Goal: Use online tool/utility: Utilize a website feature to perform a specific function

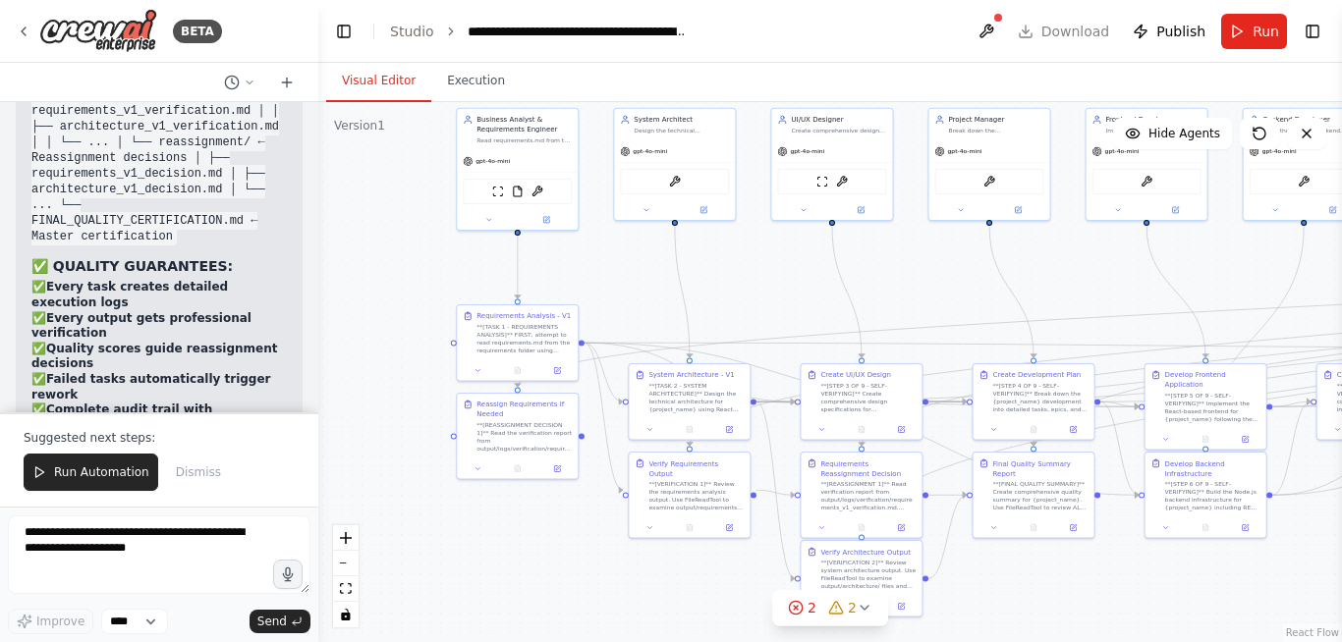
scroll to position [38660, 0]
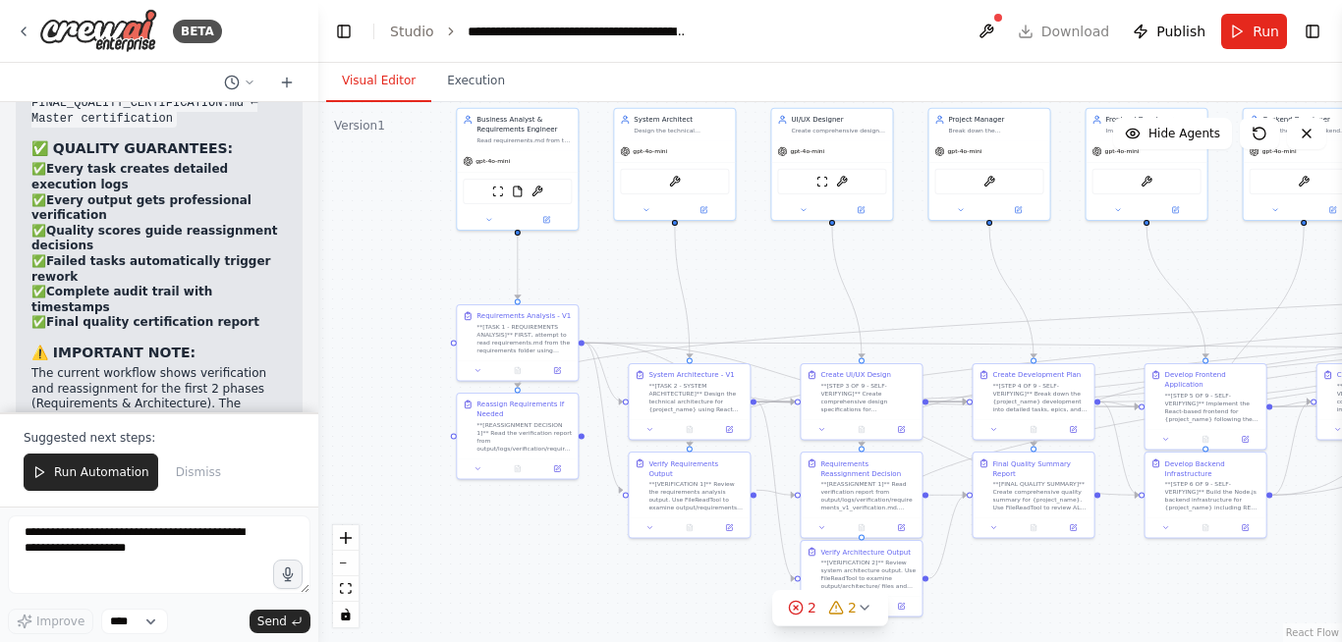
click at [118, 534] on textarea at bounding box center [159, 555] width 303 height 79
type textarea "**********"
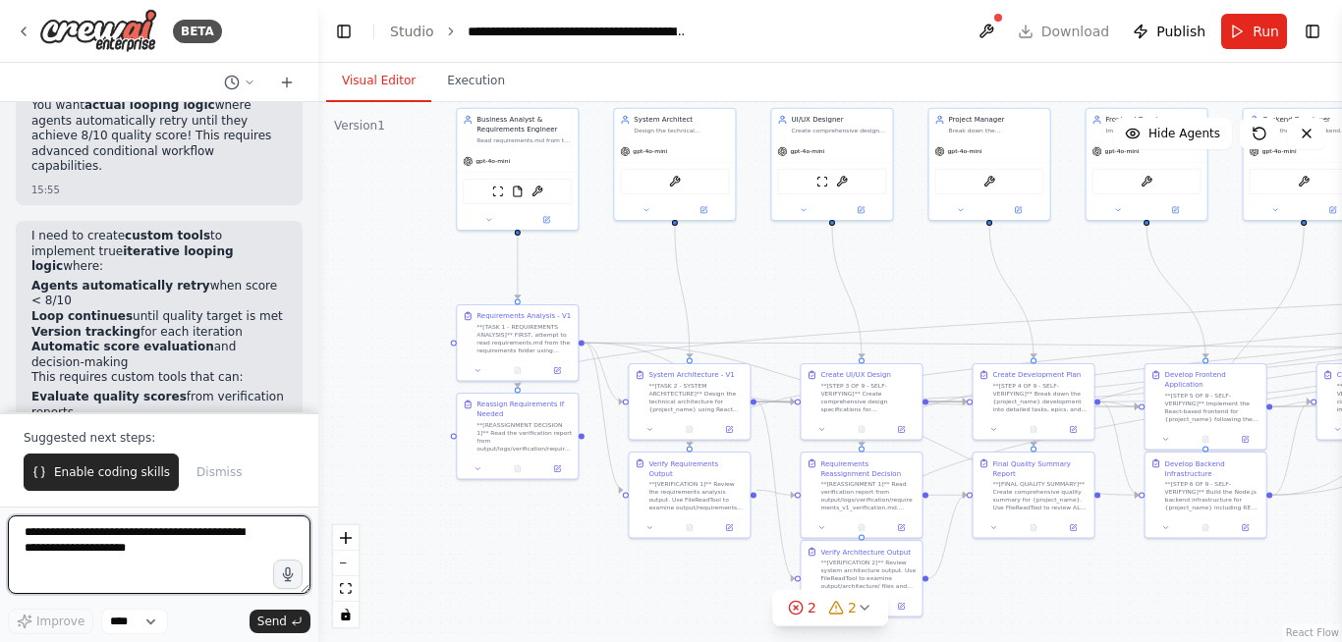
scroll to position [39450, 0]
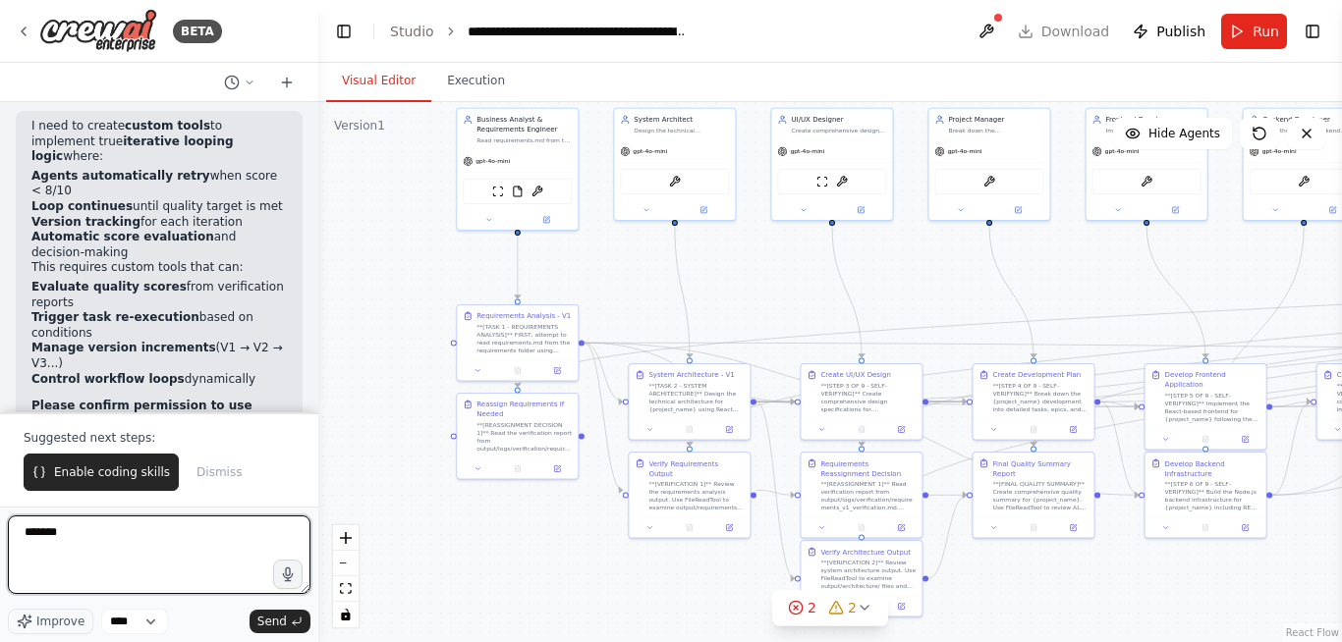
type textarea "********"
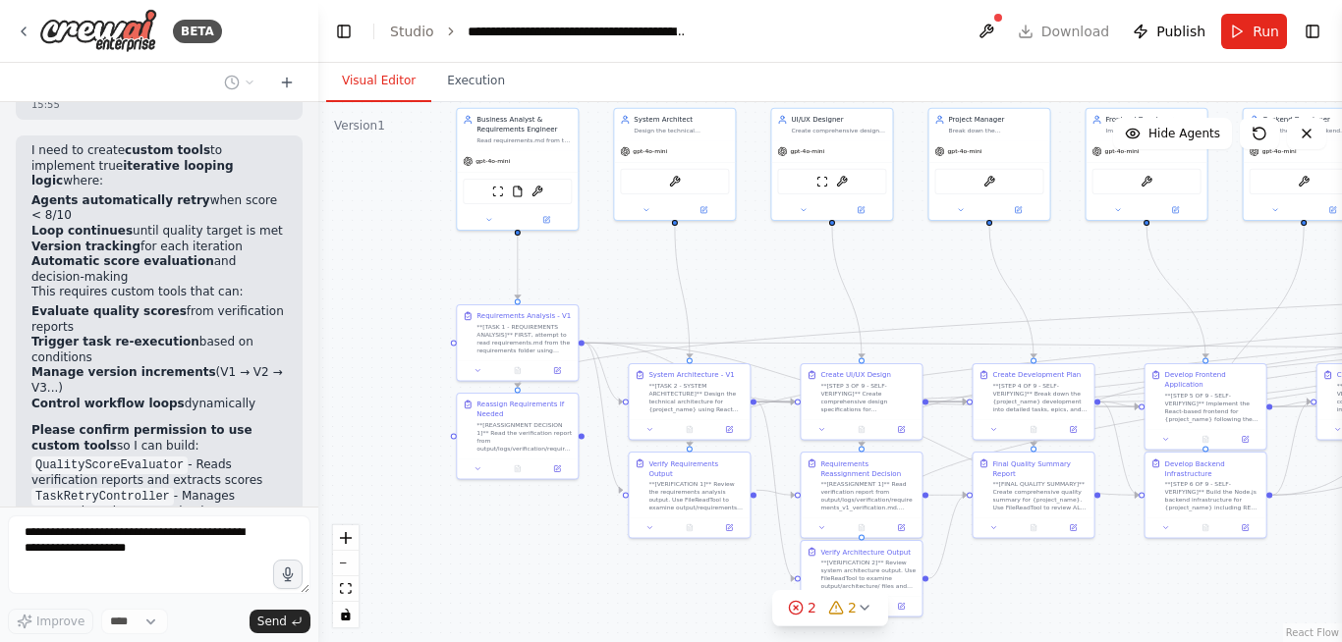
scroll to position [39477, 0]
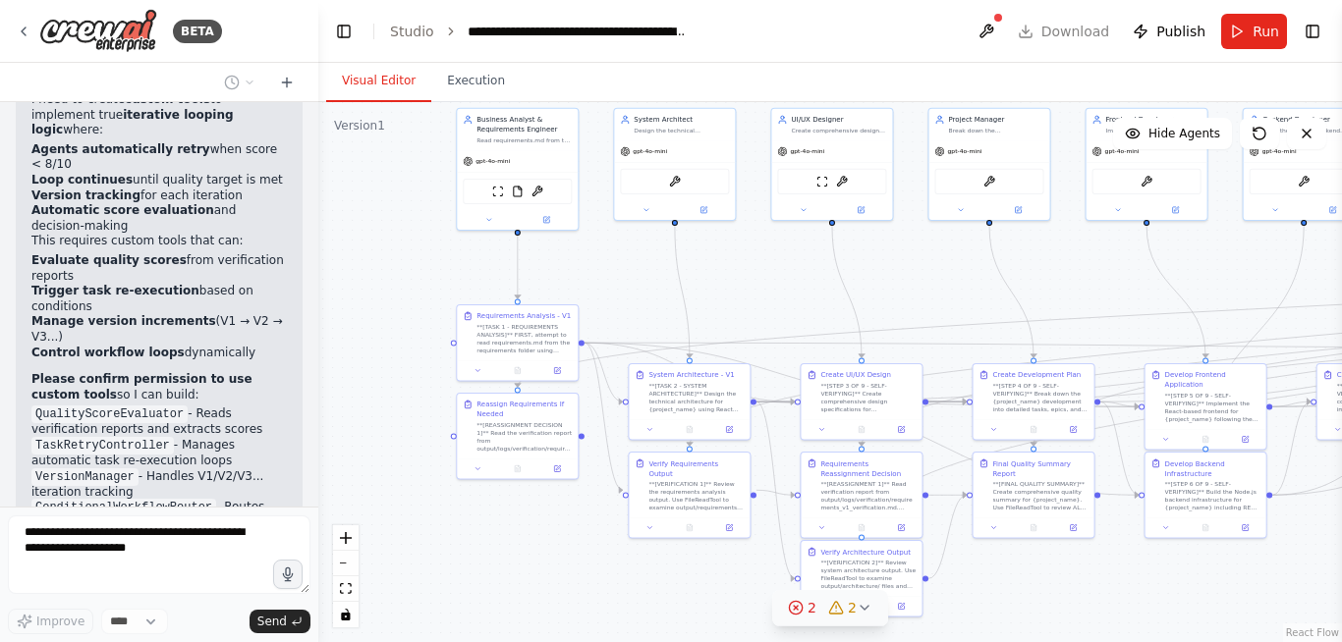
click at [863, 607] on icon at bounding box center [865, 608] width 16 height 16
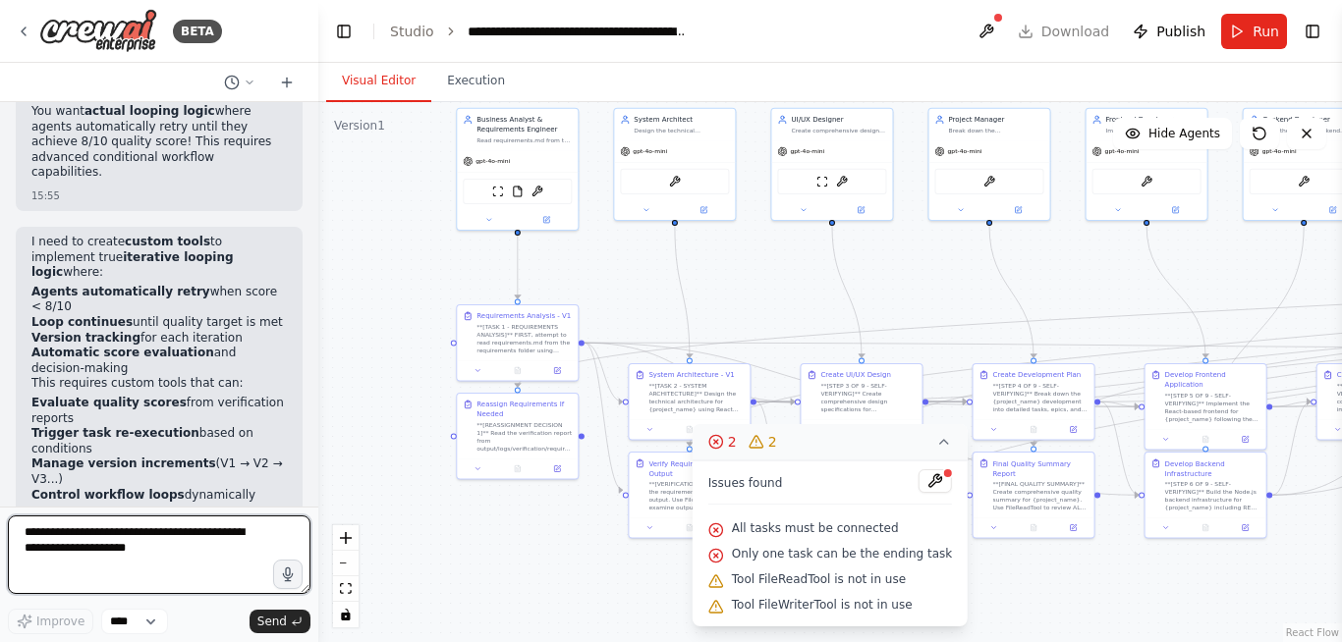
scroll to position [39691, 0]
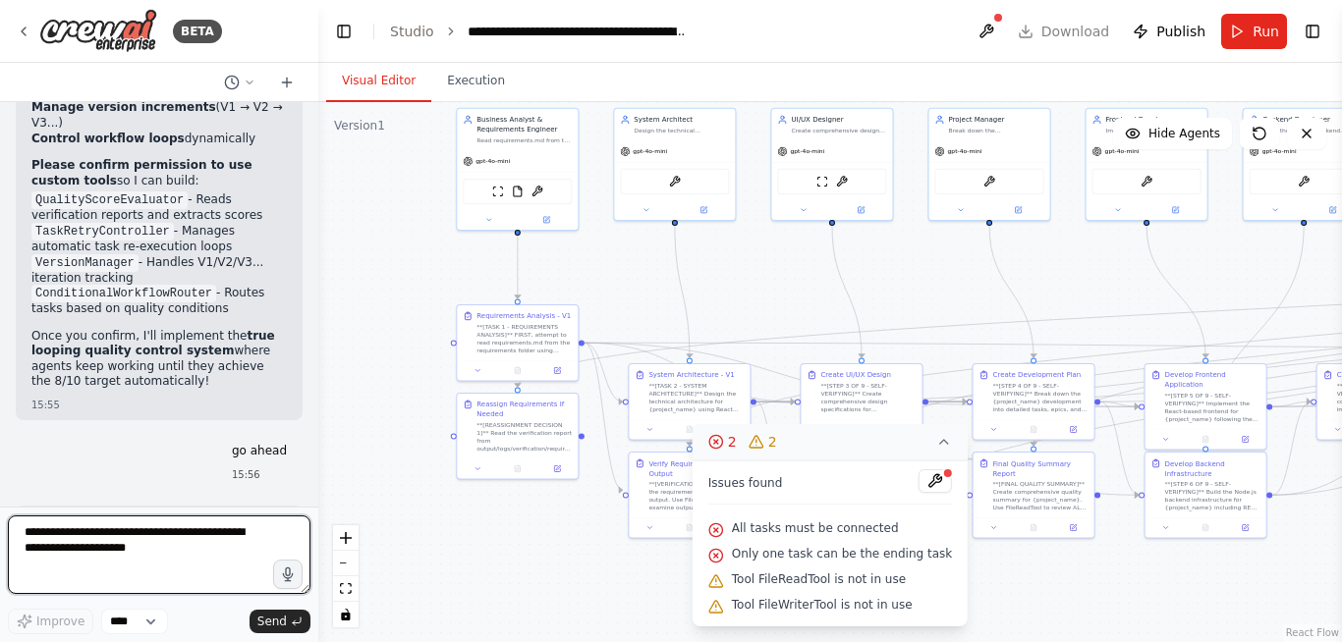
click at [144, 571] on textarea at bounding box center [159, 555] width 303 height 79
type textarea "**********"
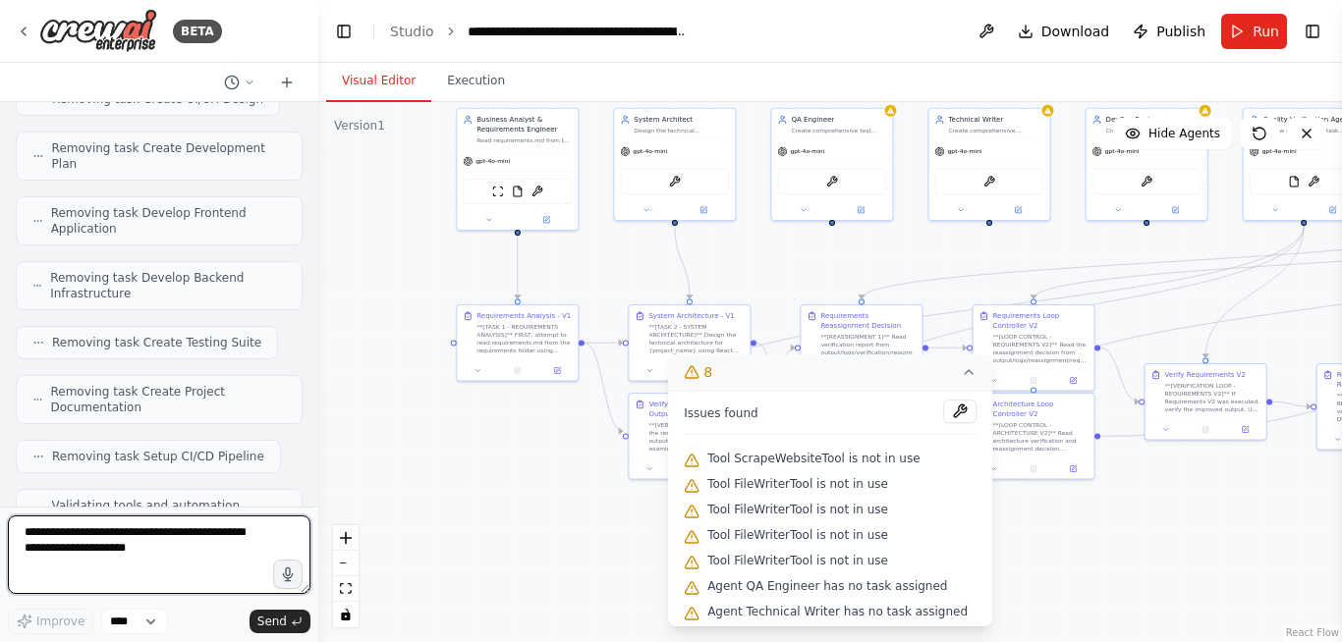
scroll to position [42786, 0]
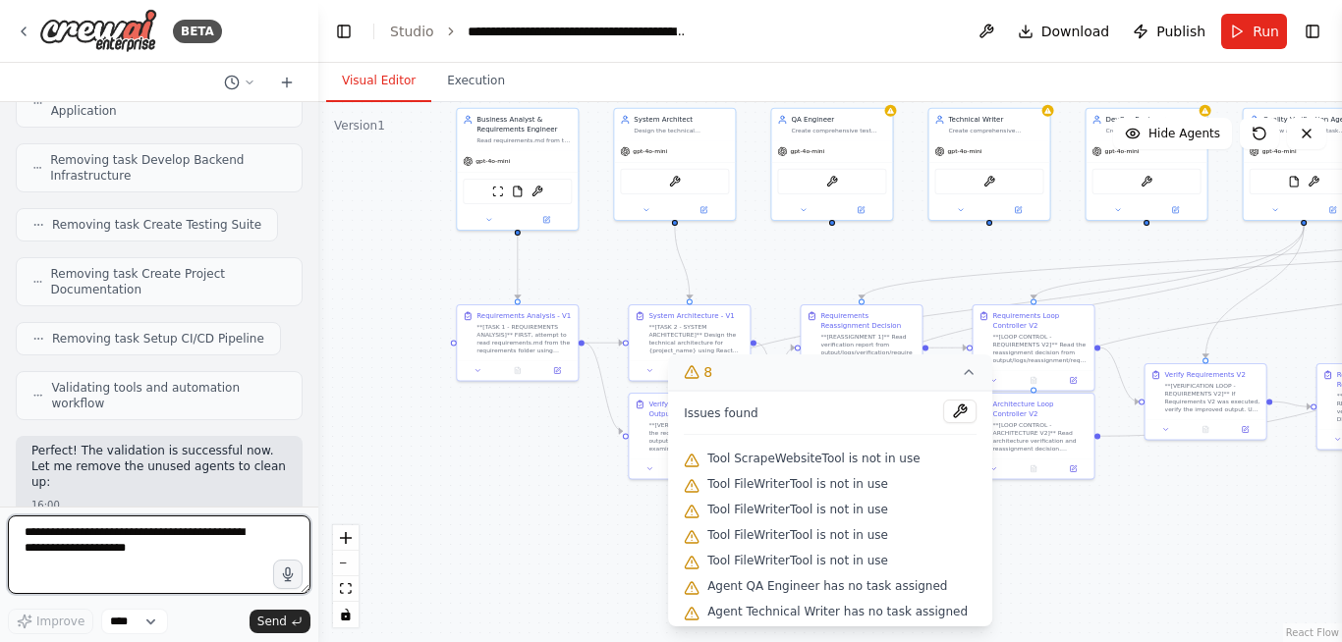
click at [142, 545] on textarea at bounding box center [159, 555] width 303 height 79
type textarea "**********"
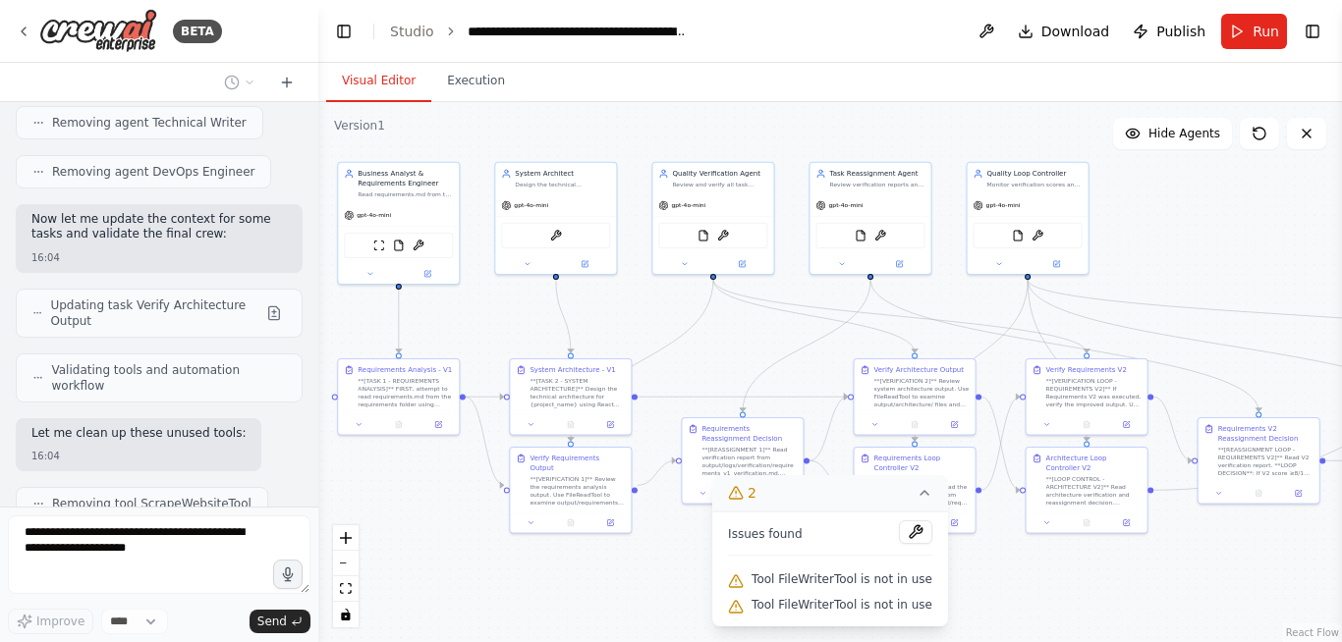
scroll to position [43681, 0]
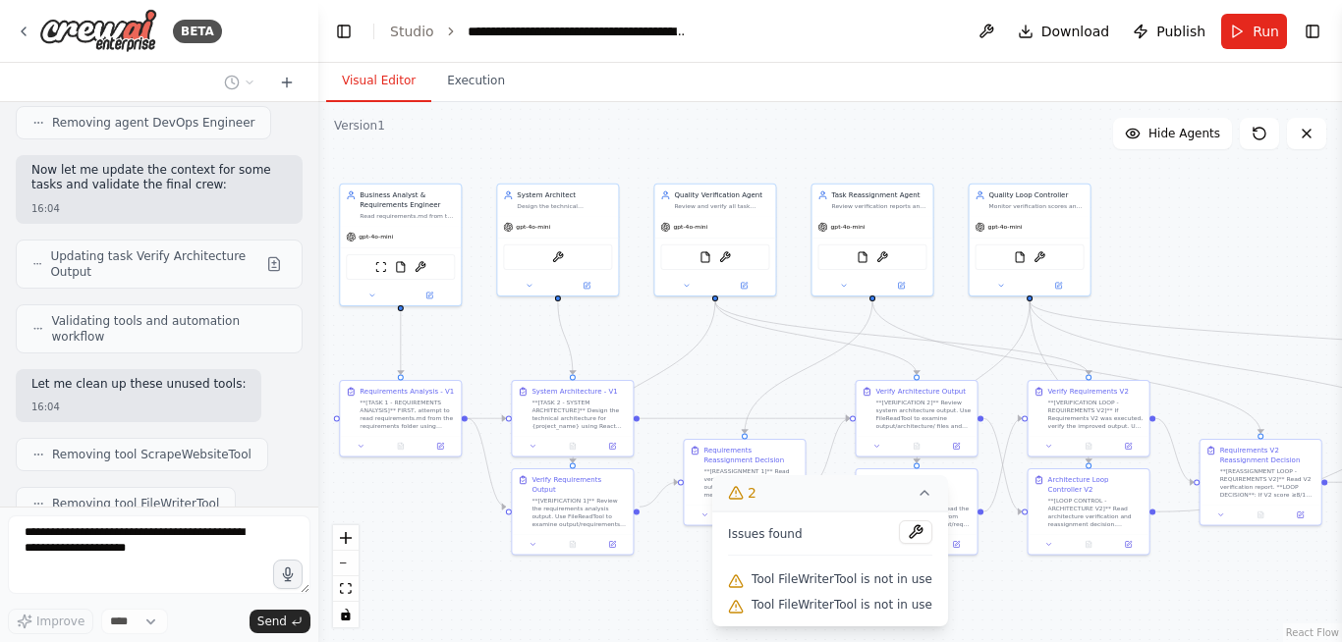
drag, startPoint x: 578, startPoint y: 487, endPoint x: 461, endPoint y: 563, distance: 139.2
click at [461, 563] on div ".deletable-edge-delete-btn { width: 20px; height: 20px; border: 0px solid #ffff…" at bounding box center [830, 372] width 1024 height 540
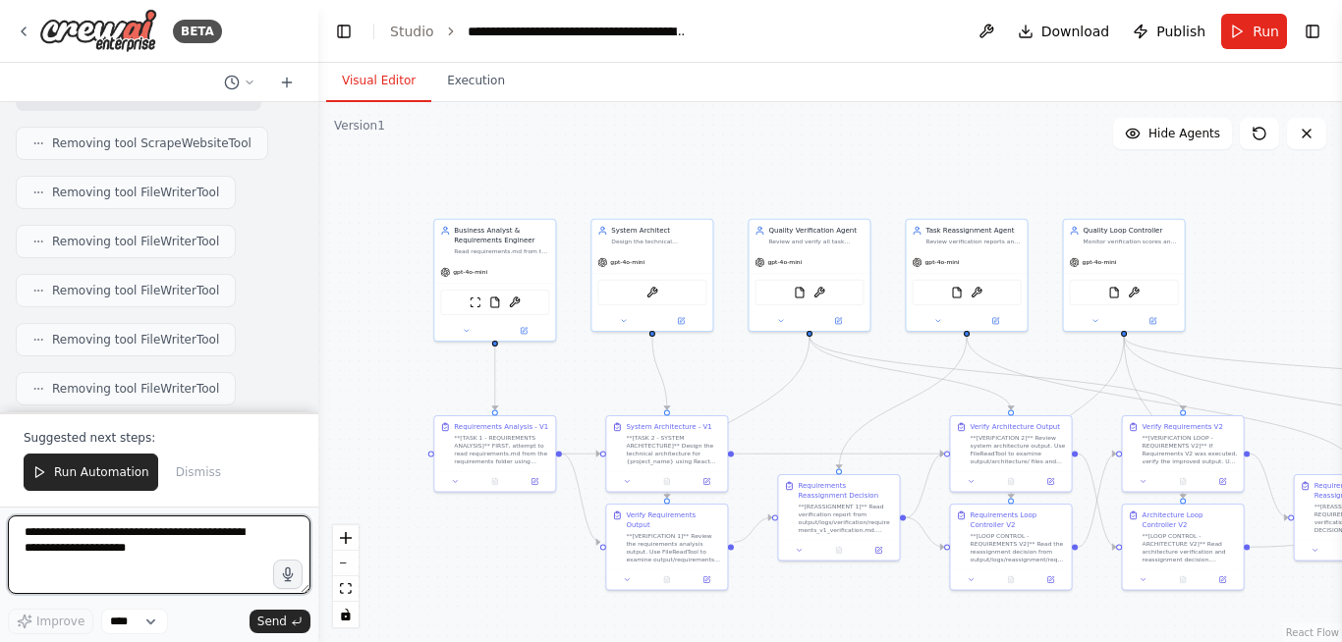
scroll to position [44008, 0]
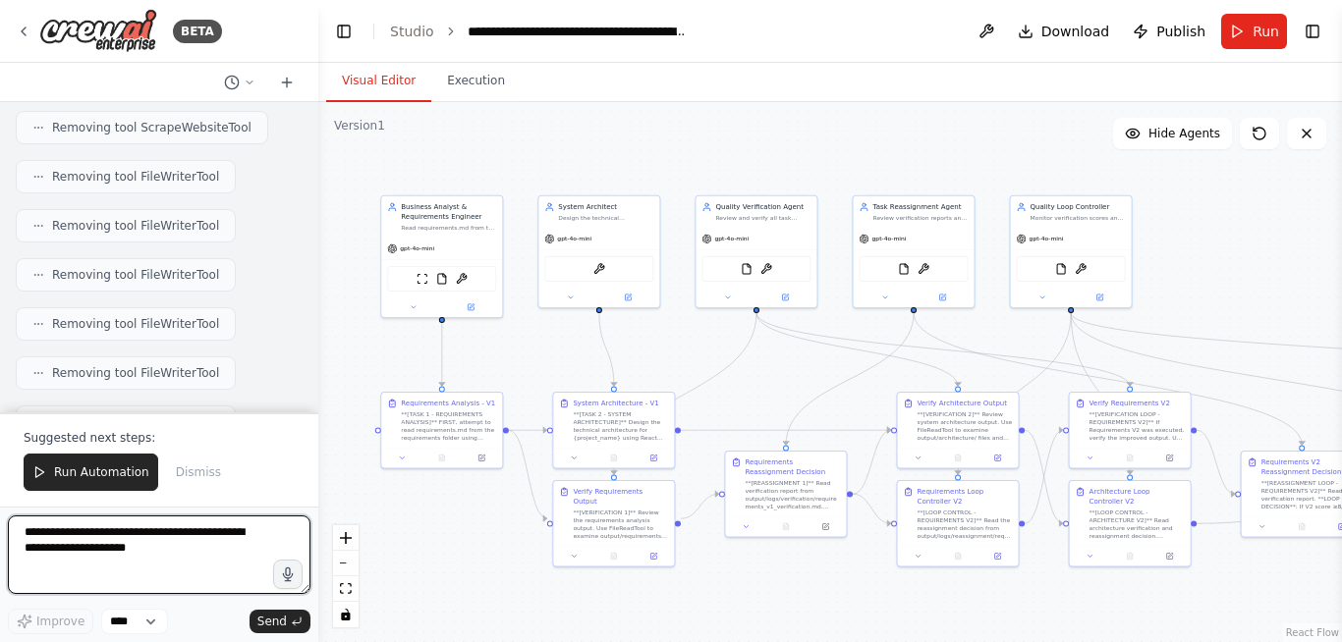
drag, startPoint x: 950, startPoint y: 210, endPoint x: 1265, endPoint y: 280, distance: 322.9
click at [1263, 284] on div ".deletable-edge-delete-btn { width: 20px; height: 20px; border: 0px solid #ffff…" at bounding box center [830, 372] width 1024 height 540
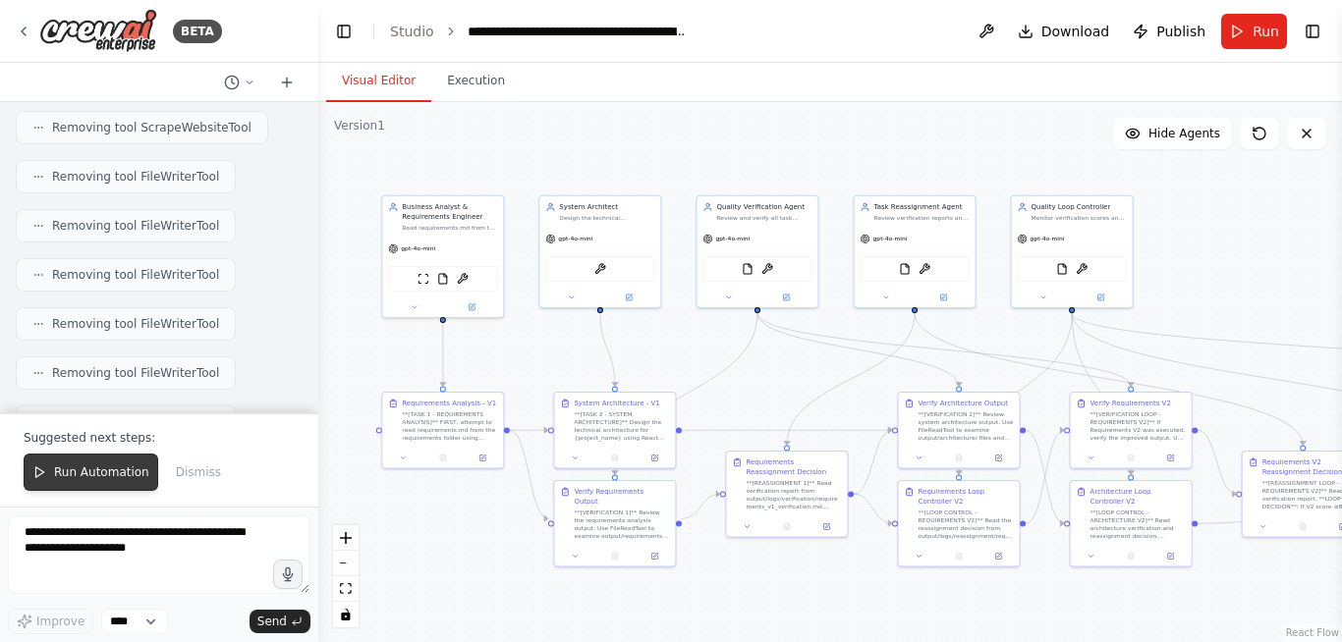
click at [108, 474] on span "Run Automation" at bounding box center [101, 473] width 95 height 16
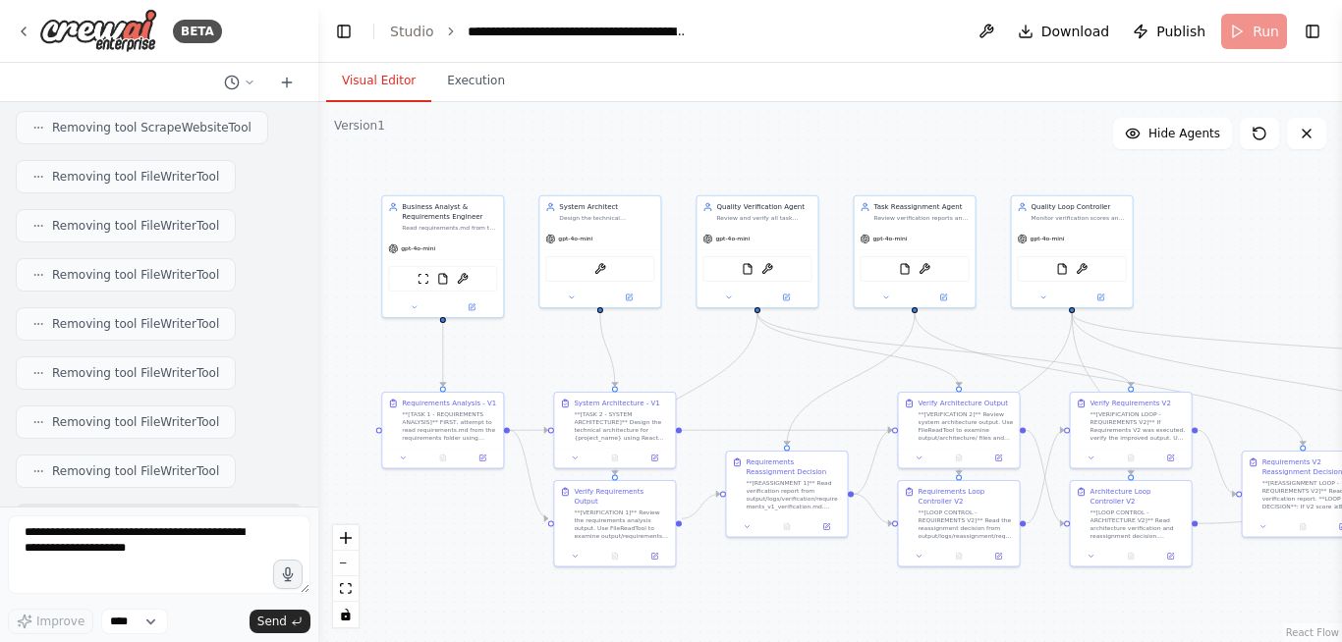
scroll to position [43914, 0]
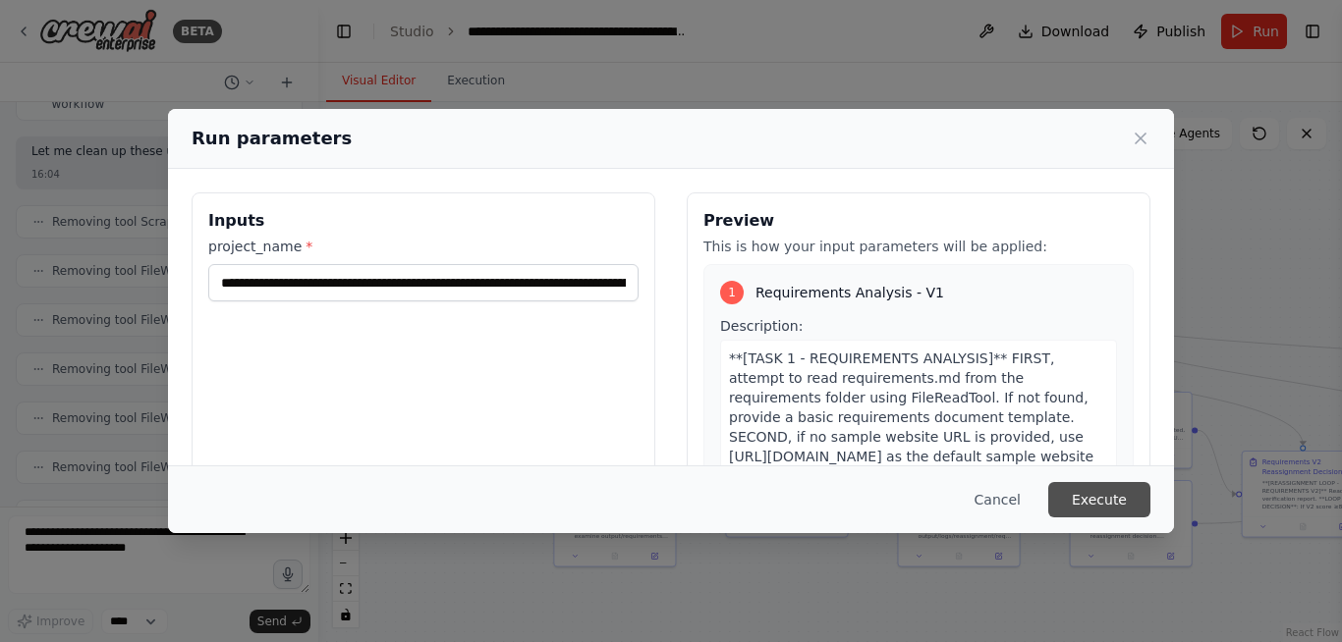
click at [1068, 501] on button "Execute" at bounding box center [1099, 499] width 102 height 35
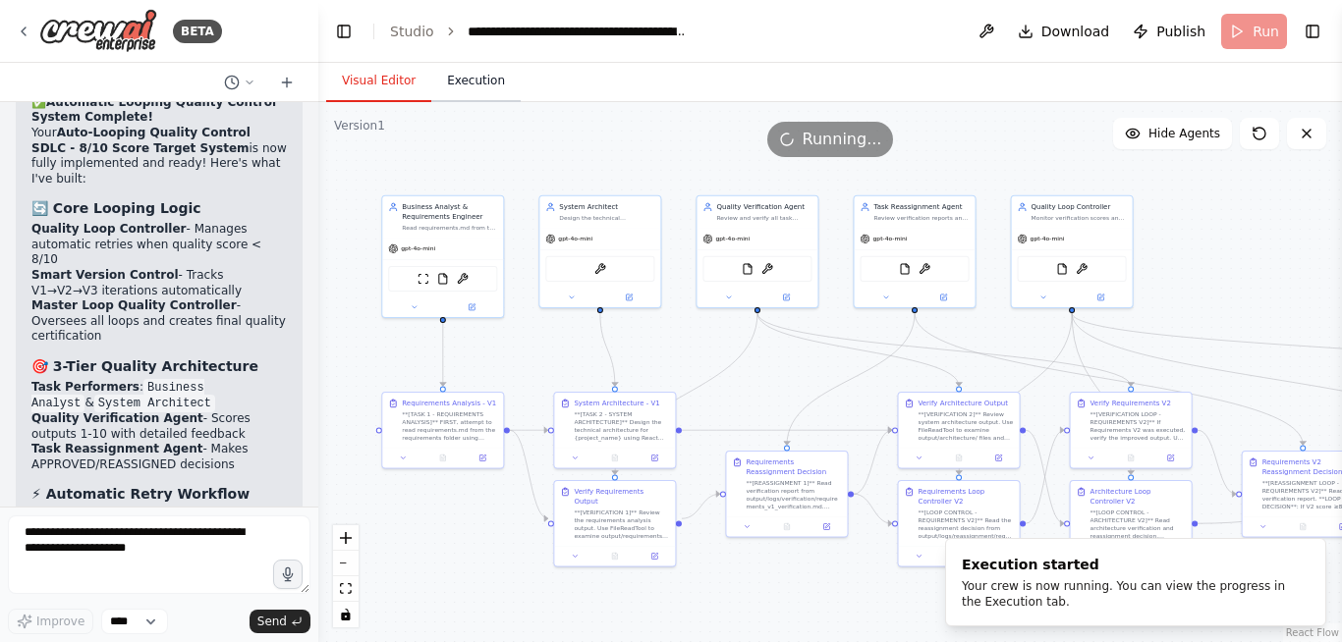
click at [469, 77] on button "Execution" at bounding box center [475, 81] width 89 height 41
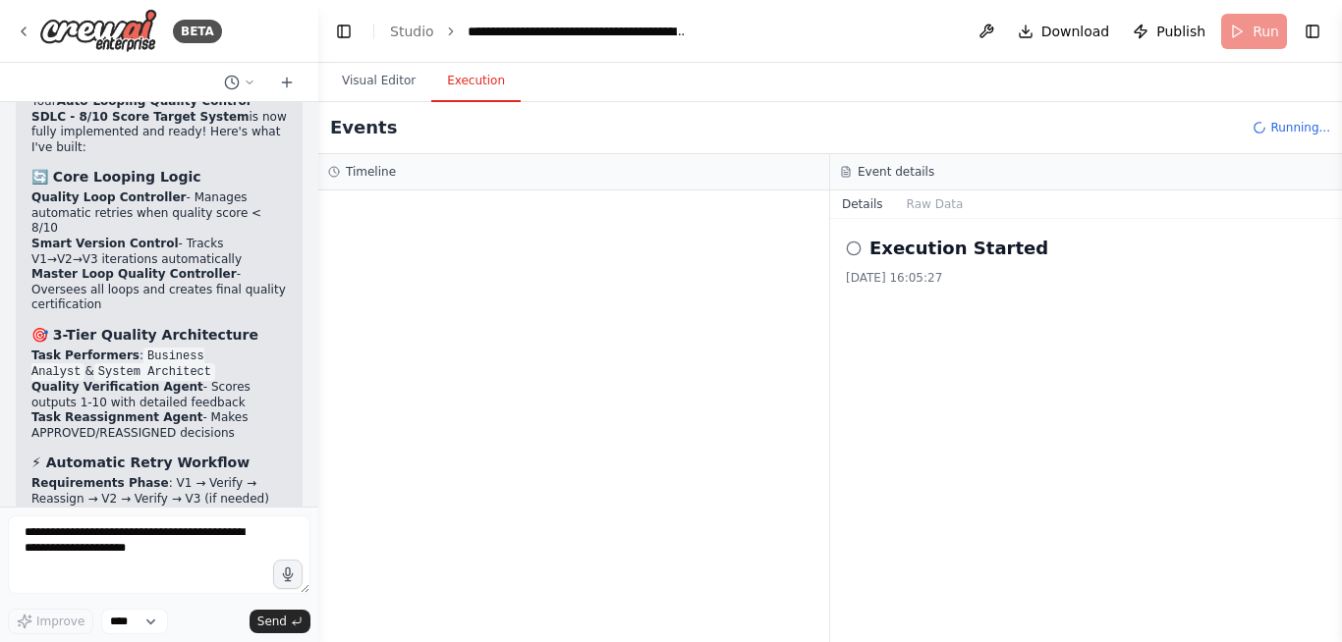
scroll to position [44705, 0]
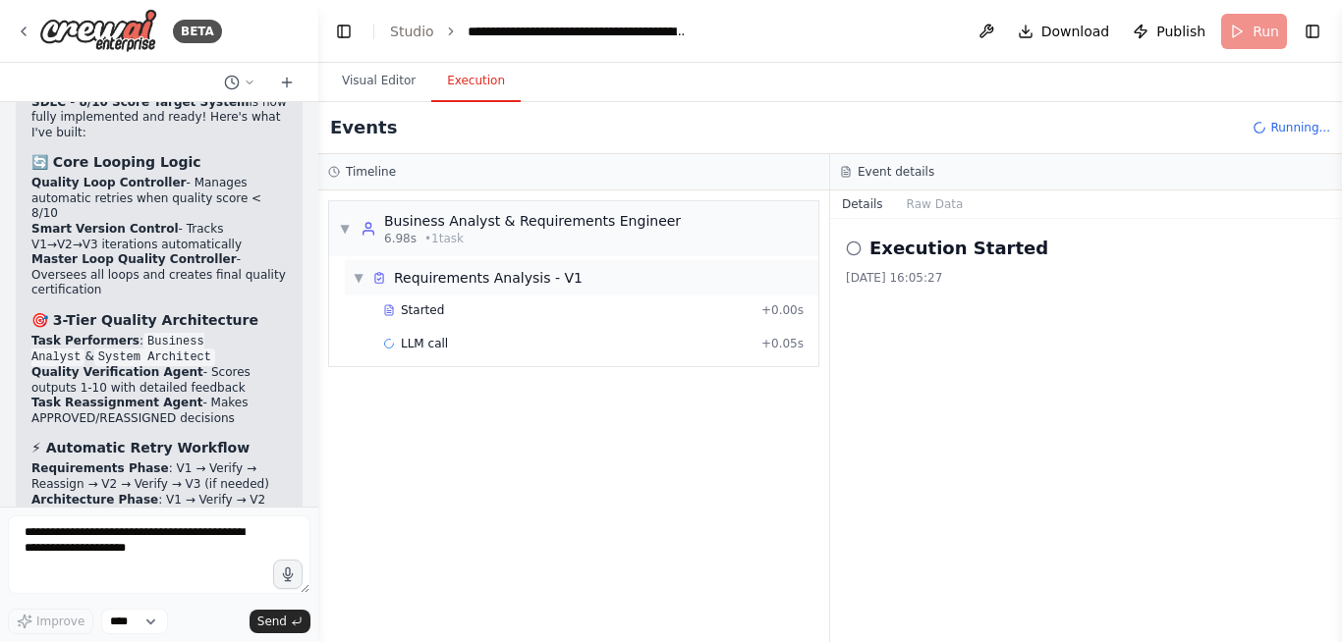
click at [521, 288] on div "▼ Requirements Analysis - V1" at bounding box center [581, 277] width 473 height 35
click at [519, 289] on div "▶ Requirements Analysis - V1" at bounding box center [581, 277] width 473 height 35
click at [465, 406] on div "LLM call + 3.29s" at bounding box center [593, 411] width 420 height 16
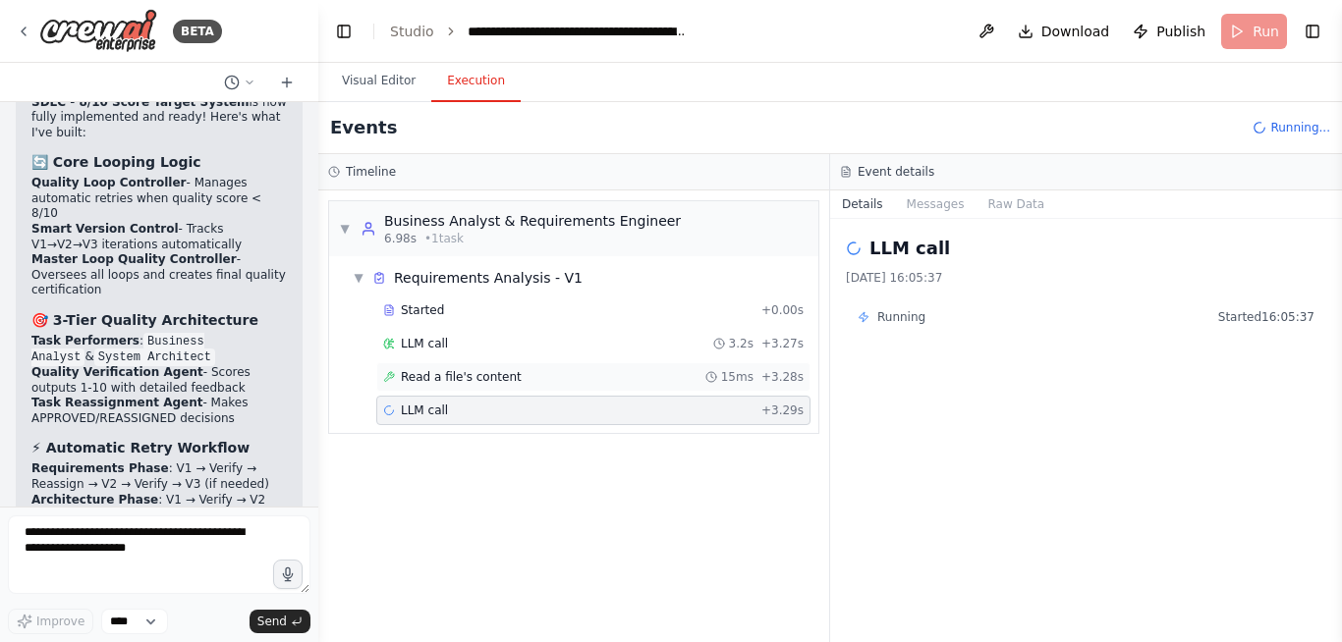
click at [479, 379] on span "Read a file's content" at bounding box center [461, 377] width 121 height 16
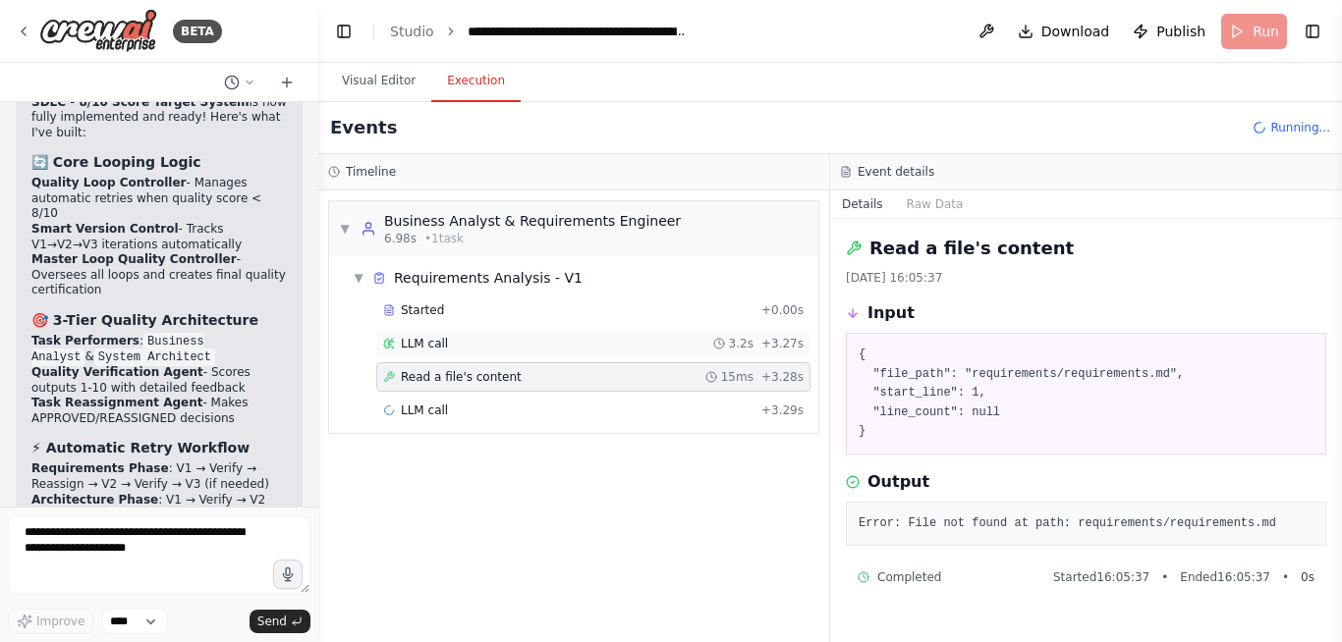
click at [491, 352] on div "LLM call 3.2s + 3.27s" at bounding box center [593, 343] width 434 height 29
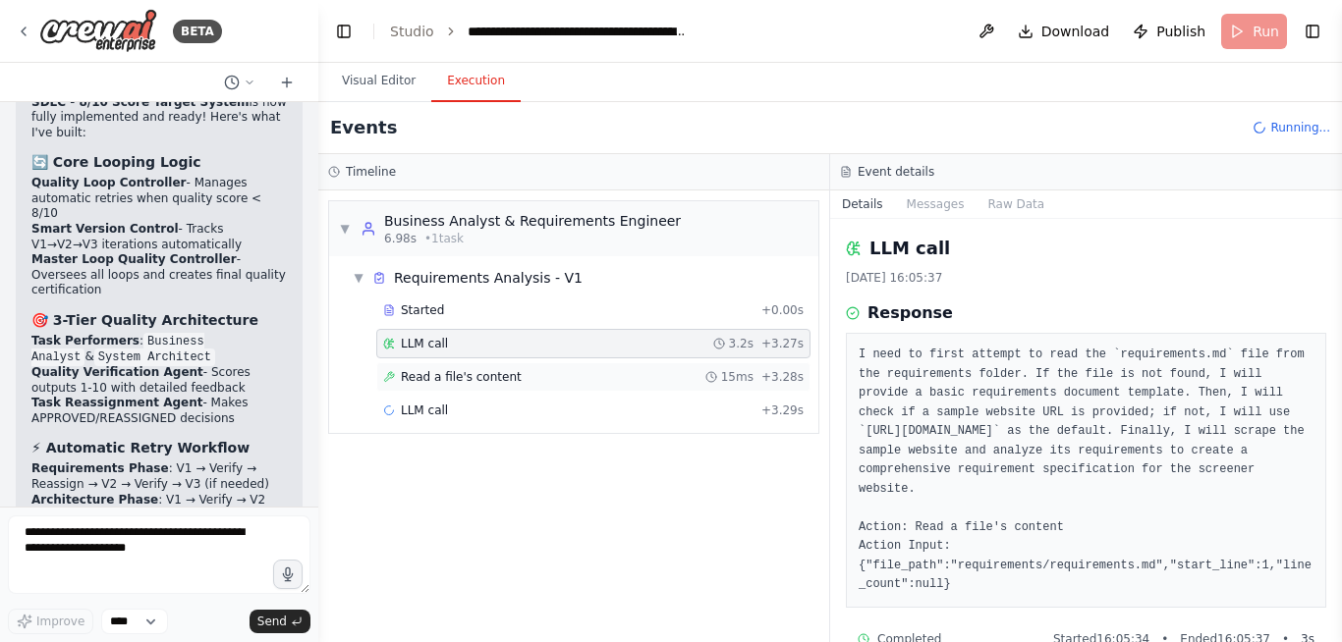
click at [487, 375] on span "Read a file's content" at bounding box center [461, 377] width 121 height 16
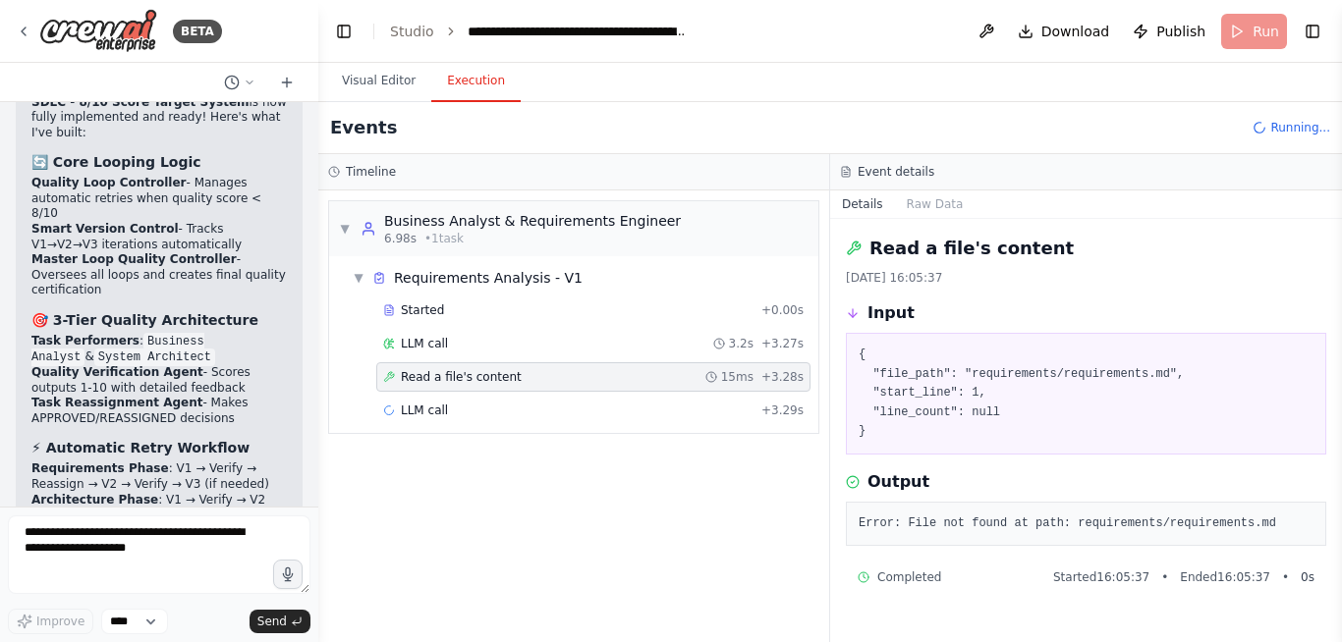
click at [488, 395] on div "Started + 0.00s LLM call 3.2s + 3.27s Read a file's content 15ms + 3.28s LLM ca…" at bounding box center [581, 363] width 473 height 134
click at [485, 353] on div "LLM call 3.2s + 3.27s" at bounding box center [593, 343] width 434 height 29
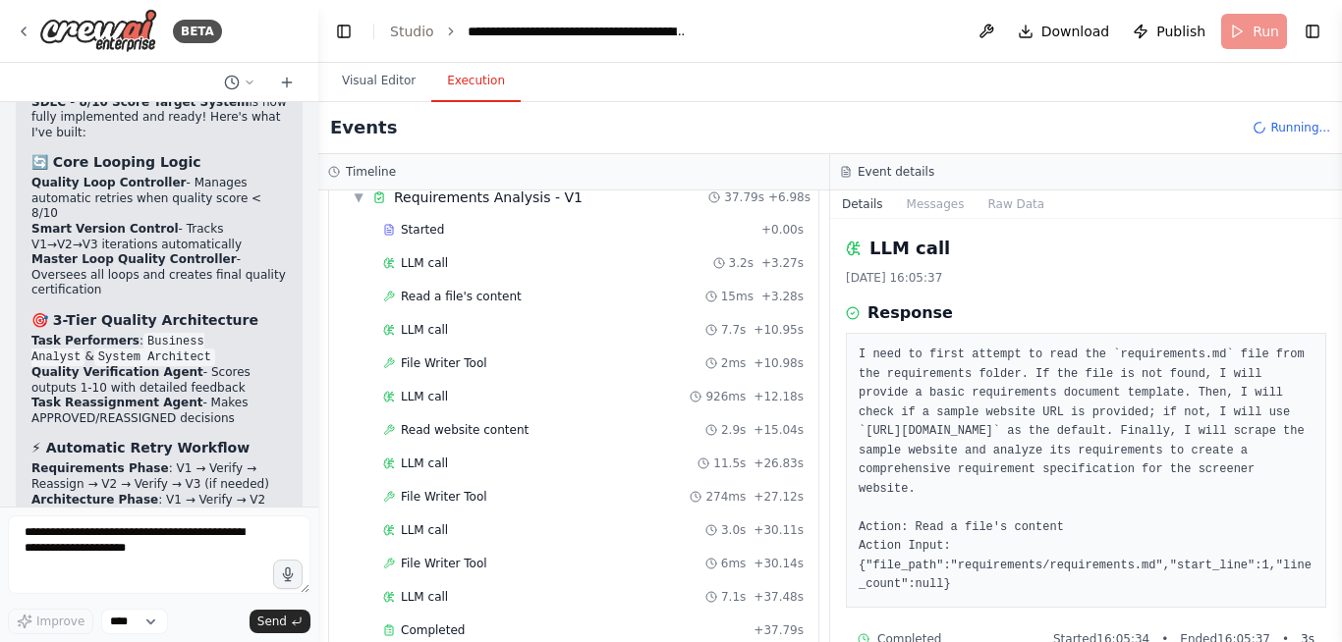
scroll to position [40, 0]
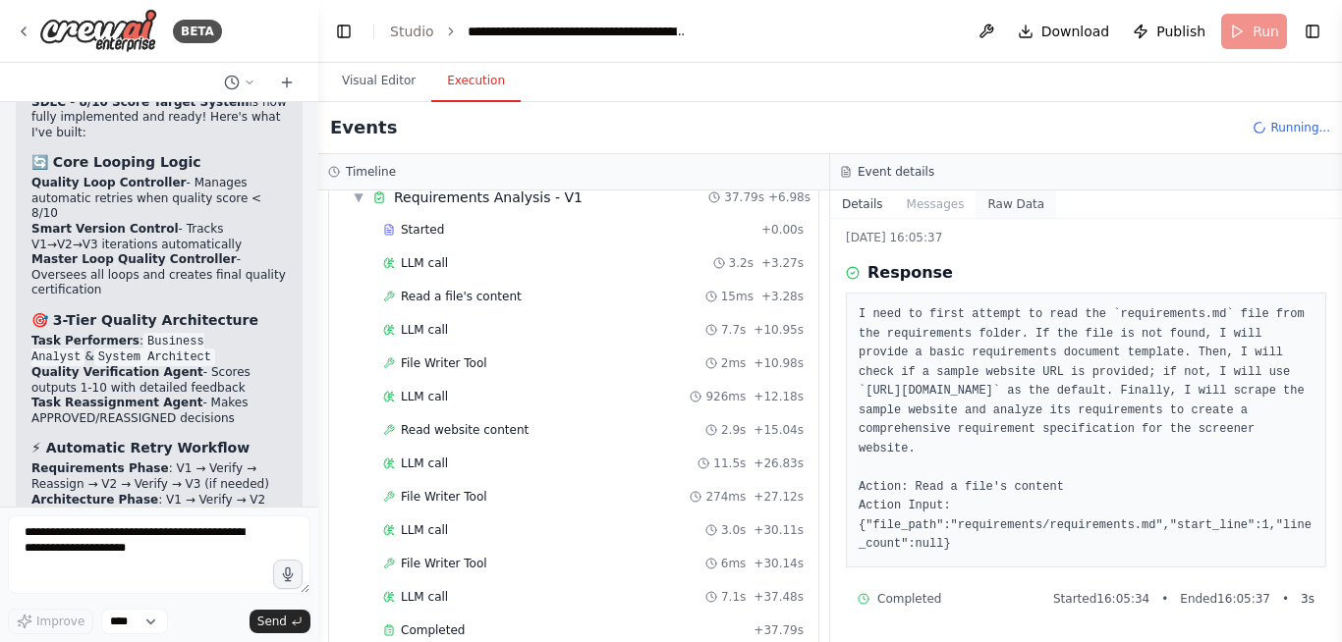
click at [1008, 200] on button "Raw Data" at bounding box center [1015, 205] width 81 height 28
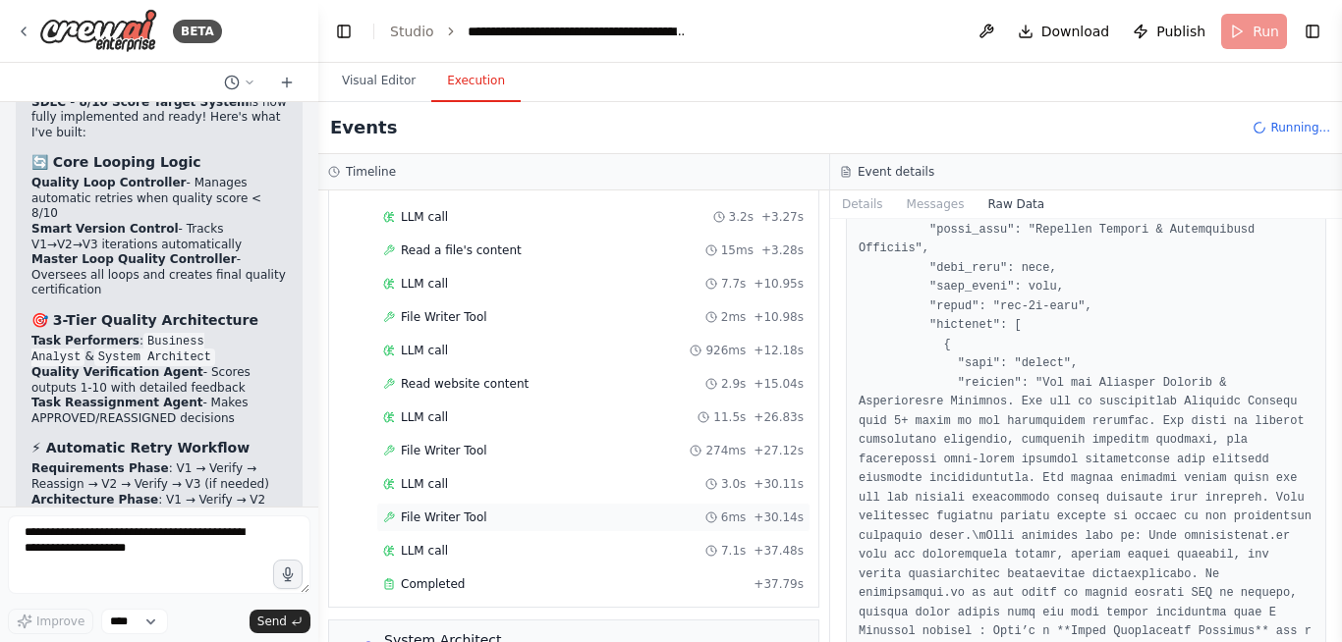
scroll to position [124, 0]
click at [466, 354] on div "LLM call 926ms + 12.18s" at bounding box center [593, 354] width 420 height 16
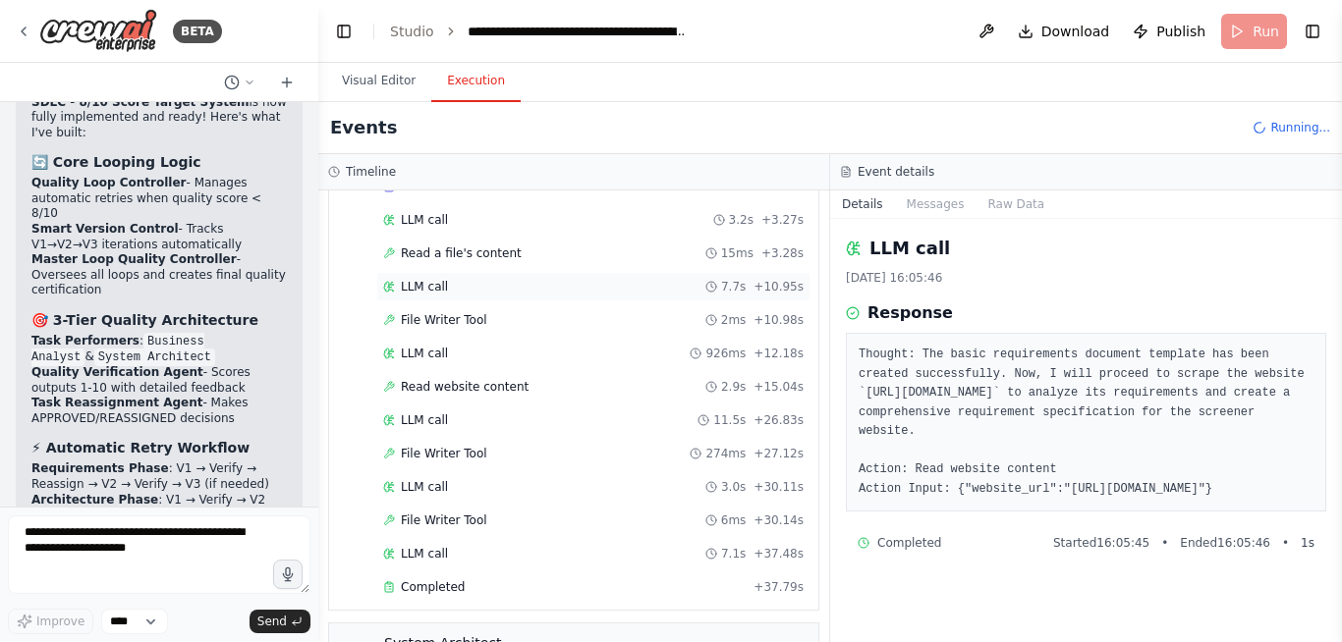
click at [427, 293] on span "LLM call" at bounding box center [424, 287] width 47 height 16
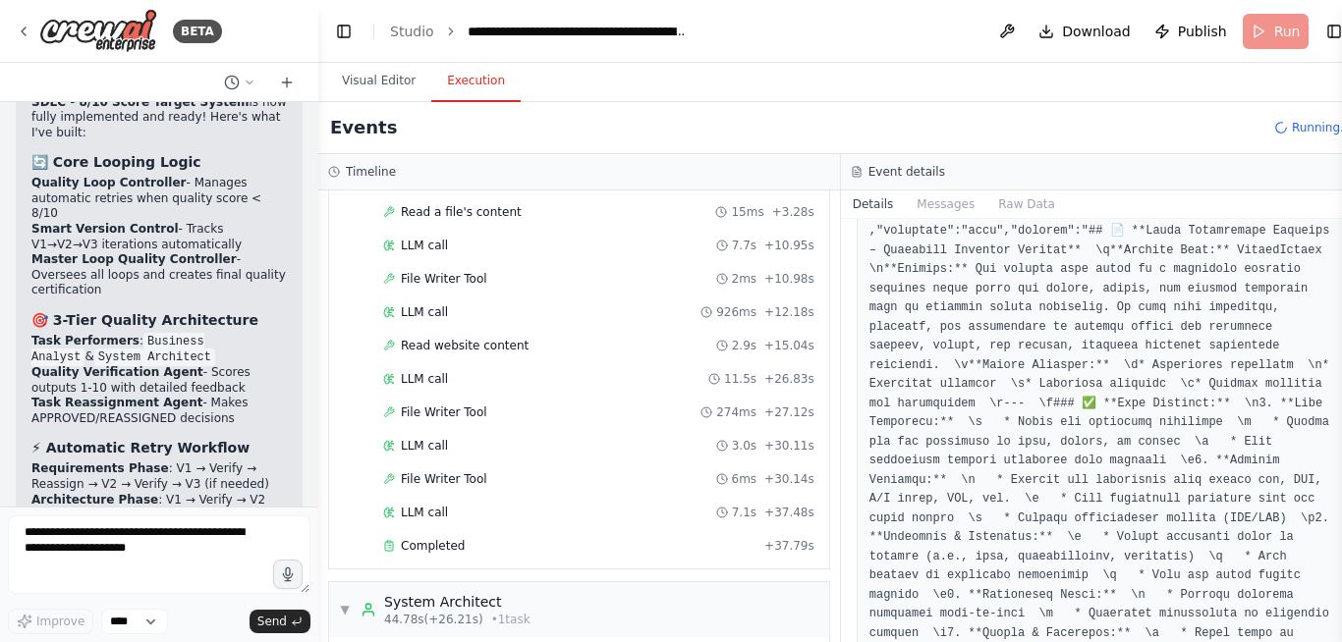
scroll to position [825, 0]
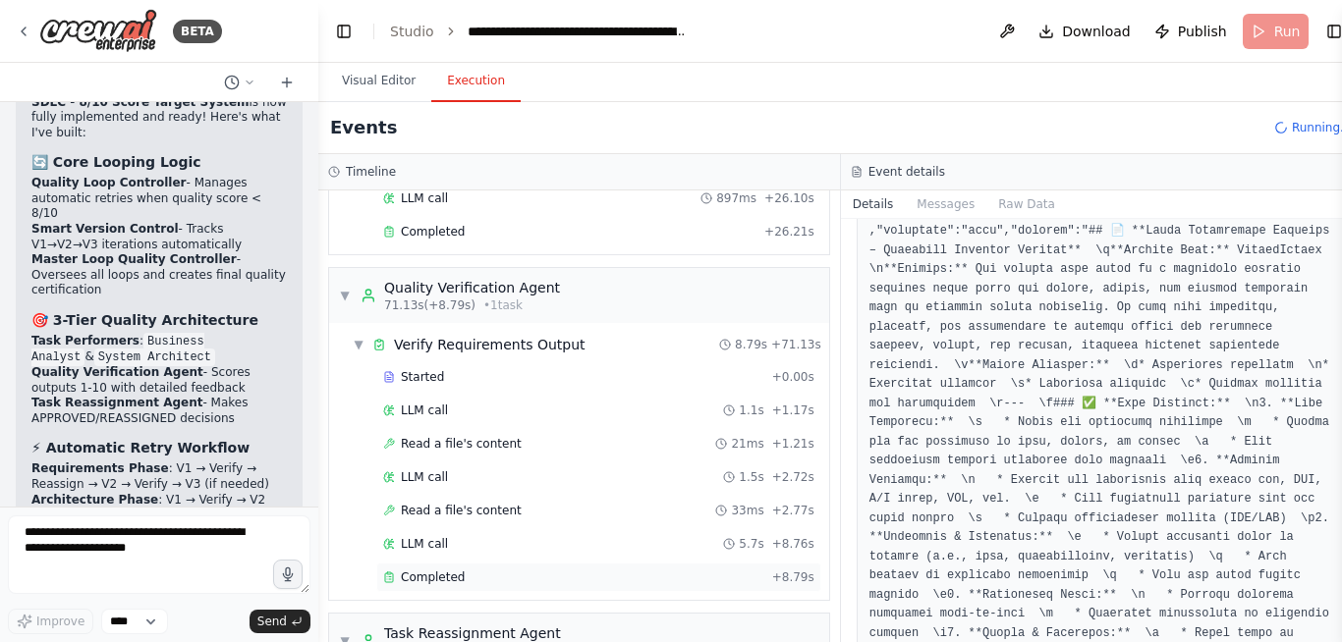
click at [451, 582] on span "Completed" at bounding box center [433, 578] width 64 height 16
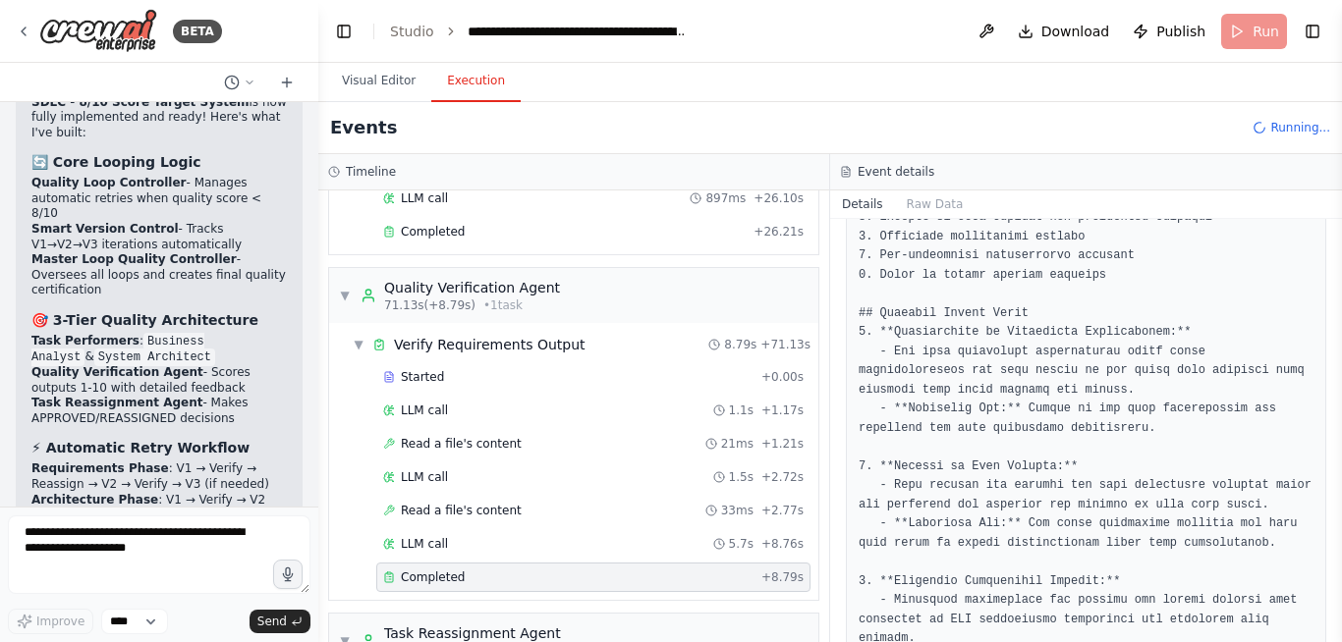
scroll to position [1062, 0]
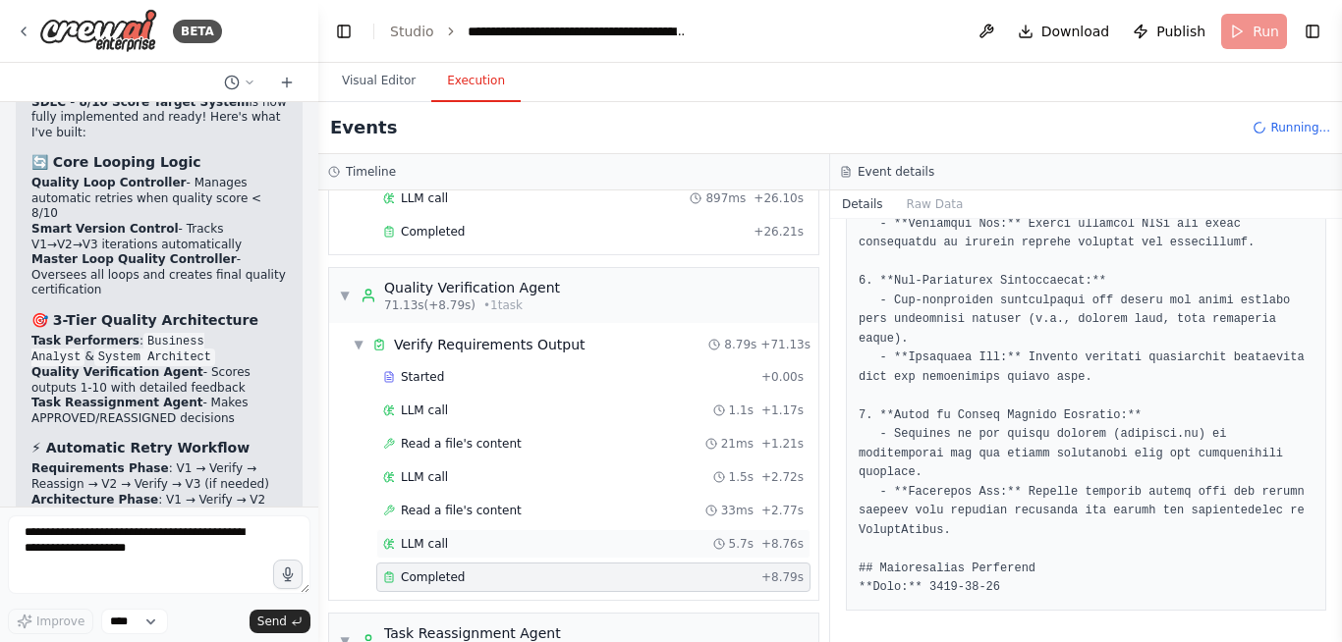
click at [436, 546] on span "LLM call" at bounding box center [424, 544] width 47 height 16
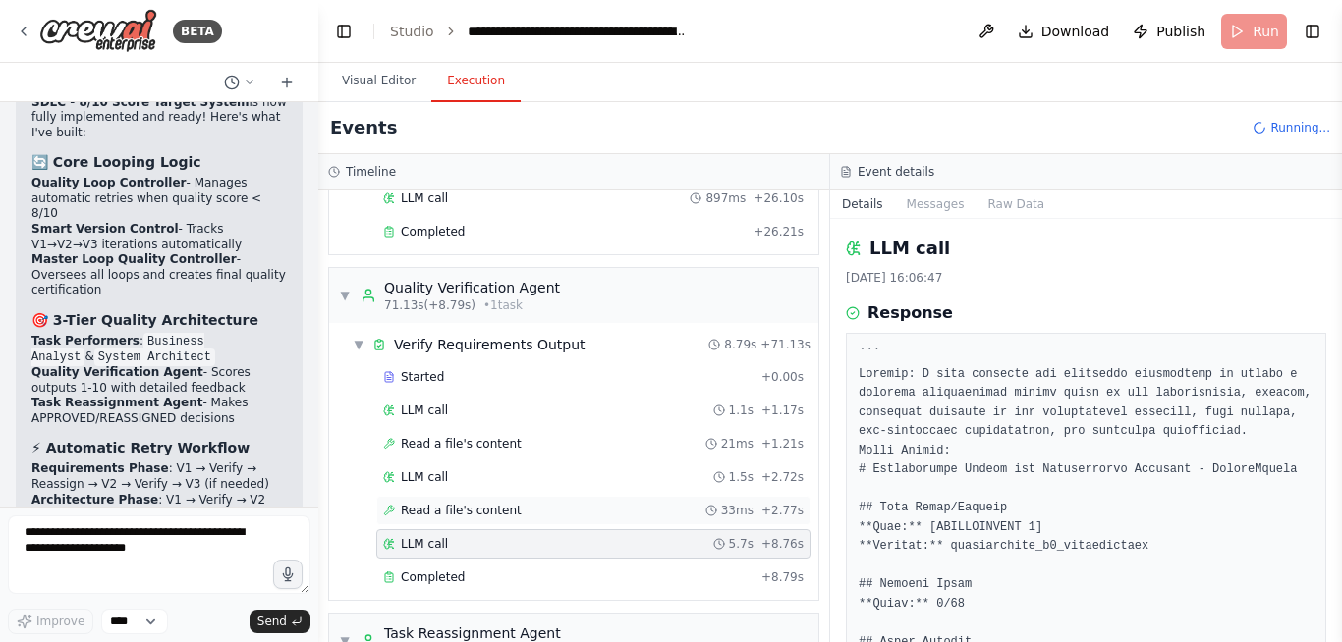
click at [465, 510] on span "Read a file's content" at bounding box center [461, 511] width 121 height 16
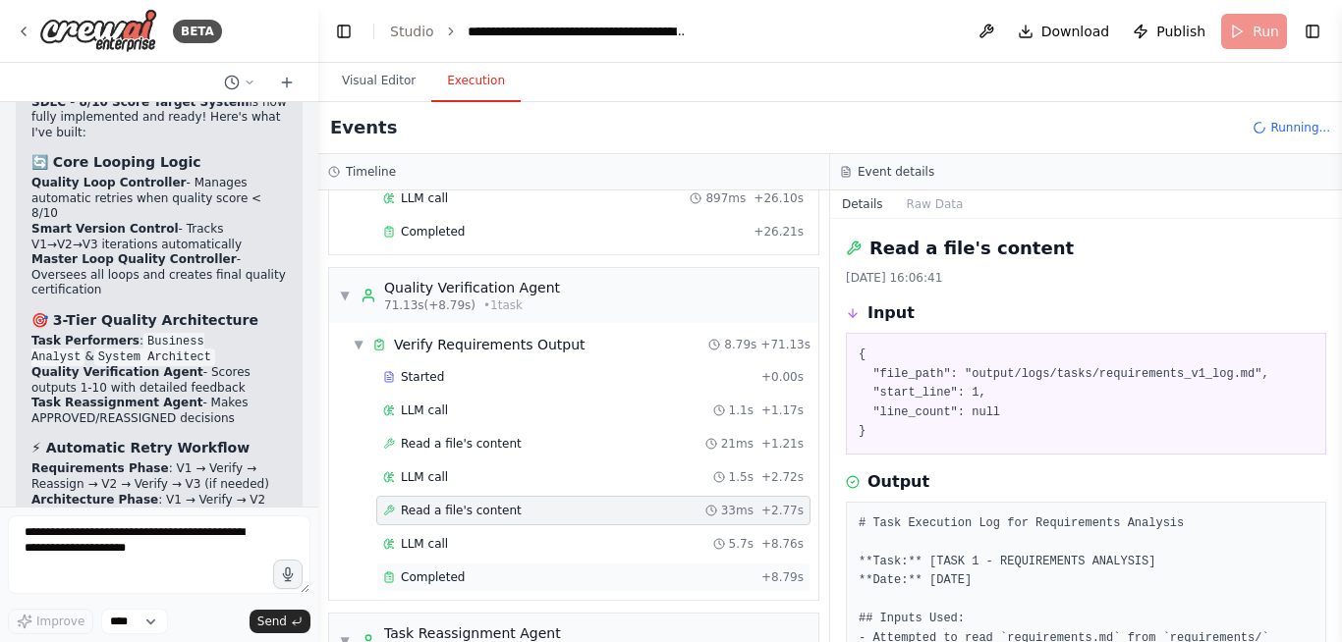
click at [443, 579] on span "Completed" at bounding box center [433, 578] width 64 height 16
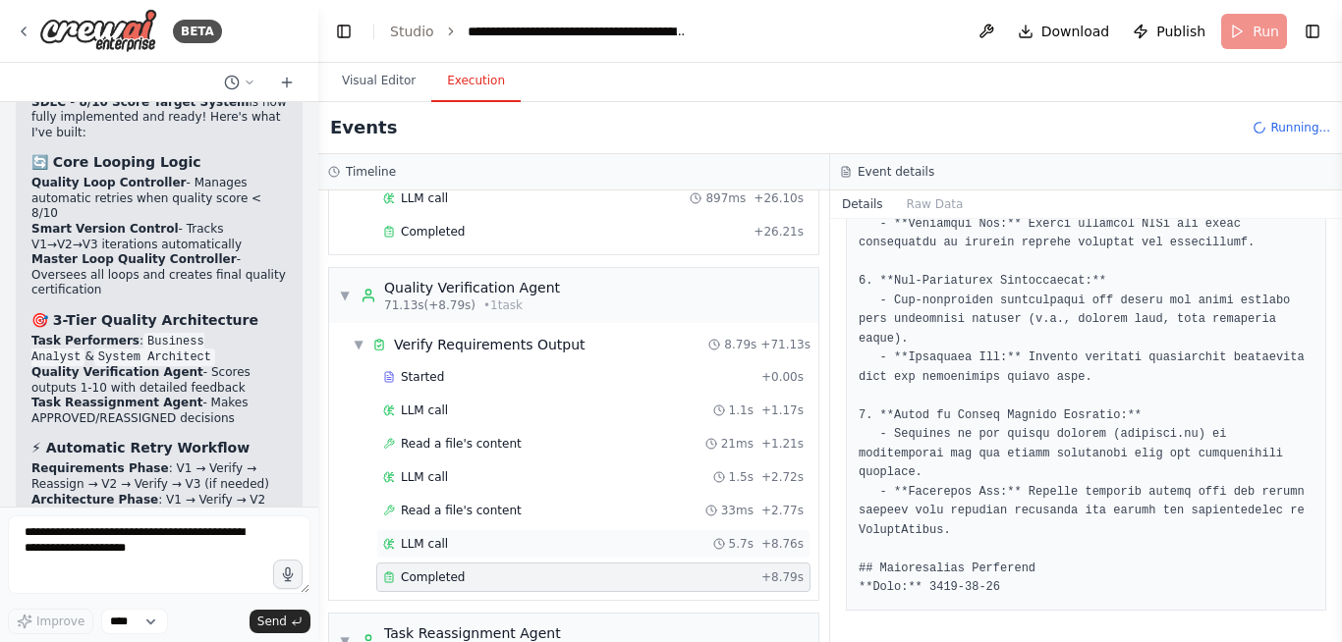
click at [481, 529] on div "LLM call 5.7s + 8.76s" at bounding box center [593, 543] width 434 height 29
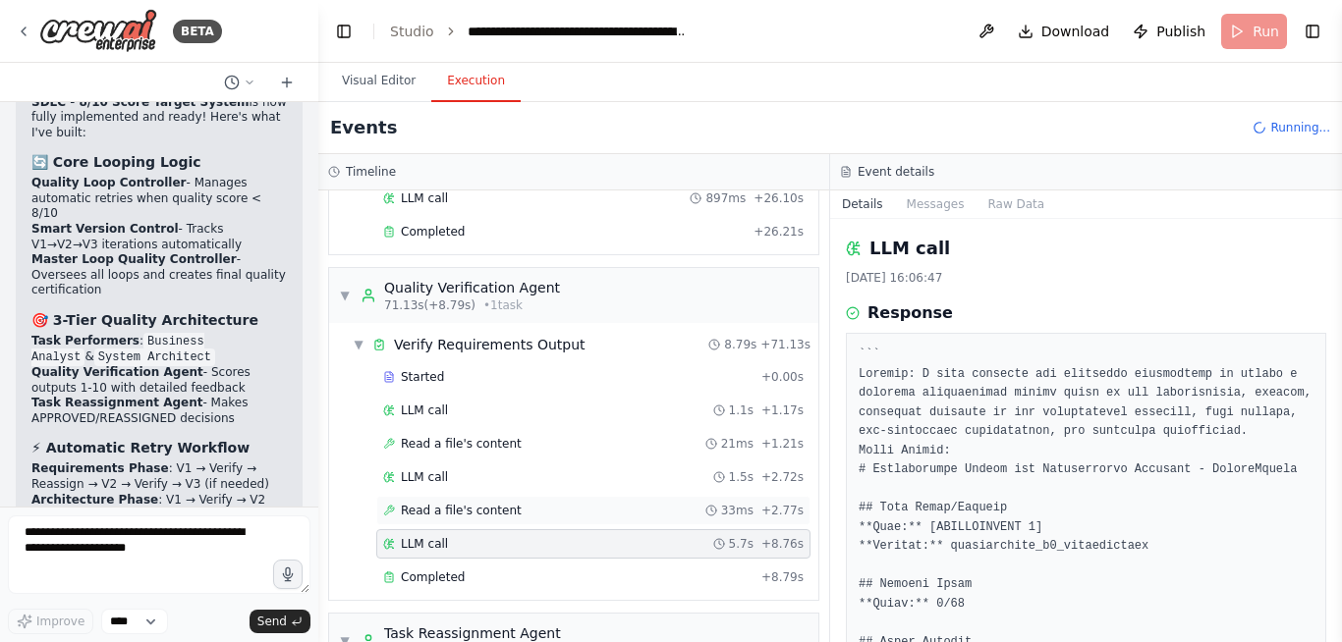
click at [482, 514] on span "Read a file's content" at bounding box center [461, 511] width 121 height 16
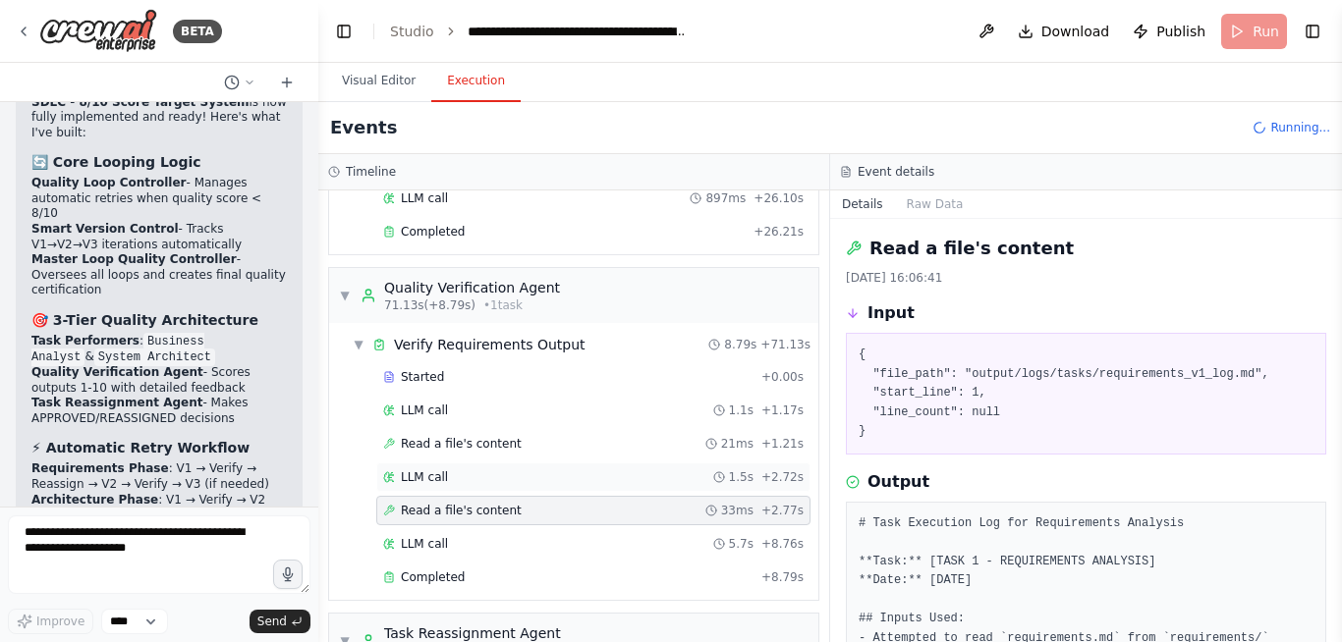
click at [477, 487] on div "LLM call 1.5s + 2.72s" at bounding box center [593, 477] width 434 height 29
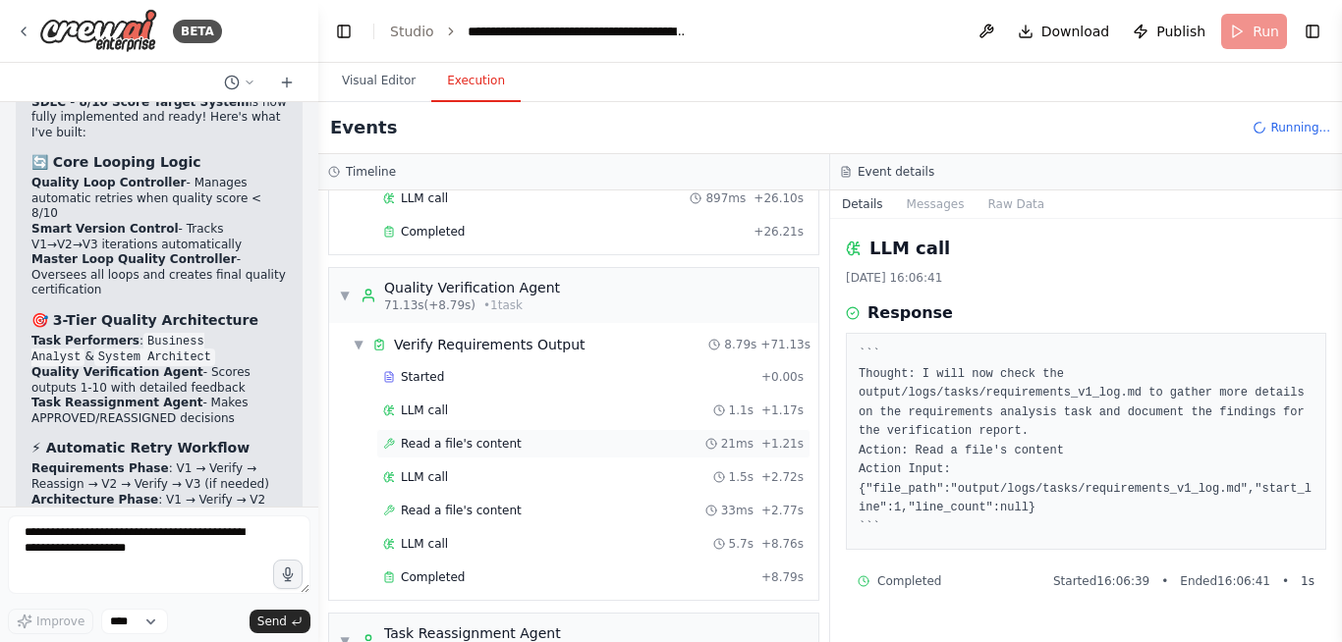
click at [486, 434] on div "Read a file's content 21ms + 1.21s" at bounding box center [593, 443] width 434 height 29
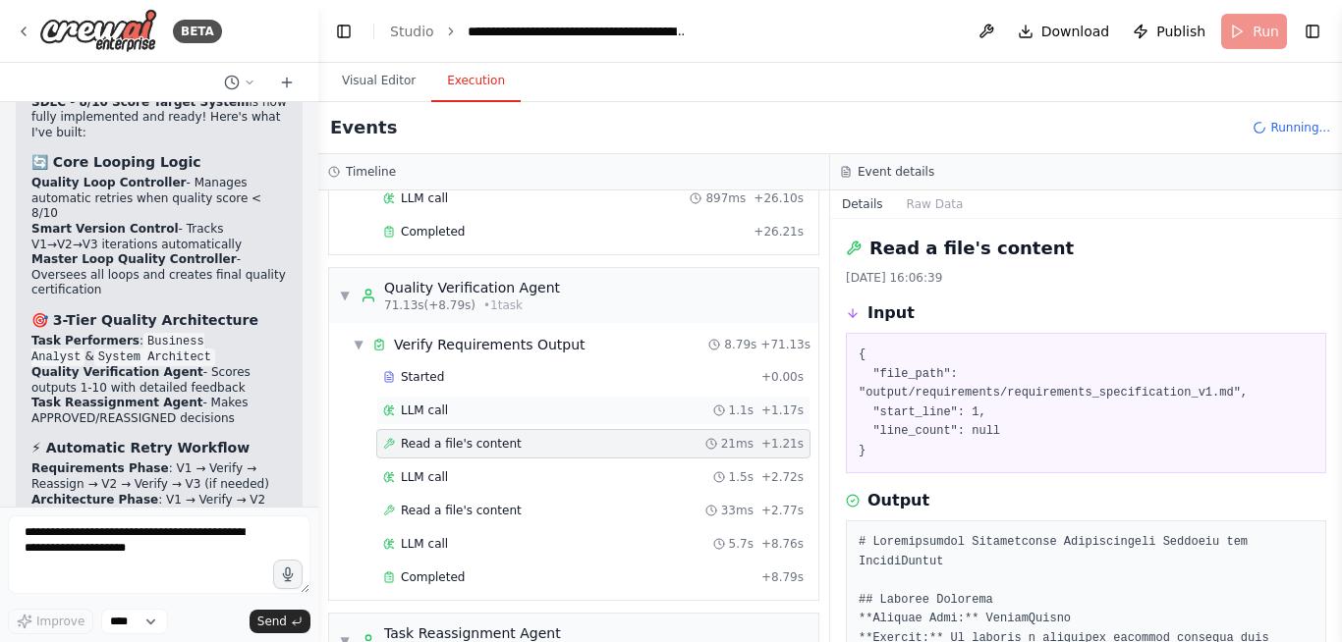
click at [478, 412] on div "LLM call 1.1s + 1.17s" at bounding box center [593, 411] width 420 height 16
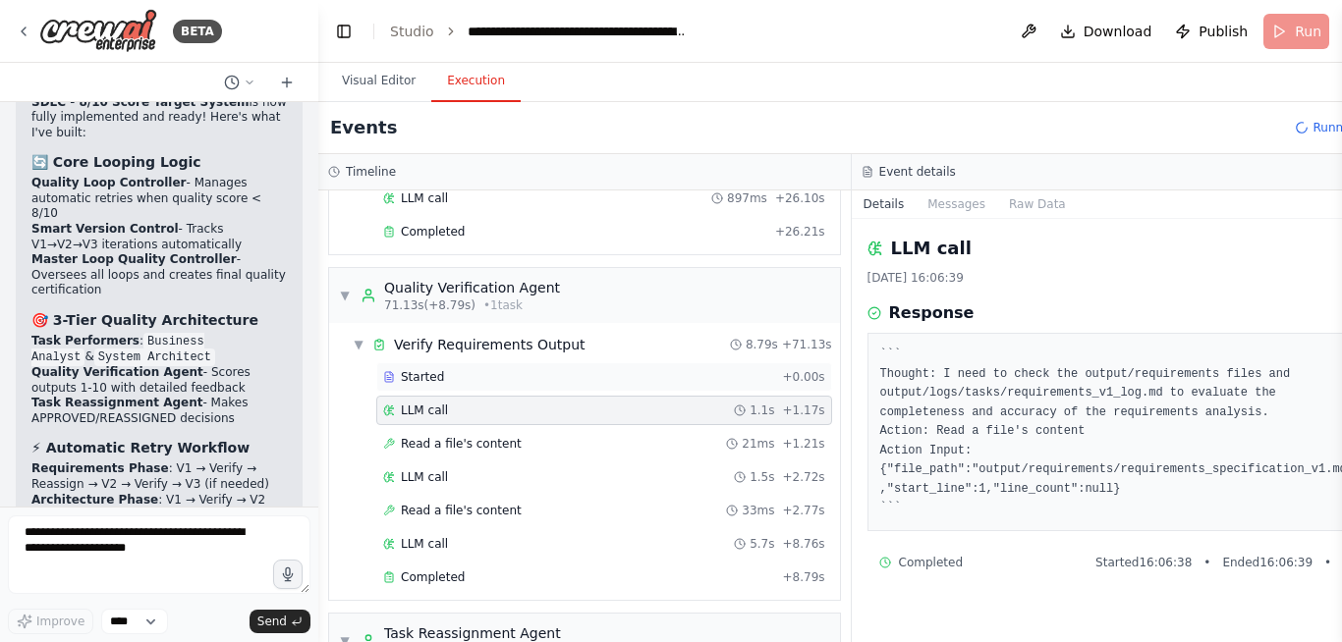
click at [472, 389] on div "Started + 0.00s" at bounding box center [604, 376] width 456 height 29
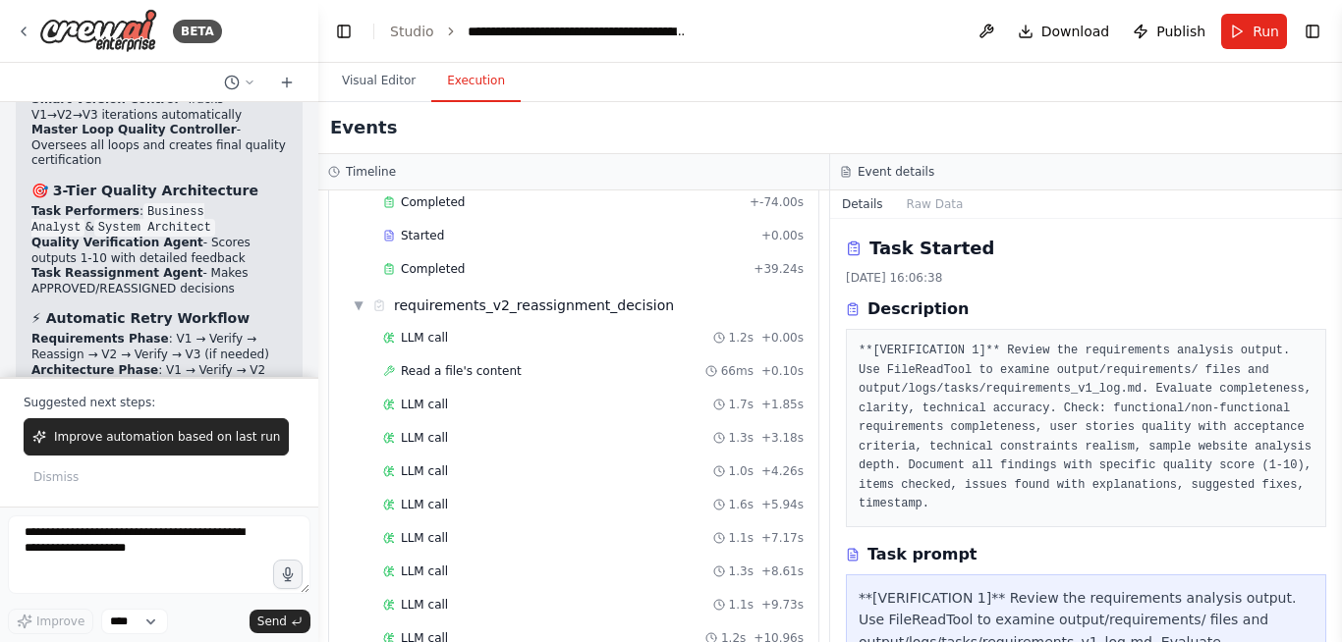
scroll to position [4414, 0]
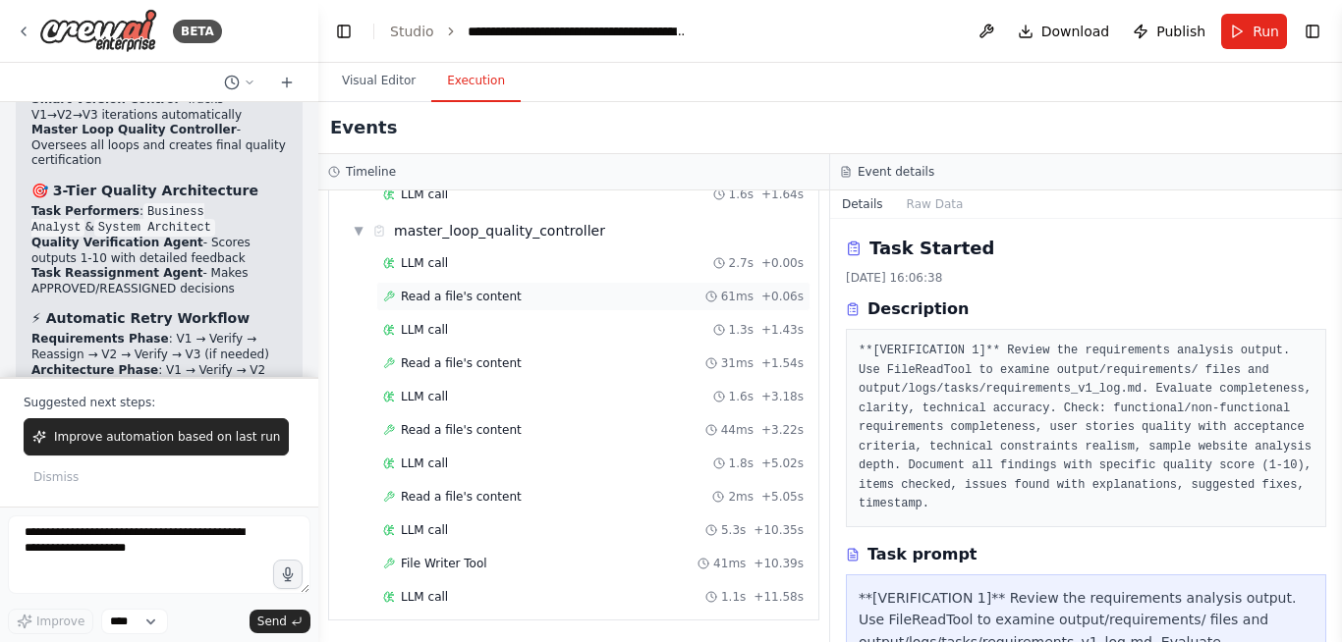
click at [469, 285] on div "Read a file's content 61ms + 0.06s" at bounding box center [593, 296] width 434 height 29
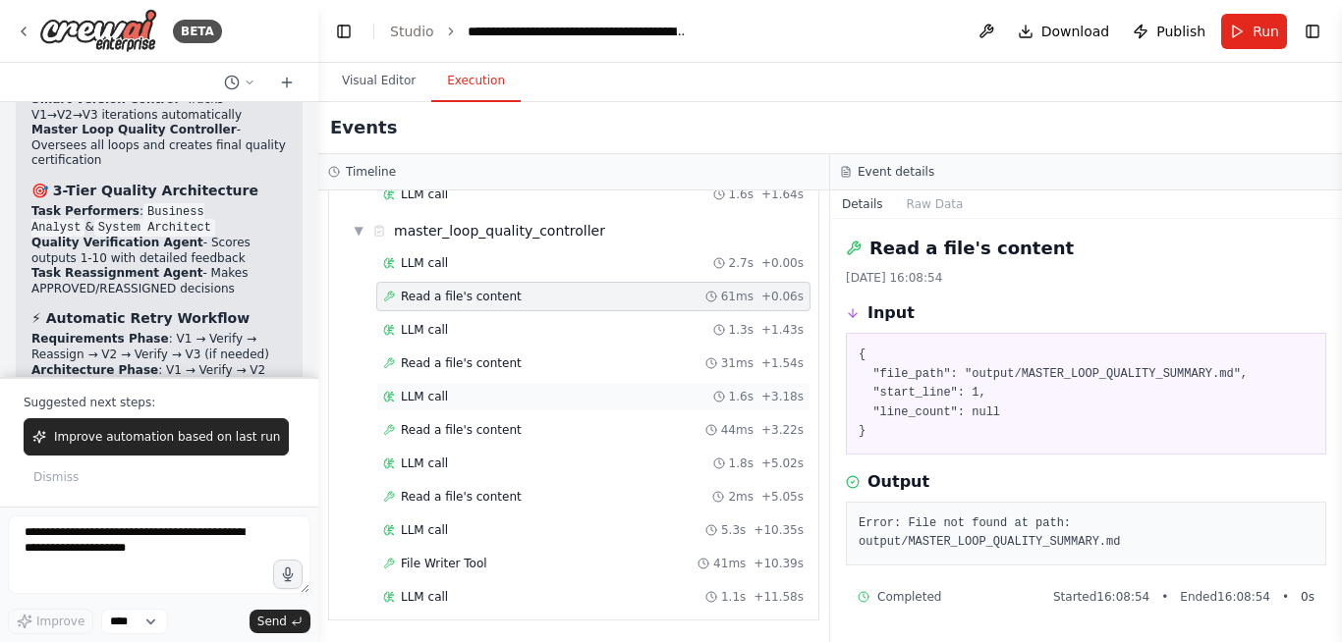
scroll to position [4032, 0]
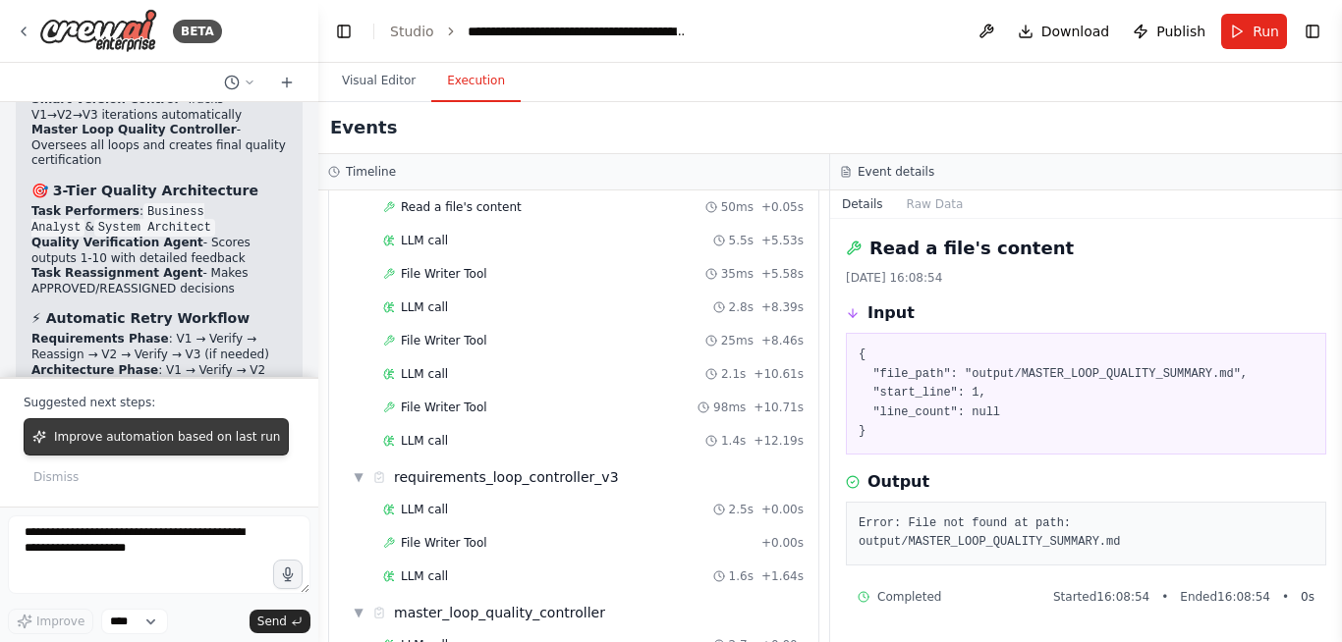
click at [111, 441] on span "Improve automation based on last run" at bounding box center [167, 437] width 226 height 16
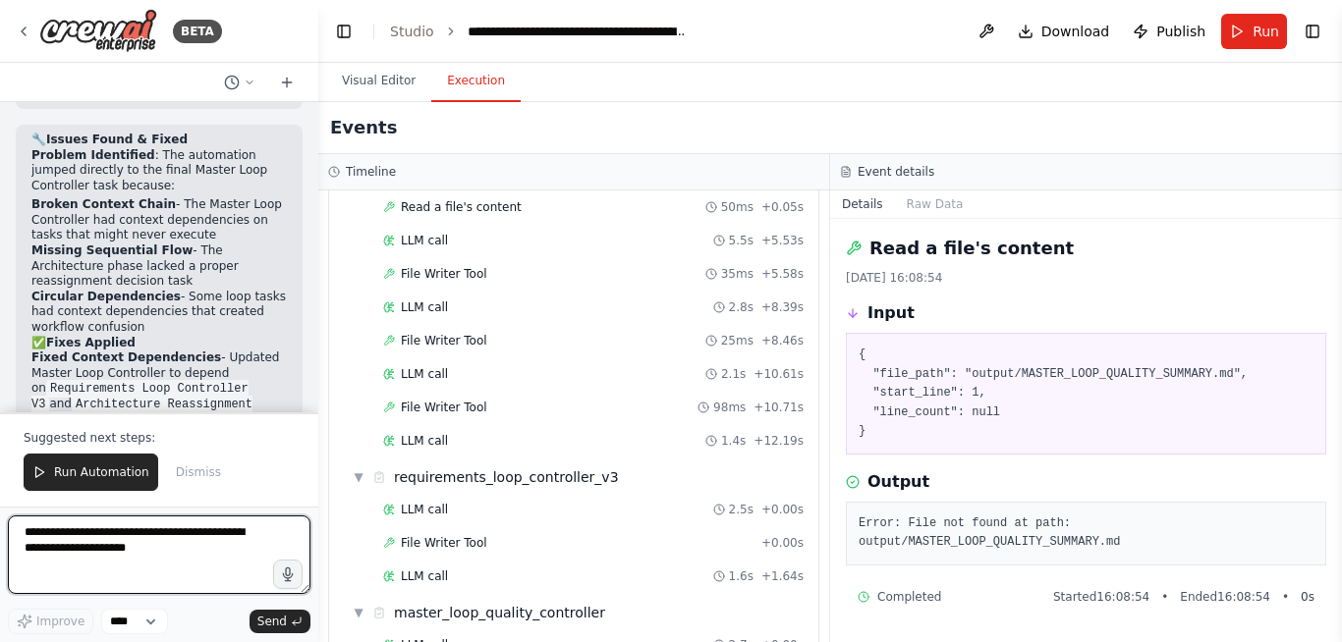
scroll to position [46679, 0]
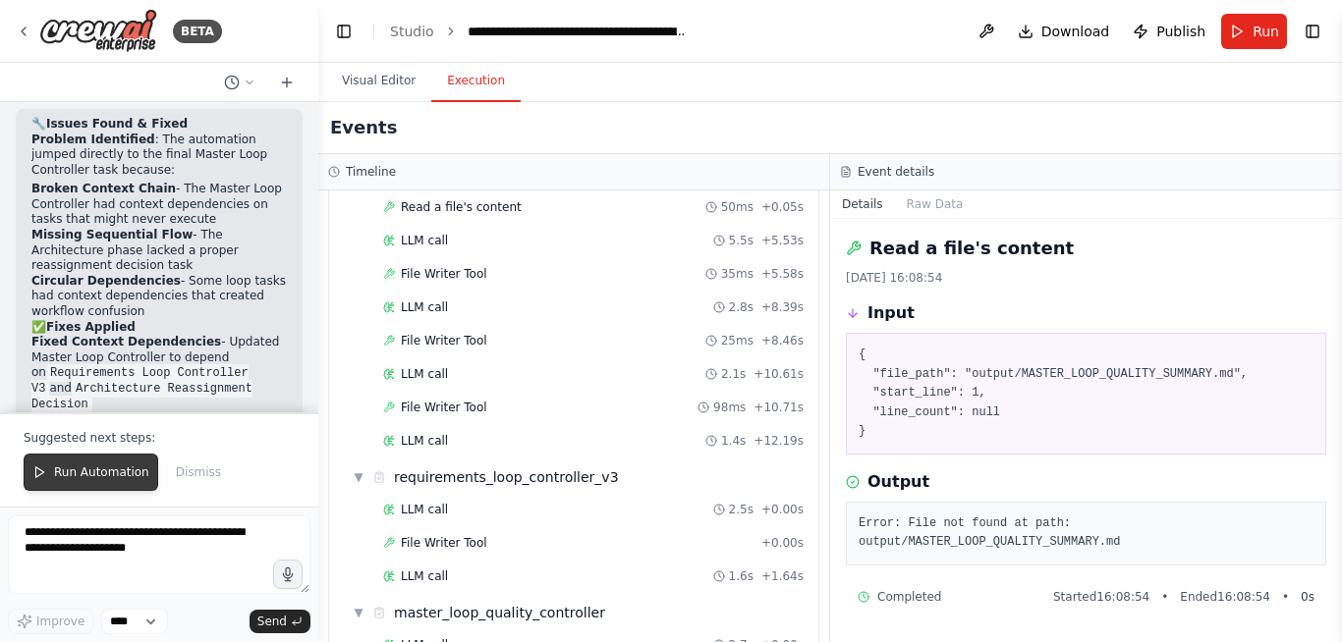
click at [90, 473] on span "Run Automation" at bounding box center [101, 473] width 95 height 16
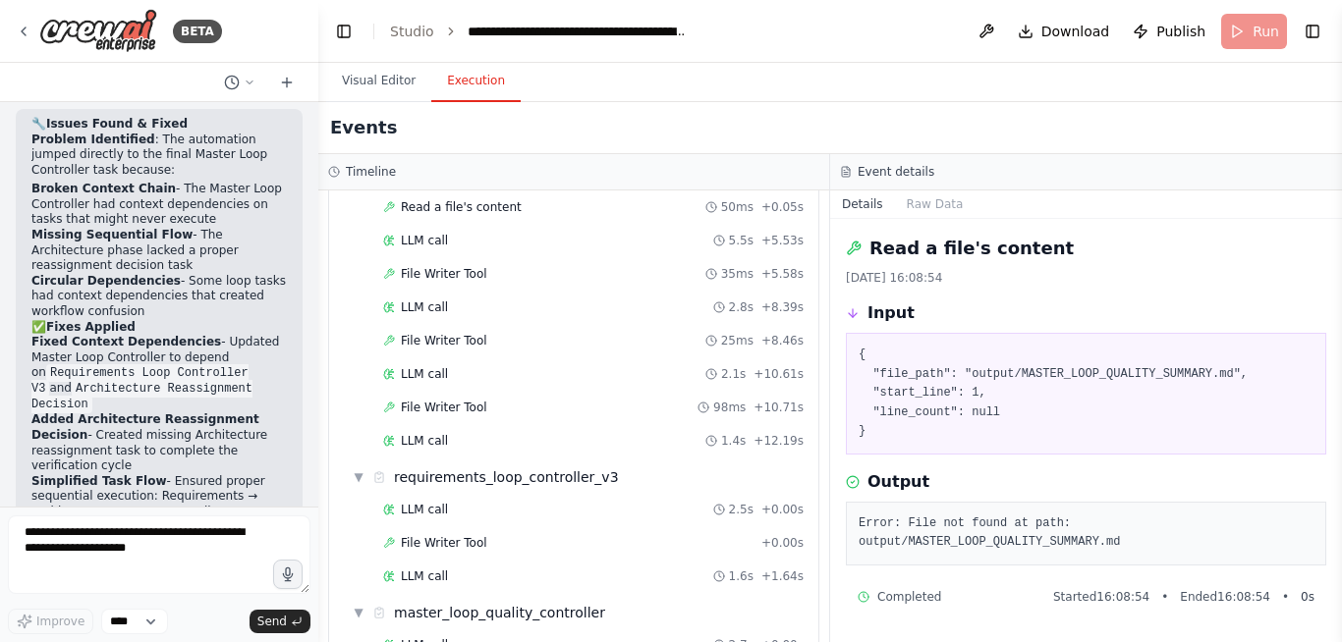
scroll to position [46584, 0]
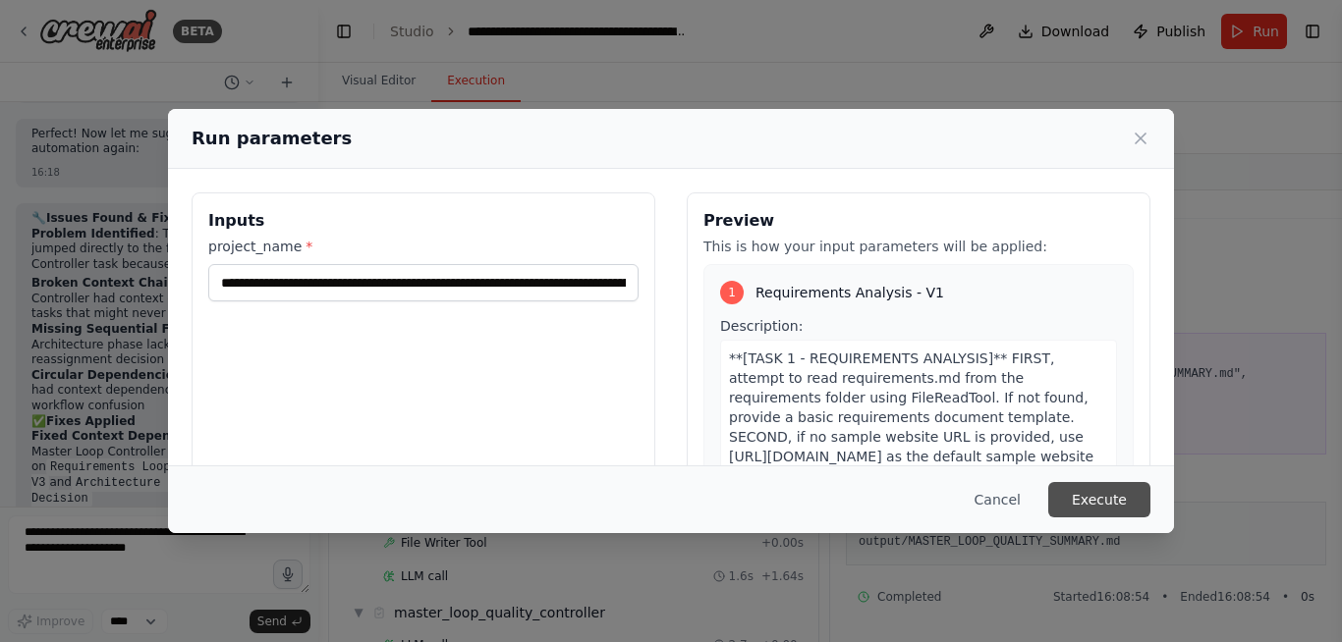
click at [1103, 502] on button "Execute" at bounding box center [1099, 499] width 102 height 35
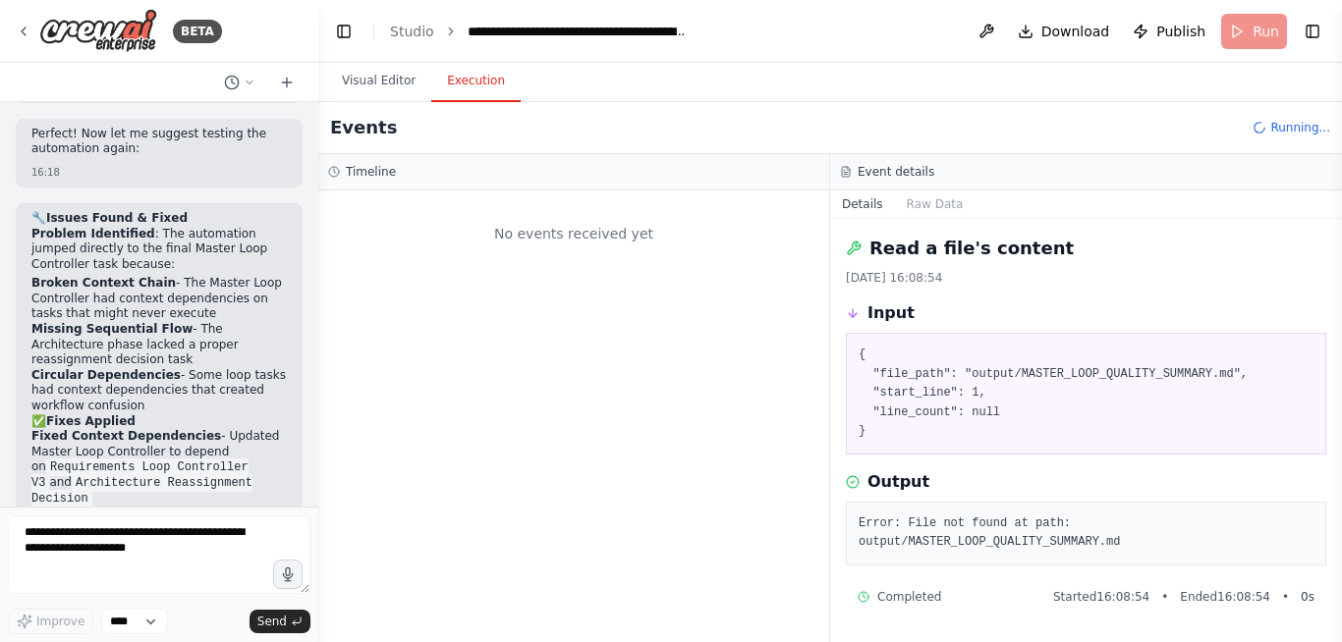
scroll to position [0, 0]
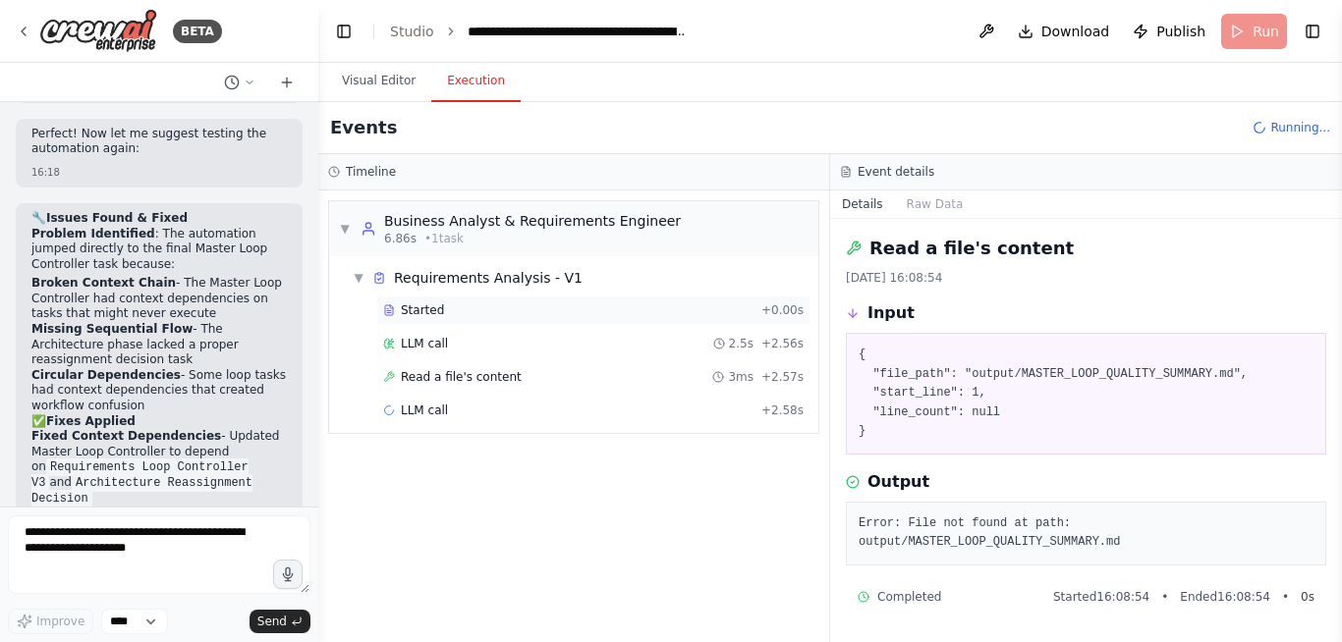
click at [452, 306] on div "Started" at bounding box center [568, 311] width 370 height 16
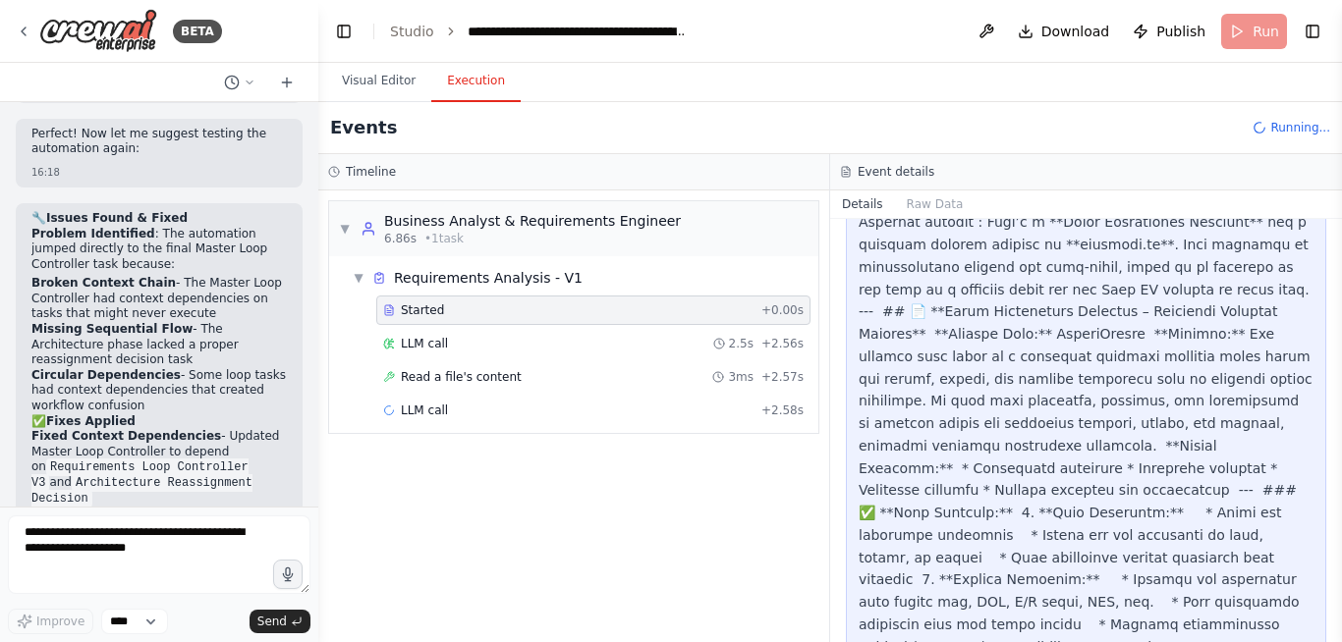
scroll to position [1364, 0]
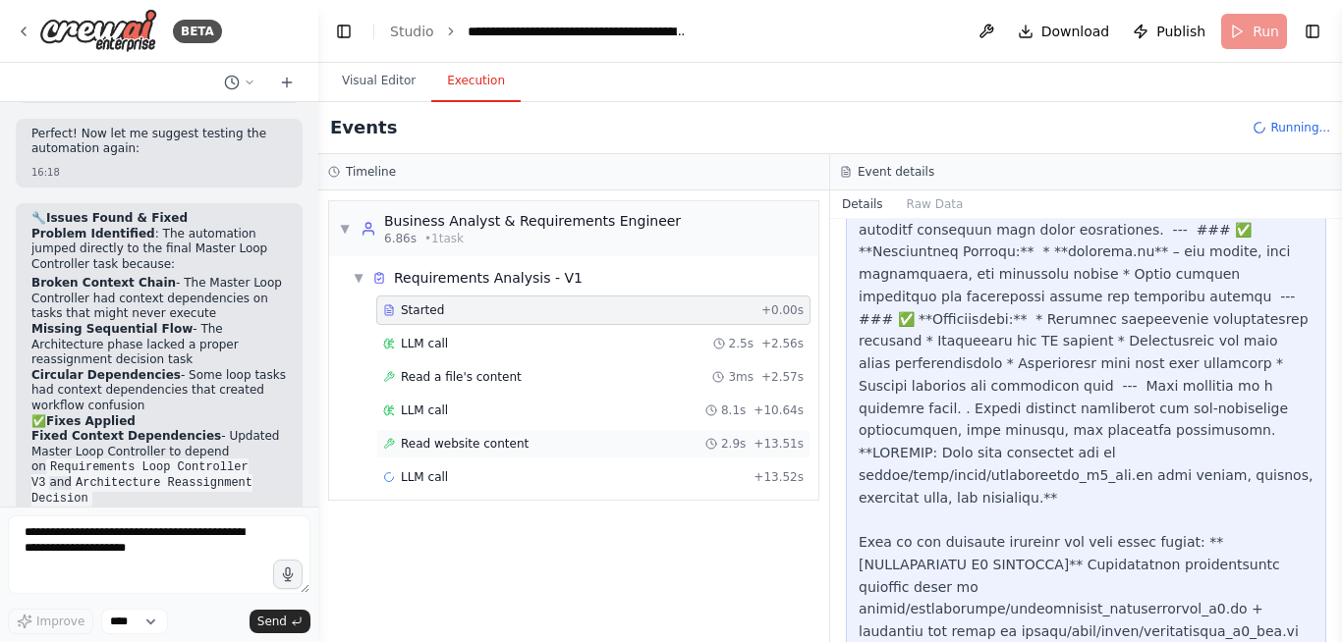
click at [478, 444] on span "Read website content" at bounding box center [465, 444] width 128 height 16
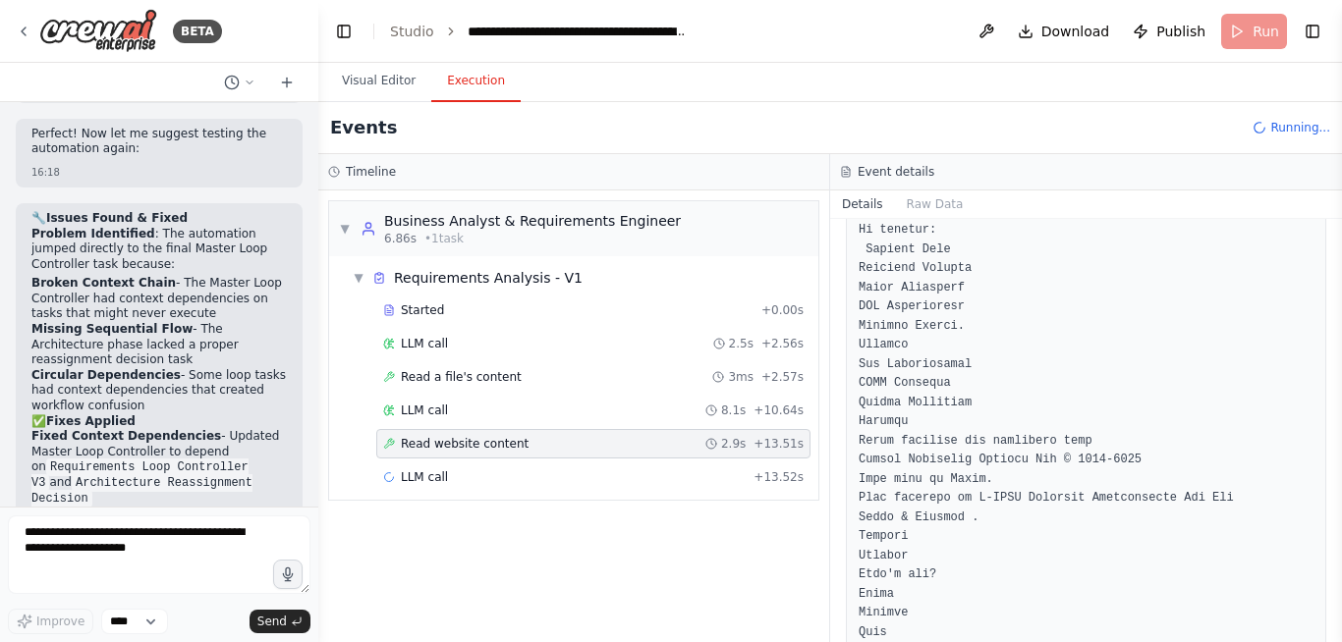
scroll to position [1051, 0]
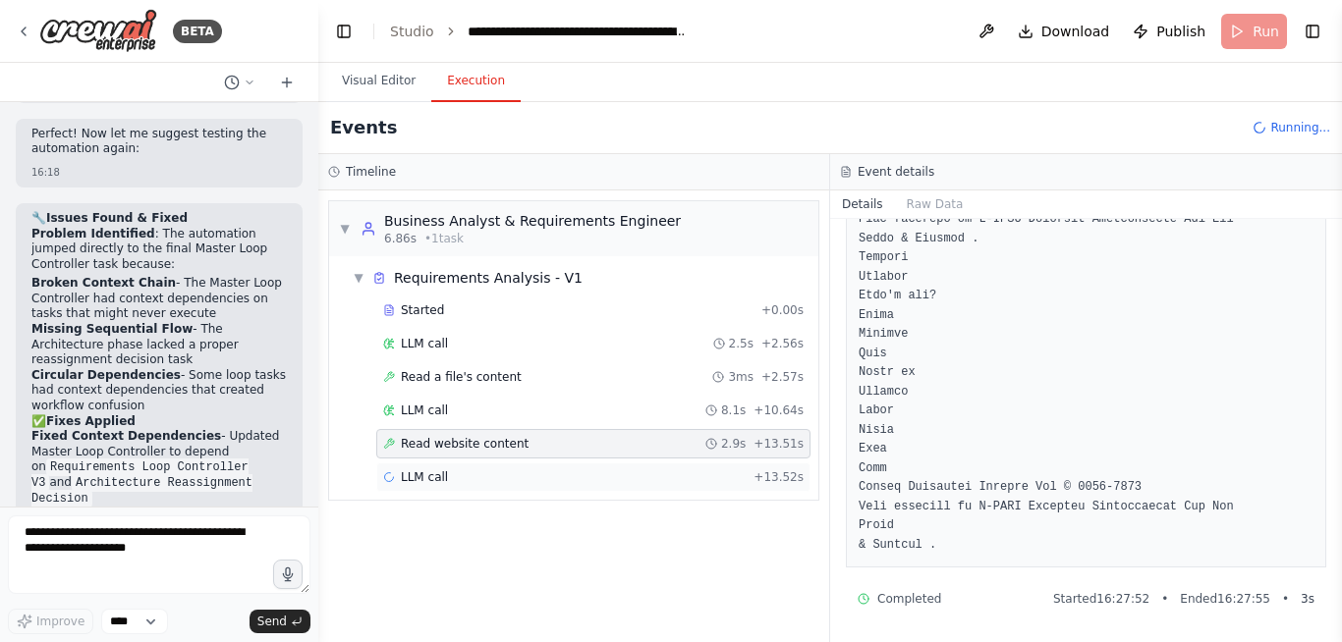
click at [437, 481] on span "LLM call" at bounding box center [424, 478] width 47 height 16
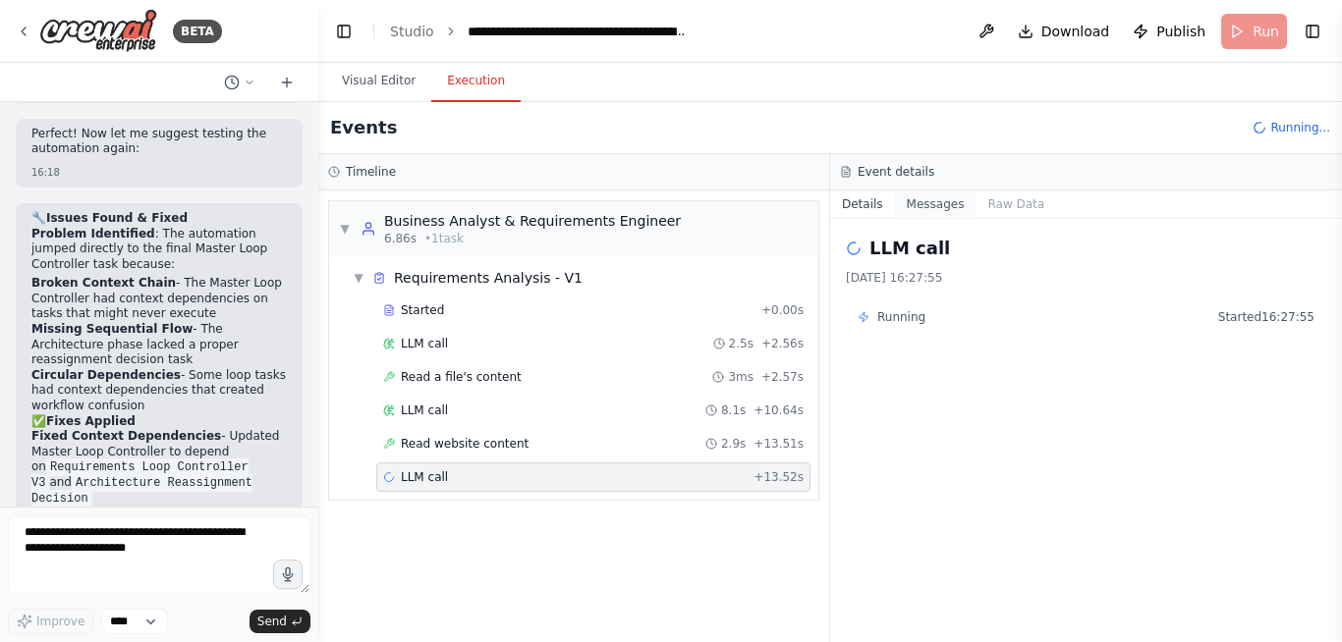
click at [931, 209] on button "Messages" at bounding box center [936, 205] width 82 height 28
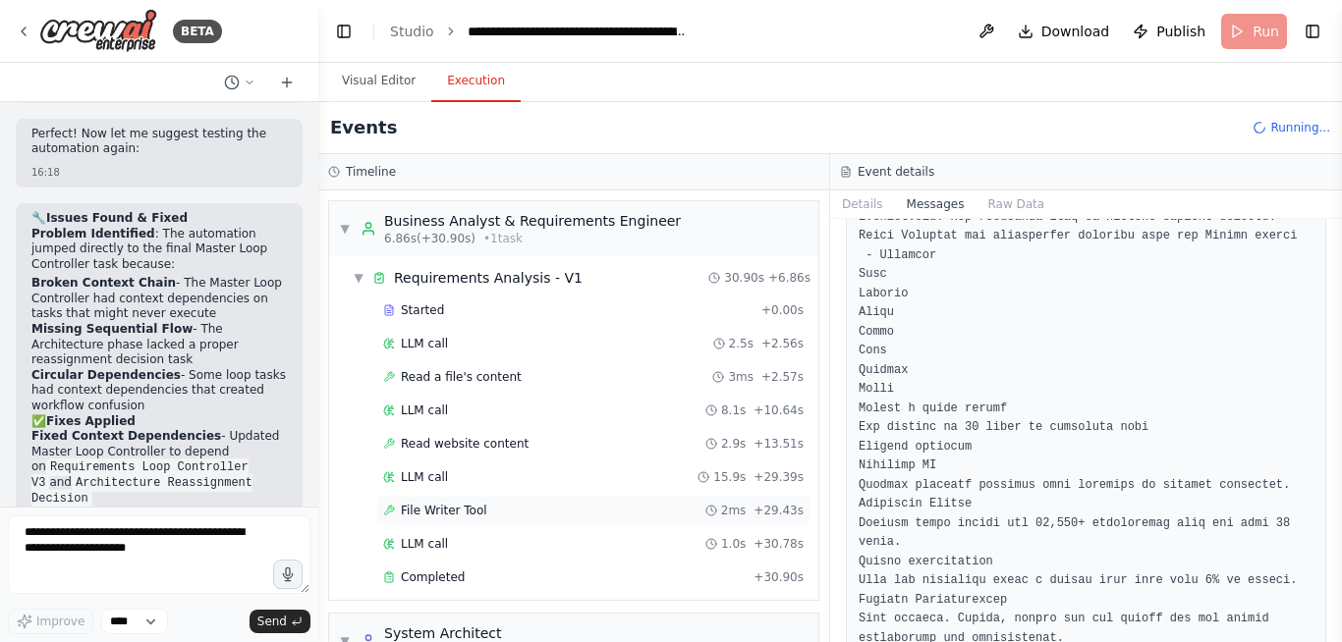
scroll to position [159, 0]
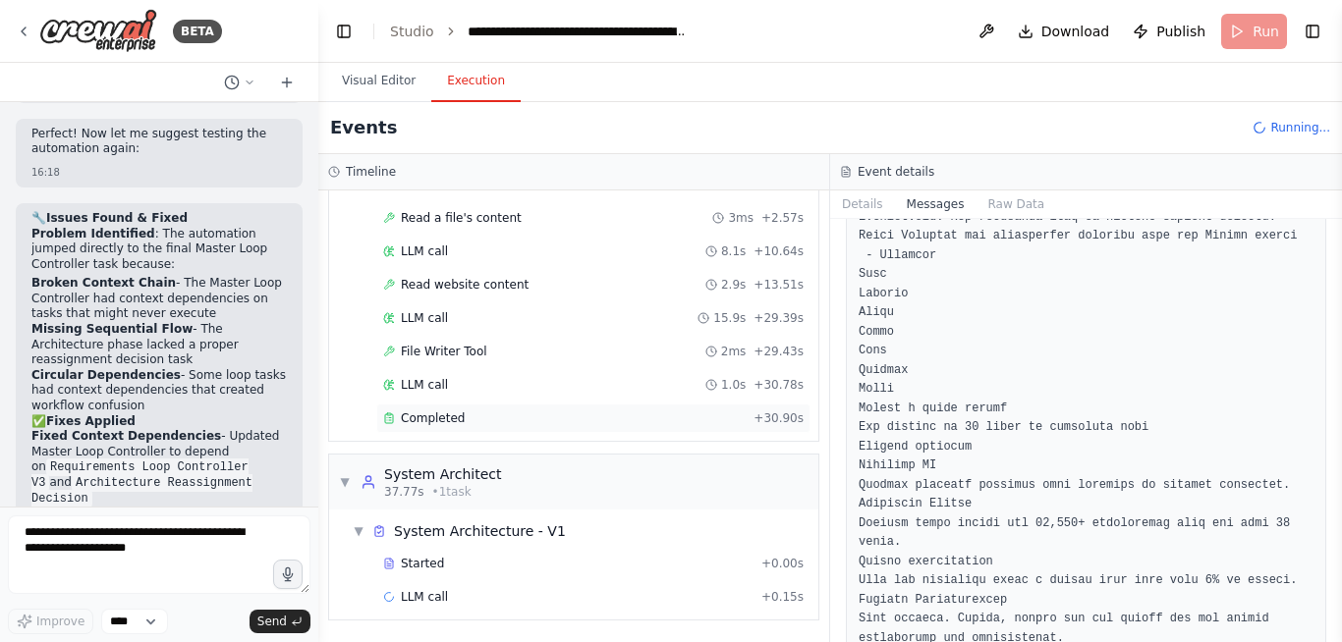
click at [467, 432] on div "Completed + 30.90s" at bounding box center [593, 418] width 434 height 29
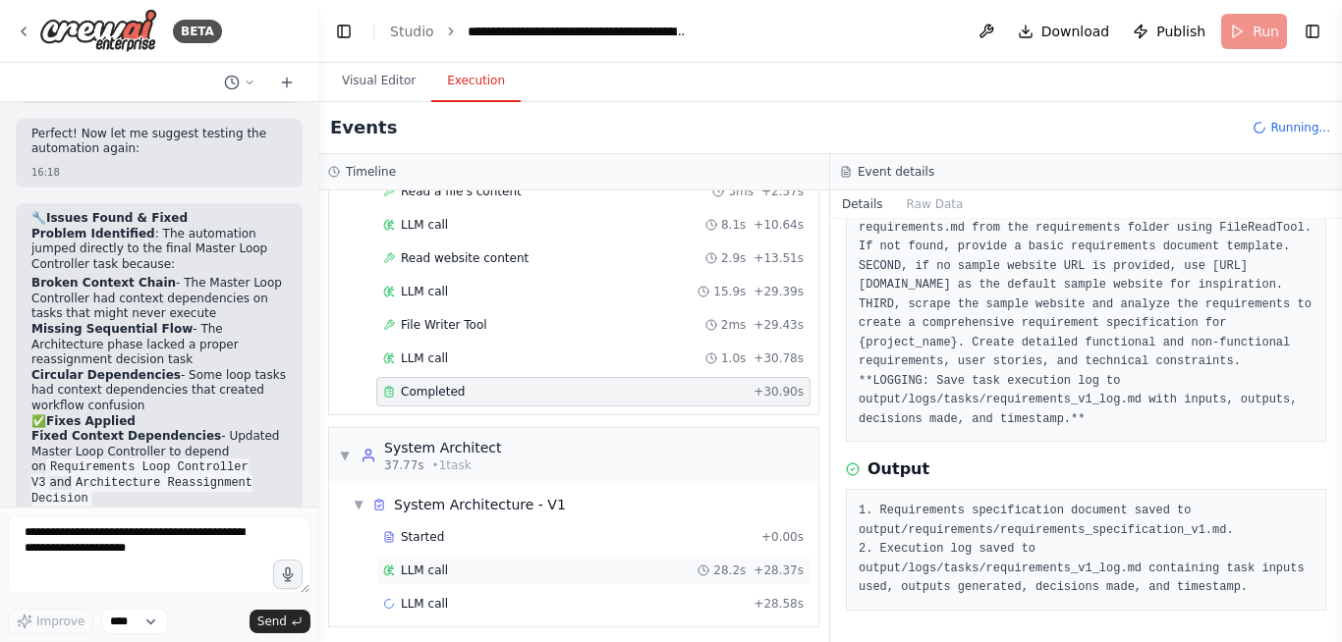
scroll to position [193, 0]
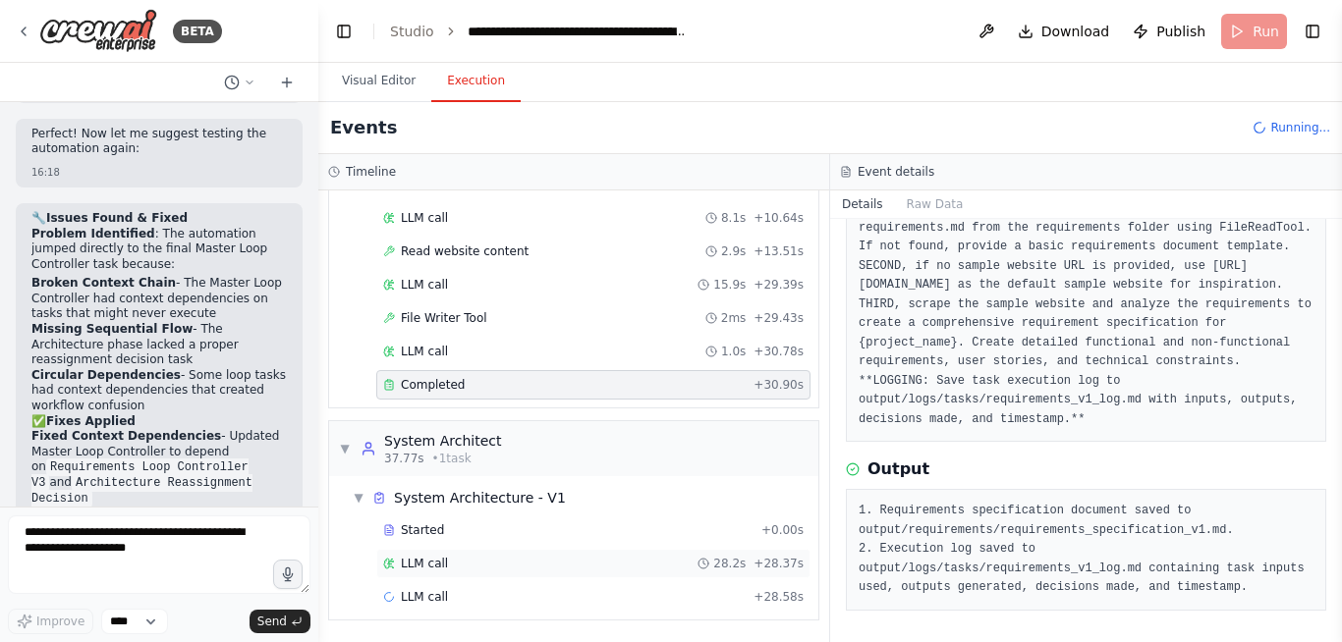
click at [490, 560] on div "LLM call 28.2s + 28.37s" at bounding box center [593, 564] width 420 height 16
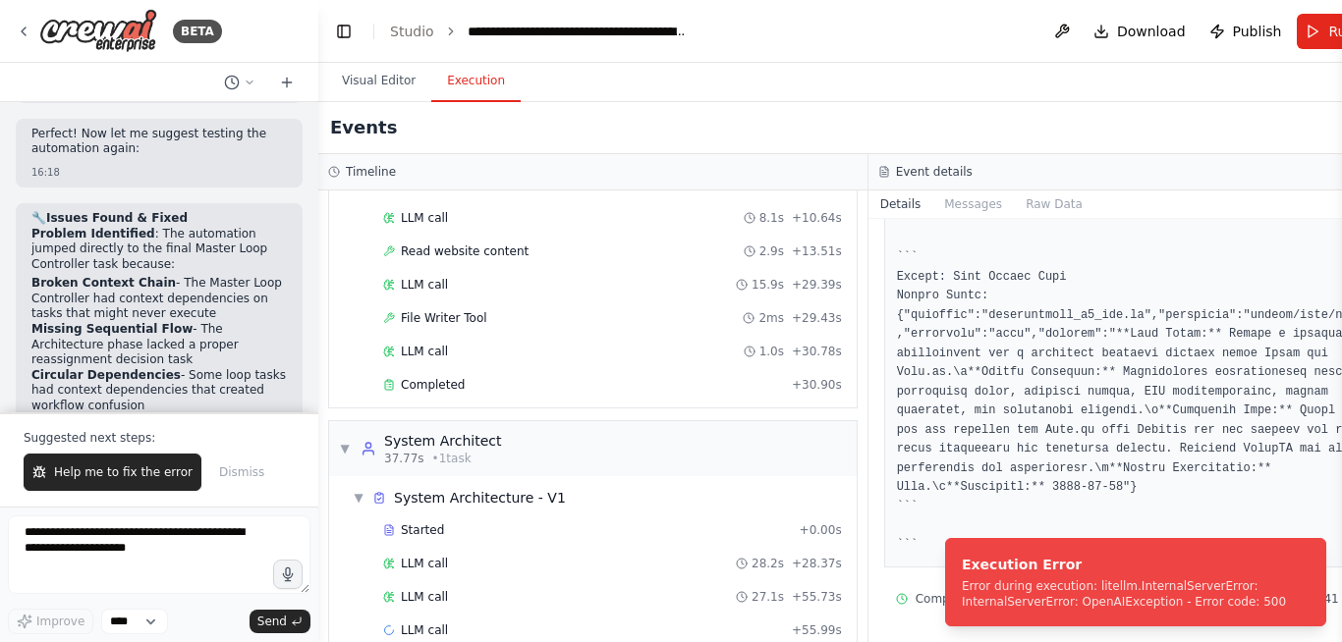
scroll to position [46679, 0]
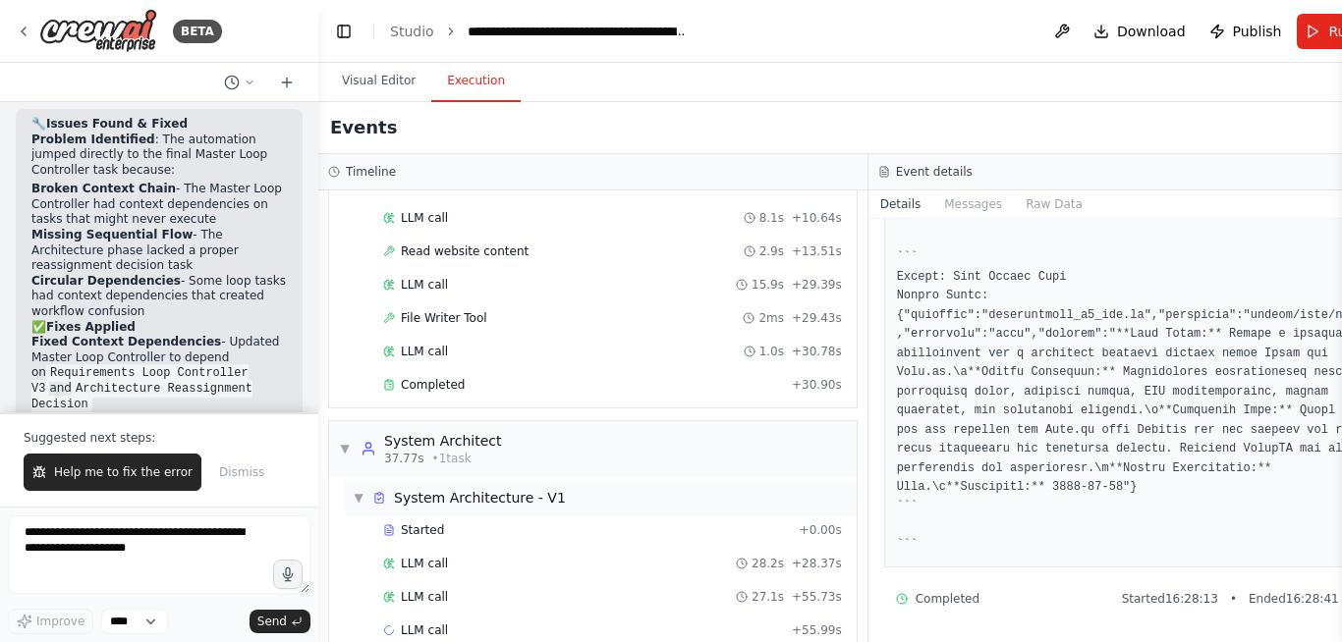
click at [593, 515] on div "▼ System Architecture - V1" at bounding box center [601, 497] width 512 height 35
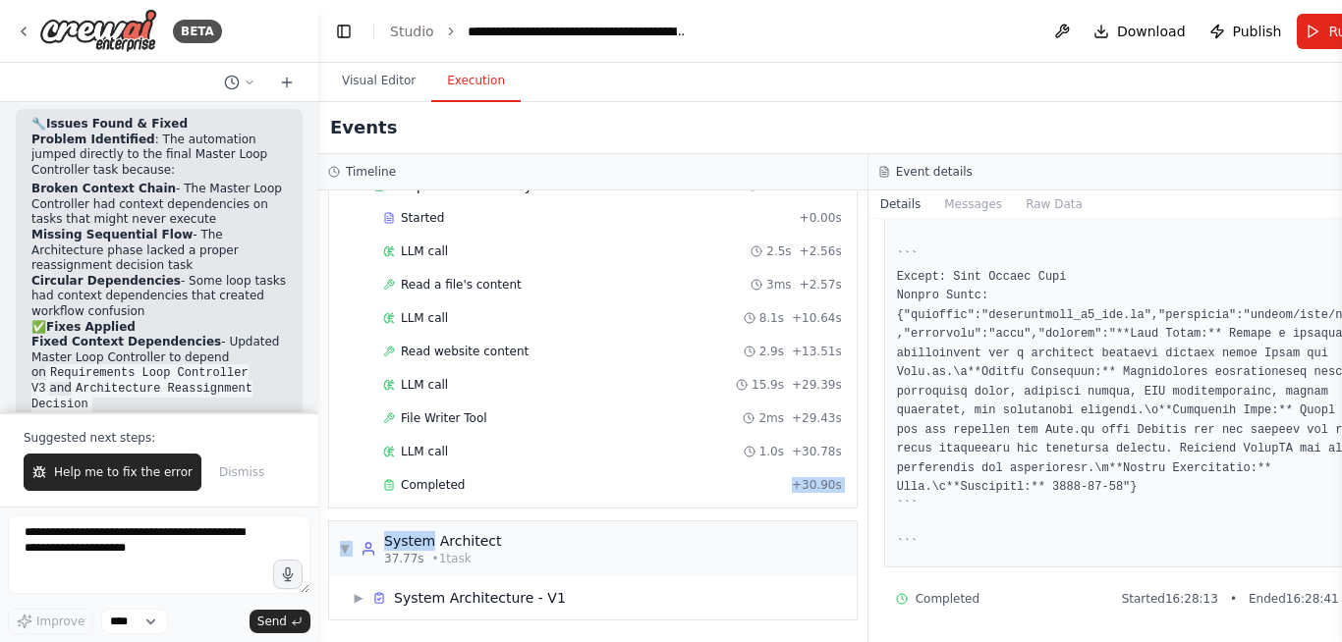
drag, startPoint x: 593, startPoint y: 515, endPoint x: 552, endPoint y: 506, distance: 42.2
click at [552, 506] on div "▼ Business Analyst & Requirements Engineer 6.86s (+30.90s) • 1 task ▼ Requireme…" at bounding box center [592, 417] width 549 height 452
click at [513, 598] on div "System Architecture - V1" at bounding box center [480, 598] width 172 height 20
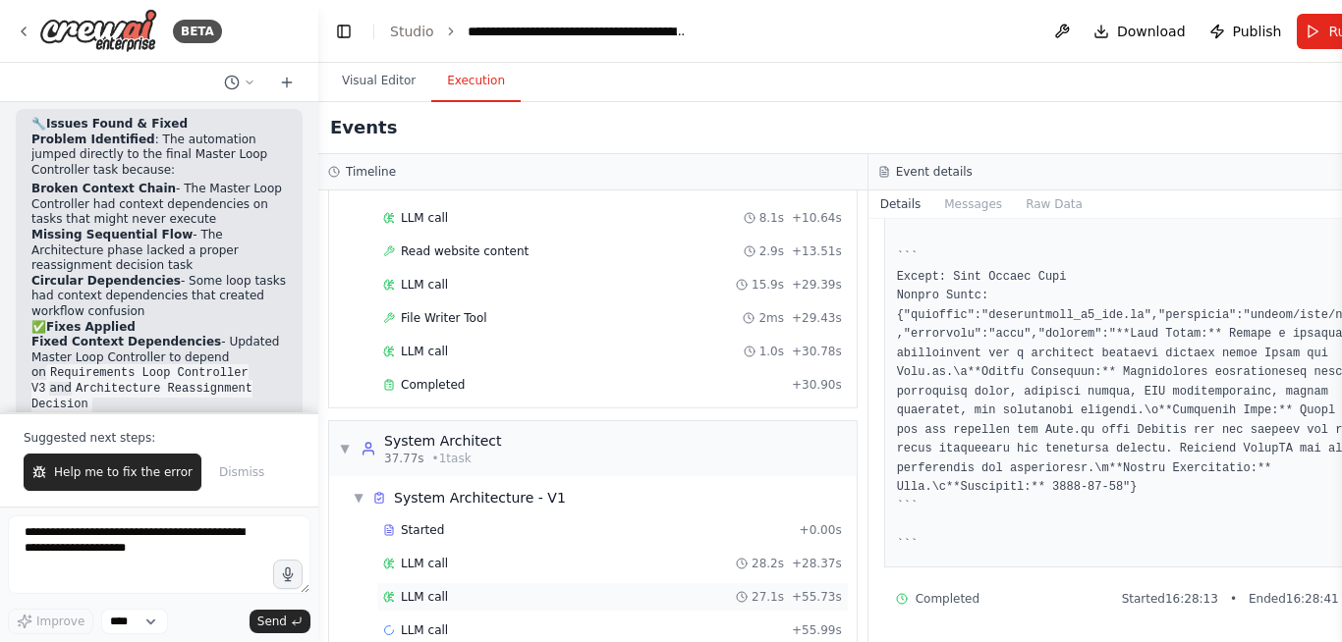
scroll to position [226, 0]
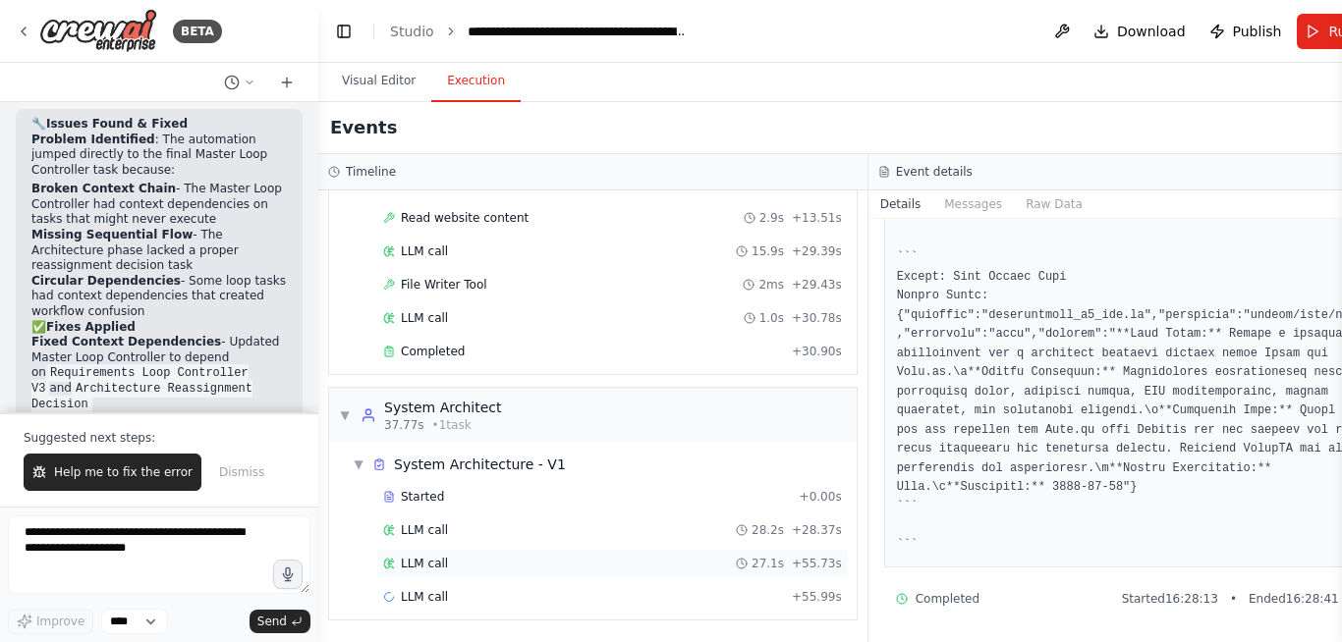
click at [462, 572] on div "LLM call 27.1s + 55.73s" at bounding box center [612, 563] width 472 height 29
click at [507, 605] on div "LLM call + 55.99s" at bounding box center [612, 597] width 472 height 29
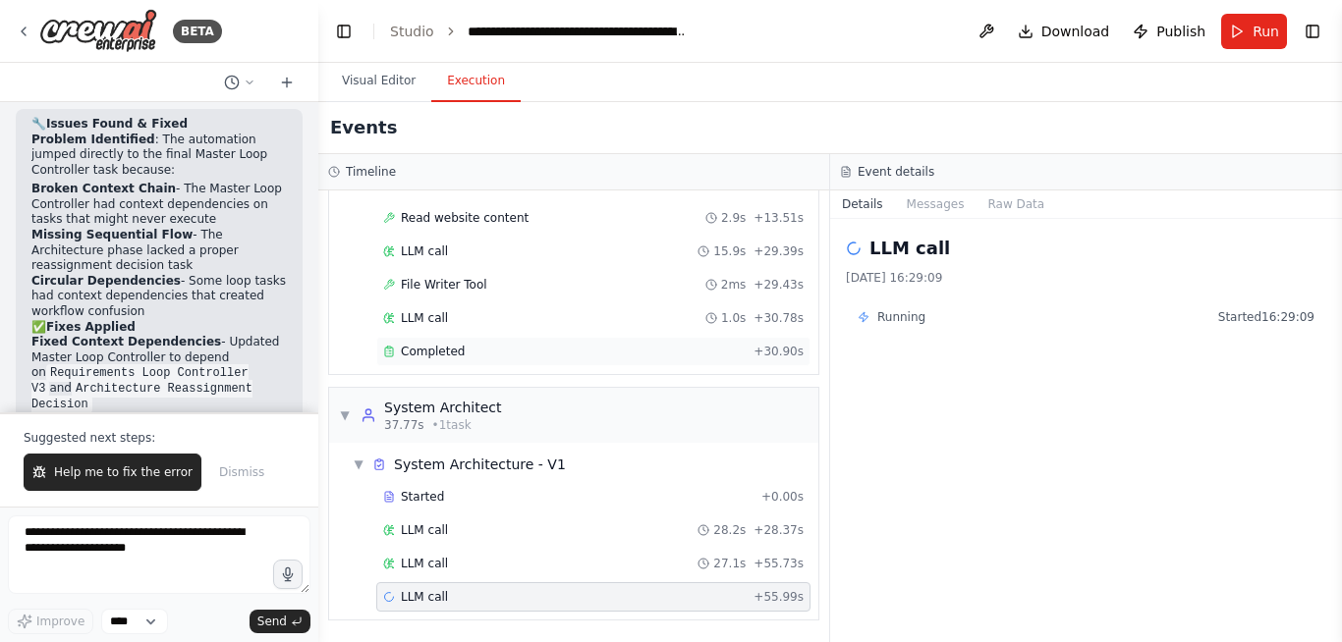
click at [465, 353] on div "Completed" at bounding box center [564, 352] width 362 height 16
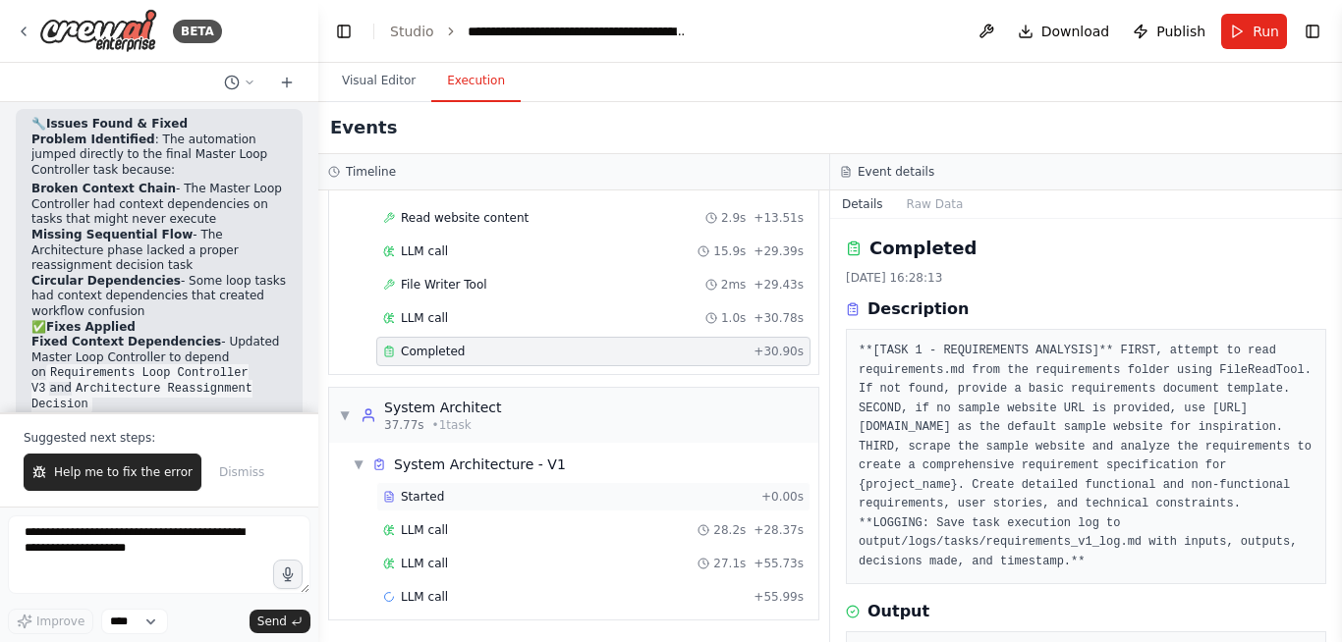
click at [460, 495] on div "Started" at bounding box center [568, 497] width 370 height 16
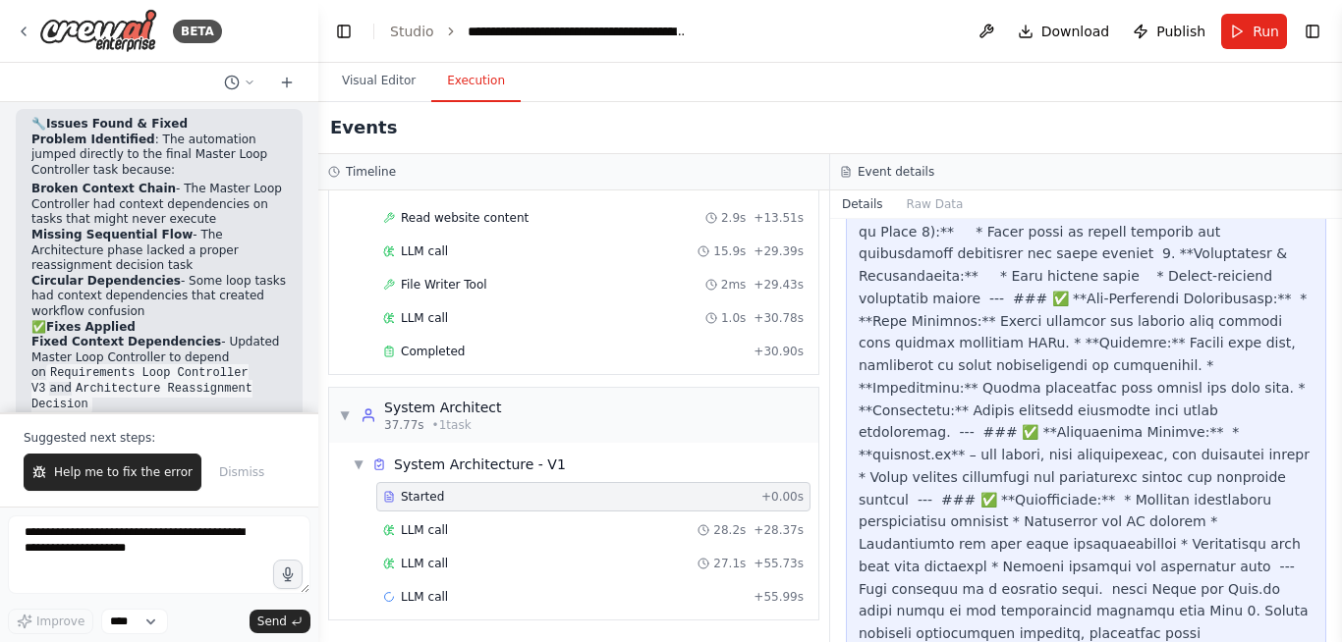
scroll to position [1241, 0]
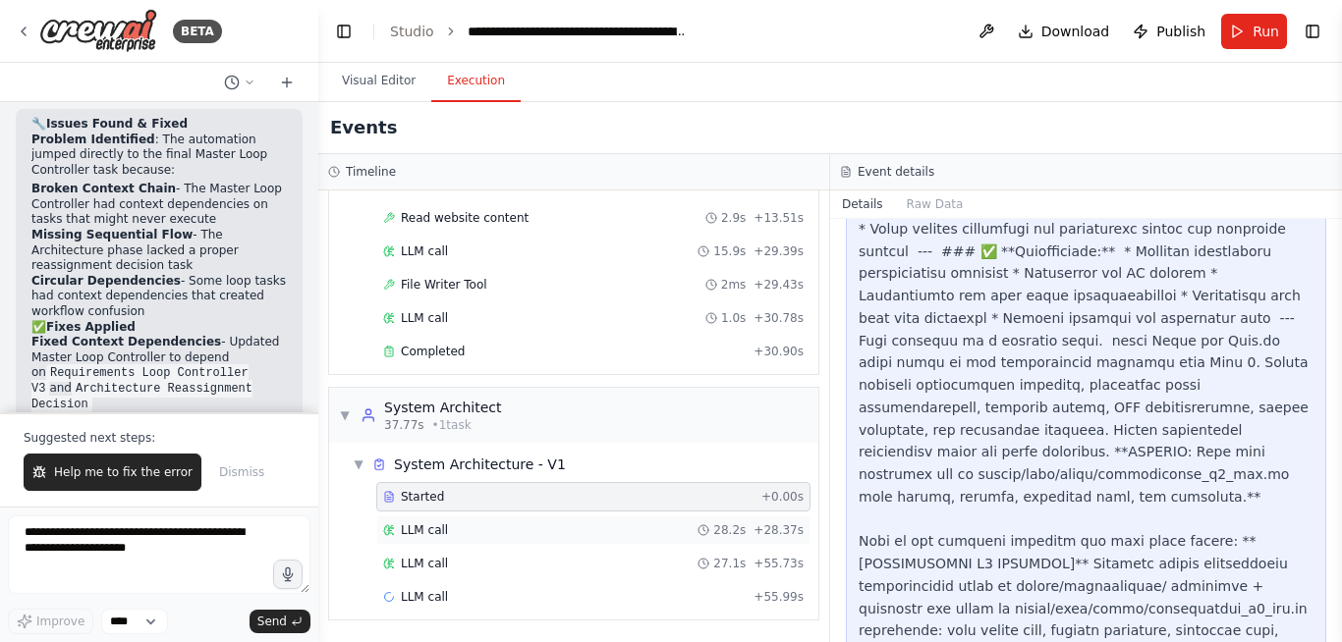
click at [495, 526] on div "LLM call 28.2s + 28.37s" at bounding box center [593, 531] width 420 height 16
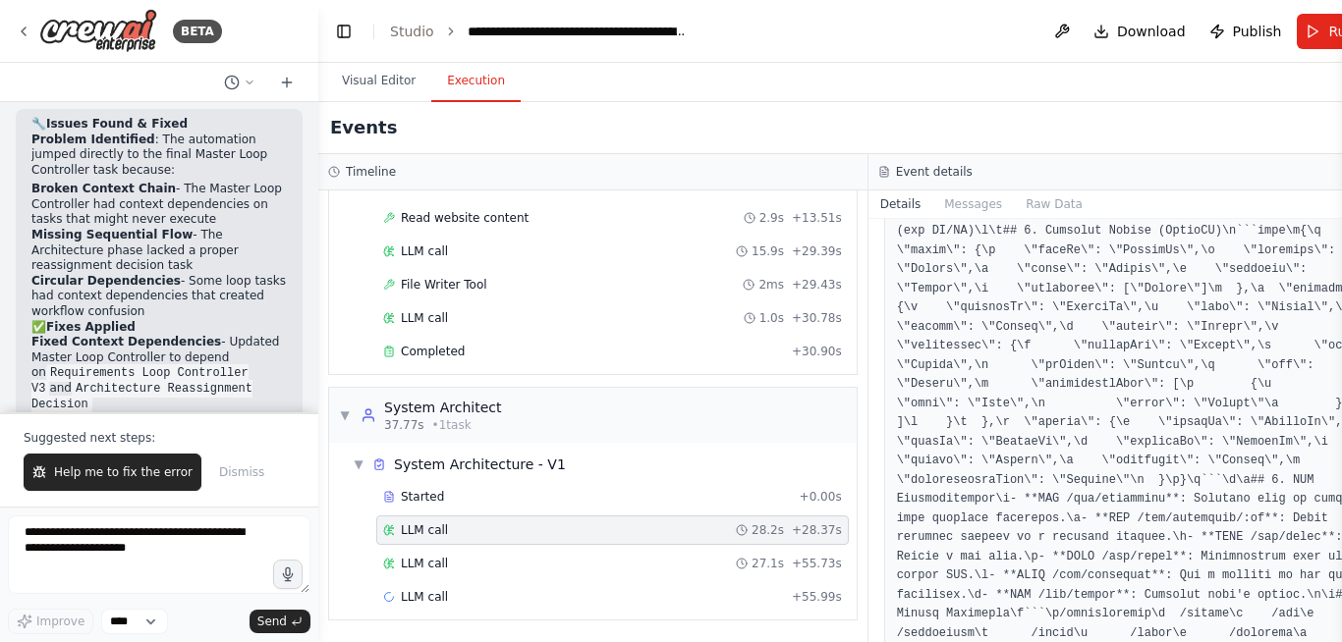
scroll to position [4196, 0]
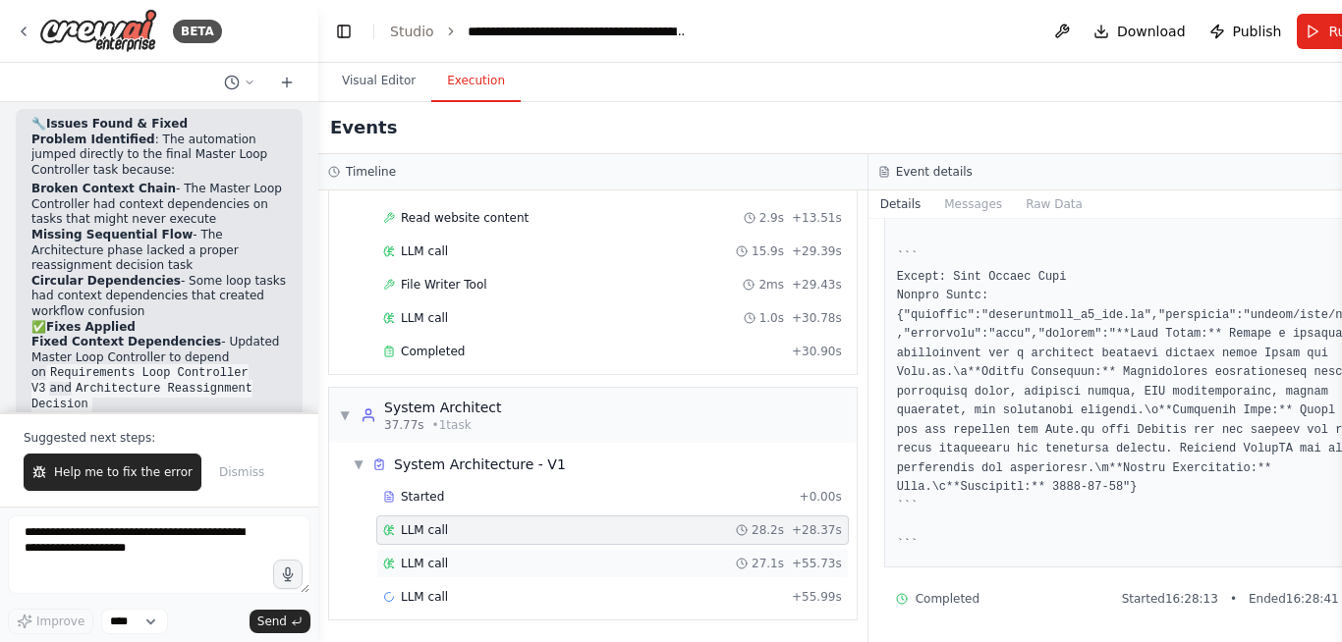
click at [471, 564] on div "LLM call 27.1s + 55.73s" at bounding box center [612, 564] width 459 height 16
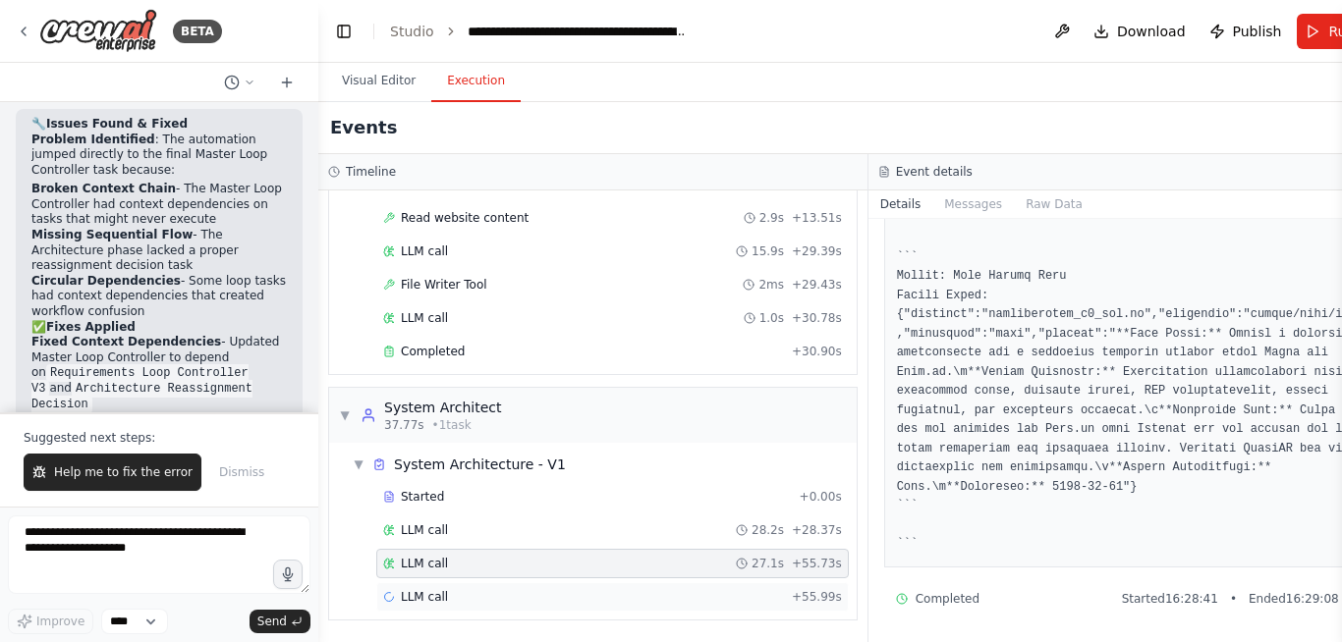
click at [450, 595] on div "LLM call + 55.99s" at bounding box center [612, 597] width 459 height 16
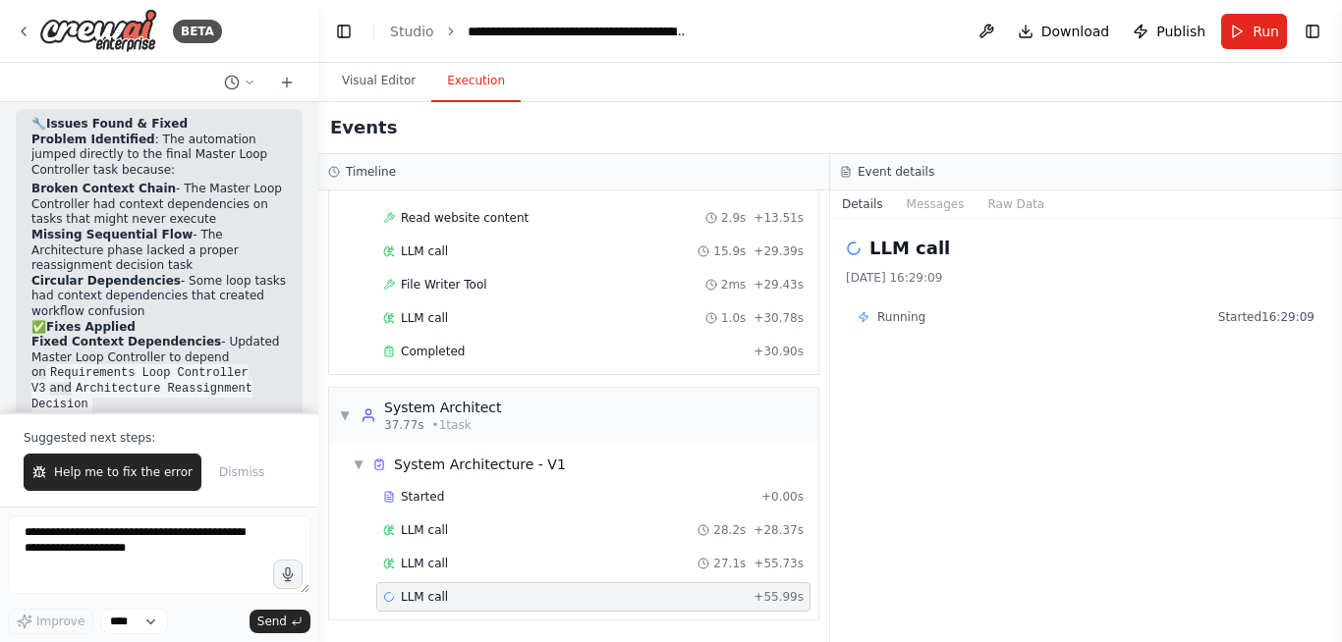
scroll to position [0, 0]
click at [486, 555] on div "LLM call 27.1s + 55.73s" at bounding box center [593, 563] width 434 height 29
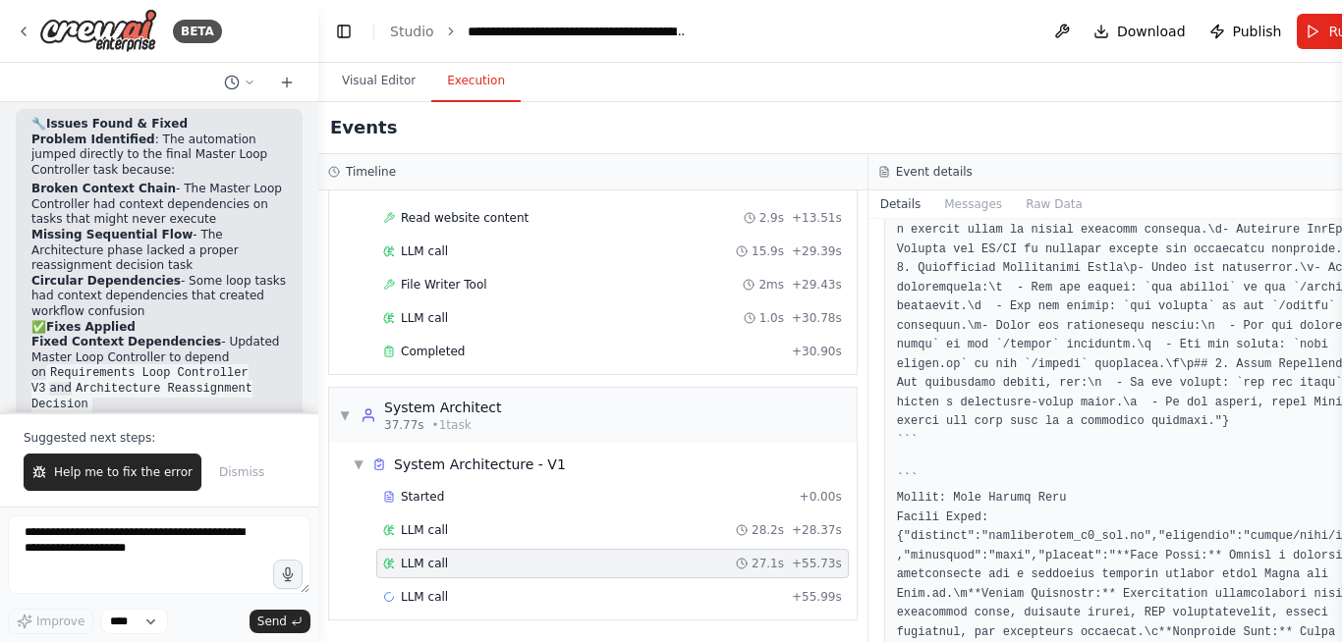
scroll to position [2913, 0]
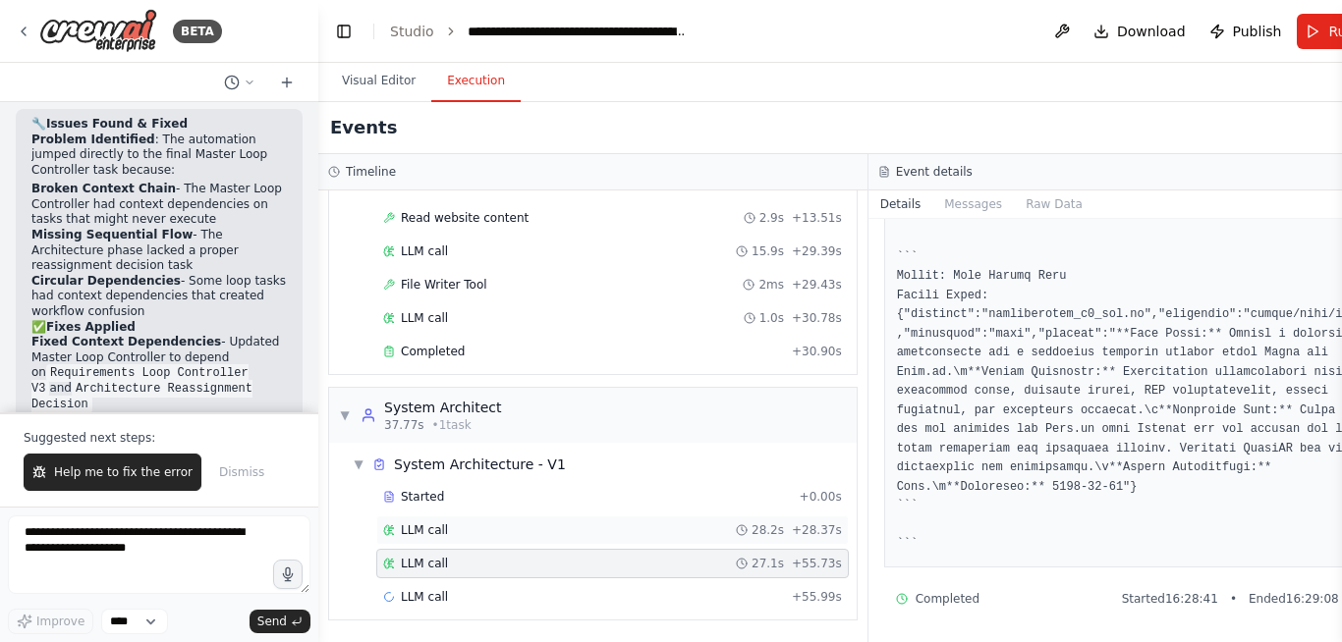
click at [448, 533] on div "LLM call 28.2s + 28.37s" at bounding box center [612, 531] width 459 height 16
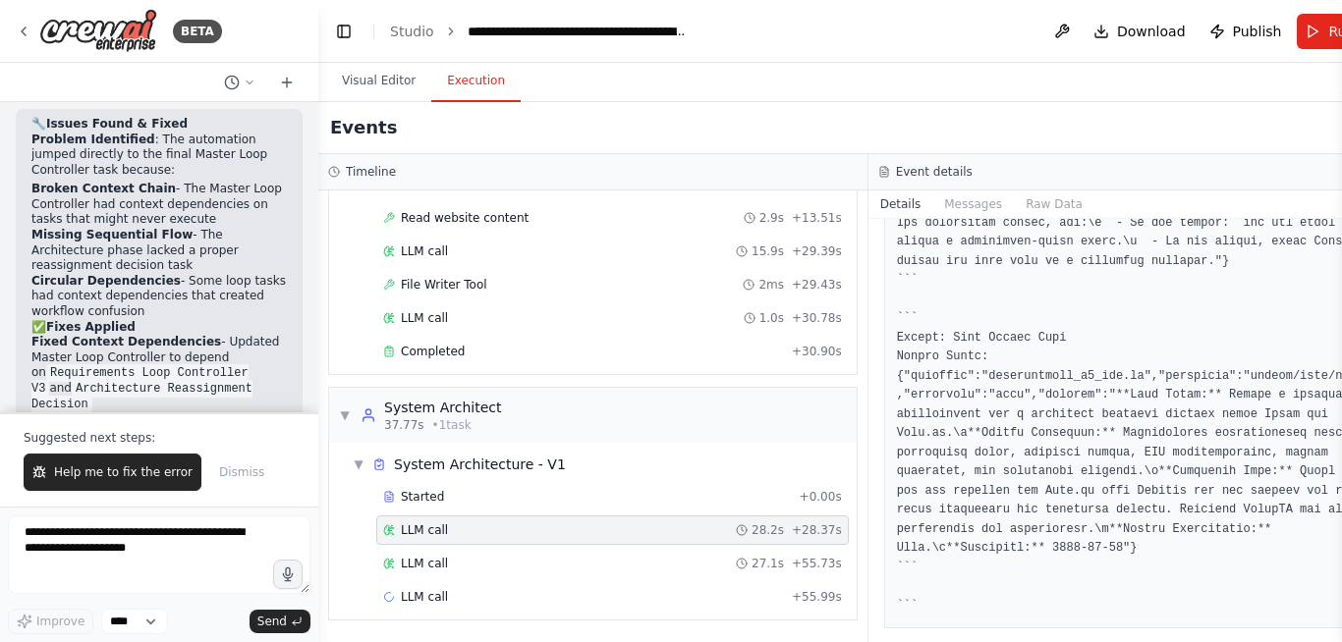
scroll to position [4196, 0]
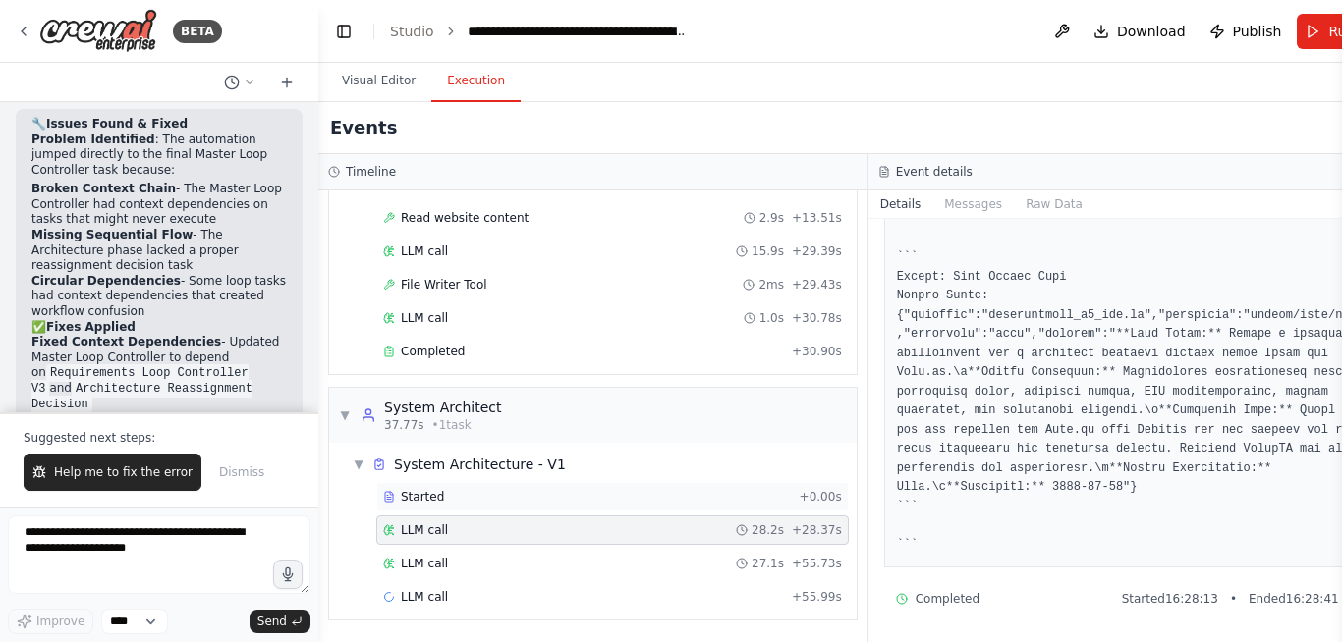
click at [421, 499] on span "Started" at bounding box center [422, 497] width 43 height 16
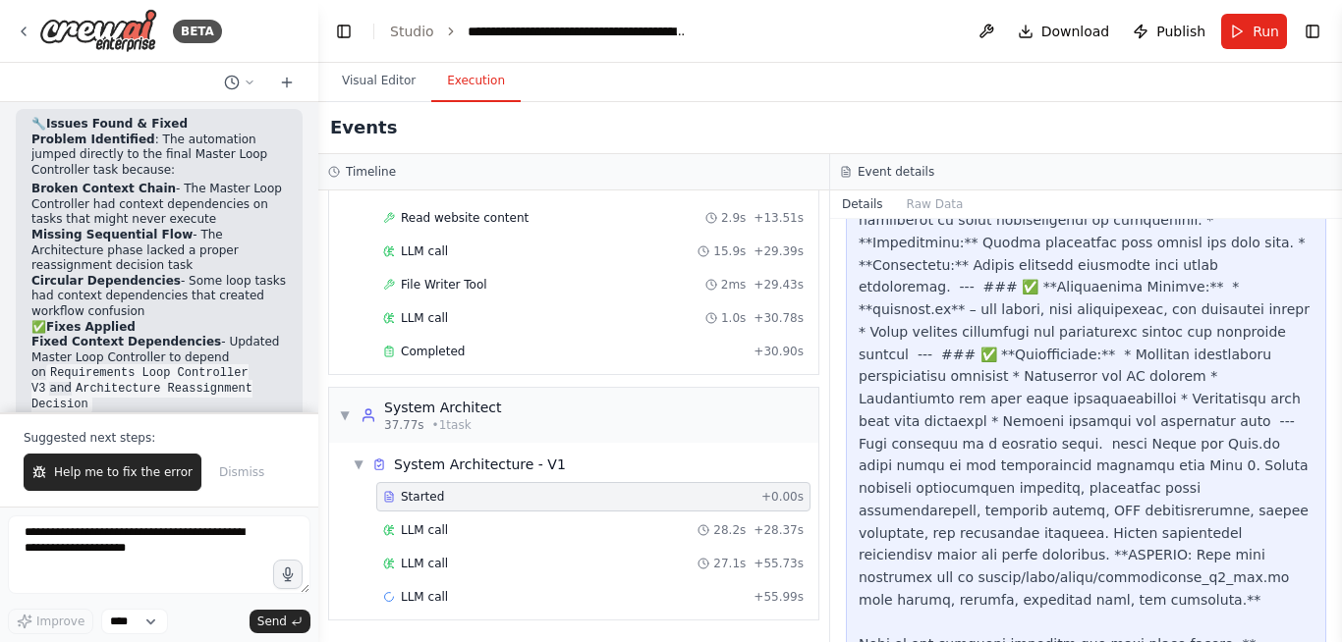
scroll to position [1241, 0]
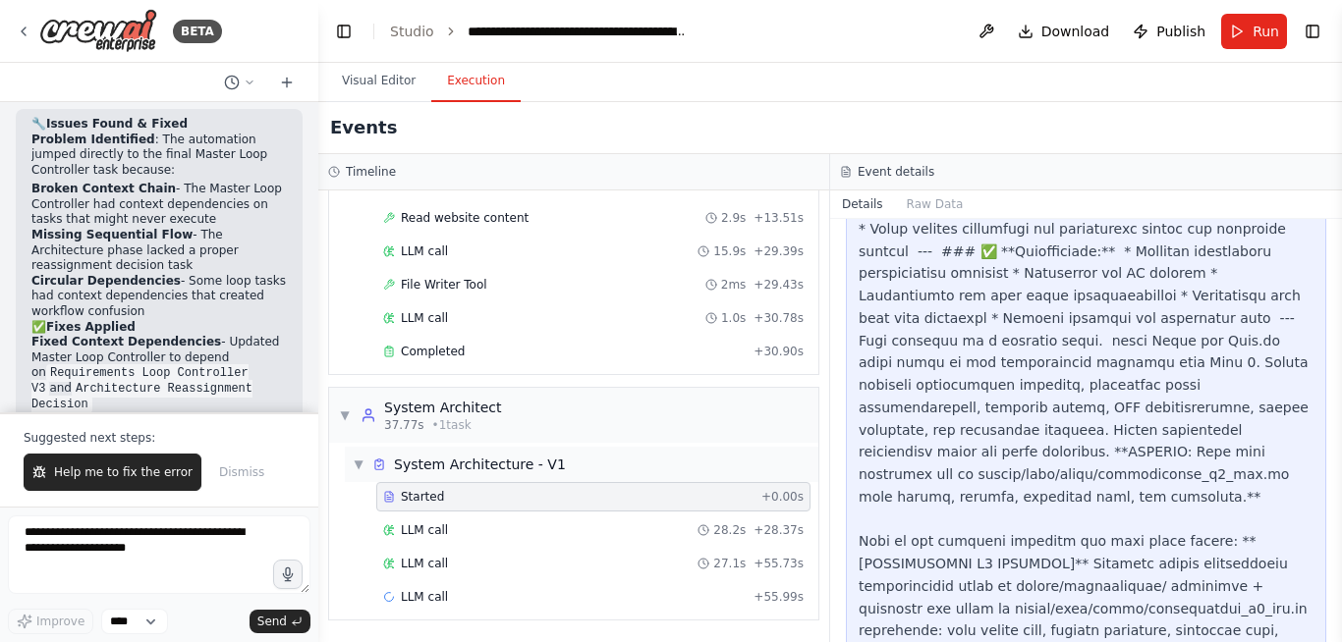
click at [451, 463] on div "System Architecture - V1" at bounding box center [480, 465] width 172 height 20
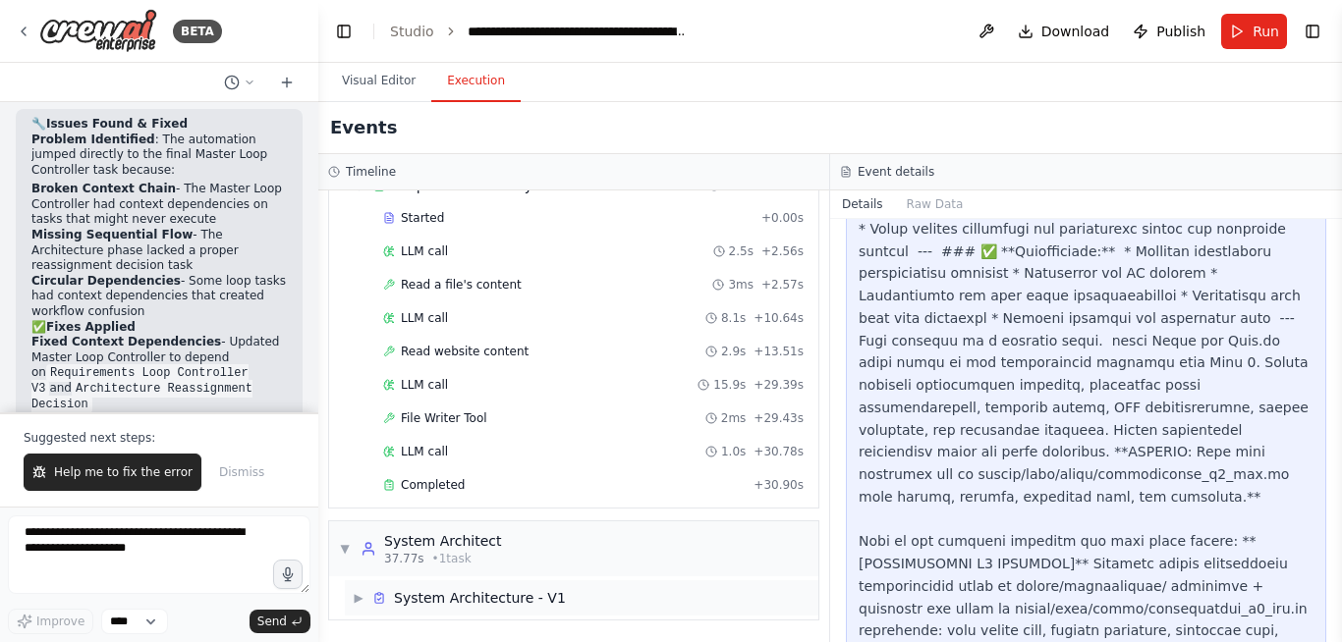
scroll to position [92, 0]
click at [348, 550] on span "▼" at bounding box center [345, 549] width 12 height 16
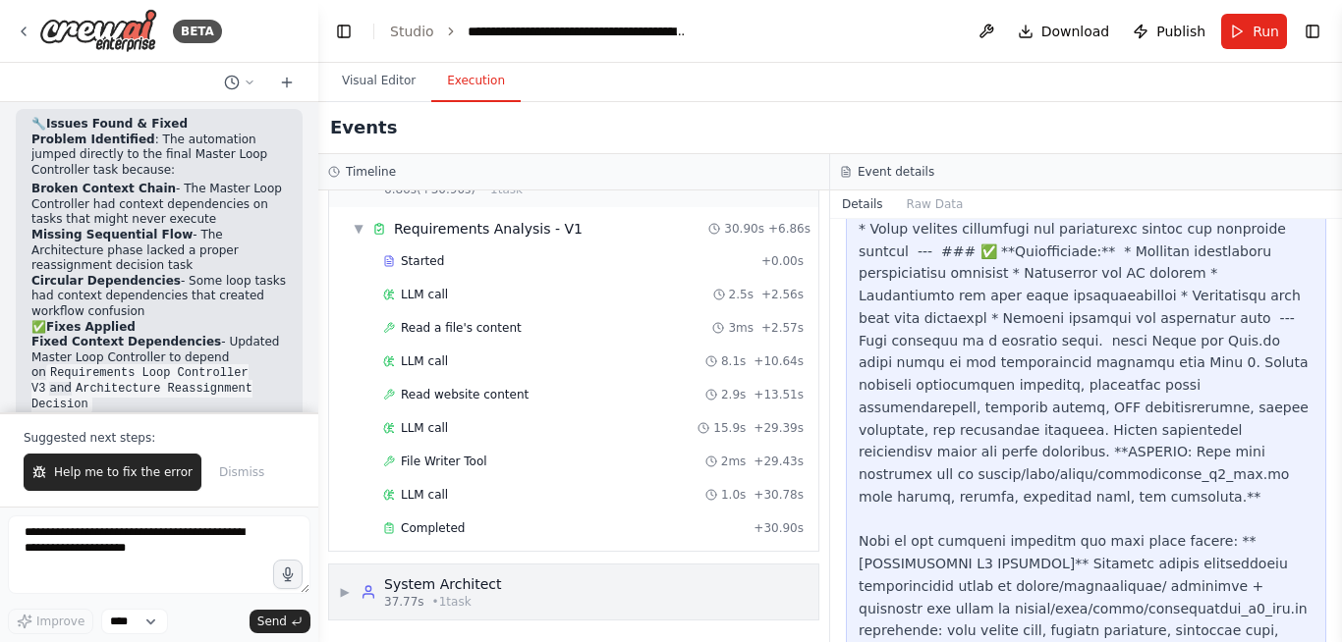
scroll to position [49, 0]
click at [421, 580] on div "System Architect" at bounding box center [442, 585] width 117 height 20
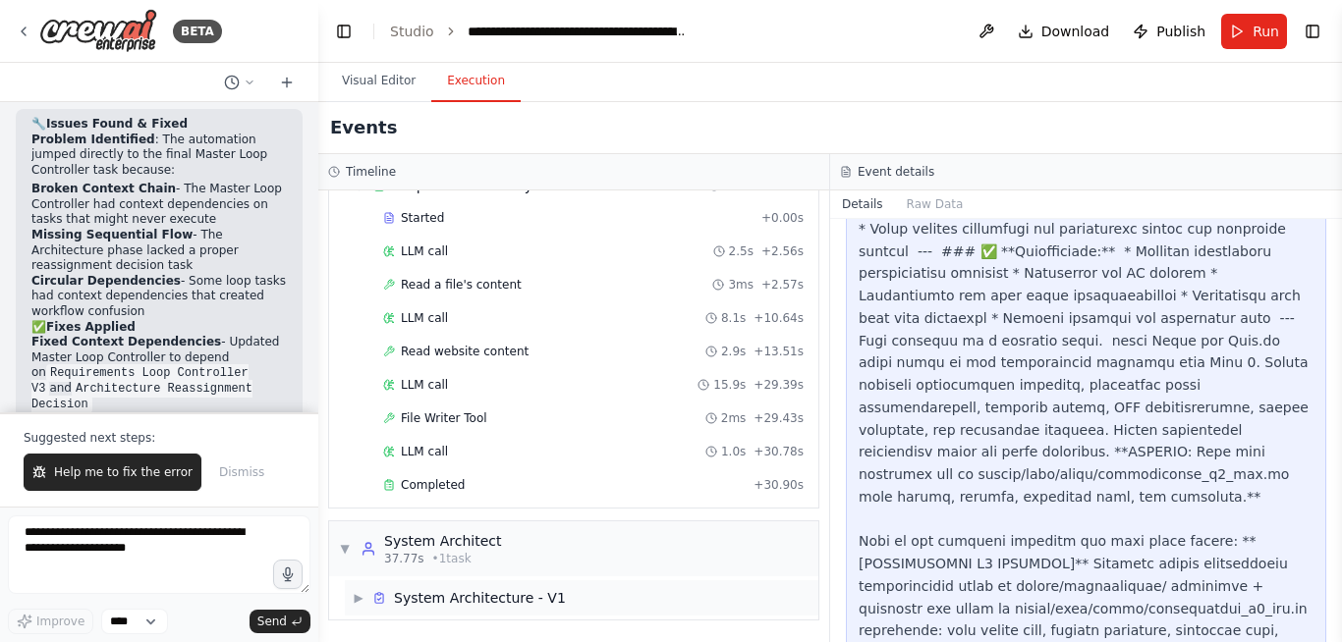
click at [508, 596] on div "System Architecture - V1" at bounding box center [480, 598] width 172 height 20
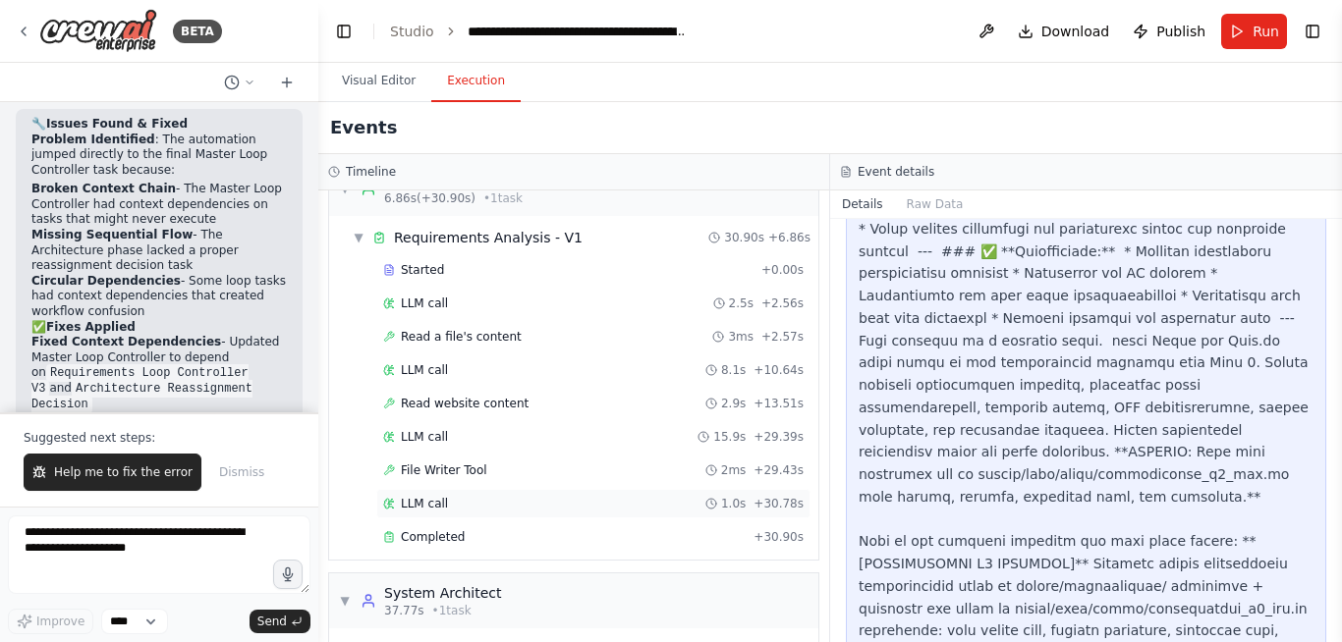
scroll to position [0, 0]
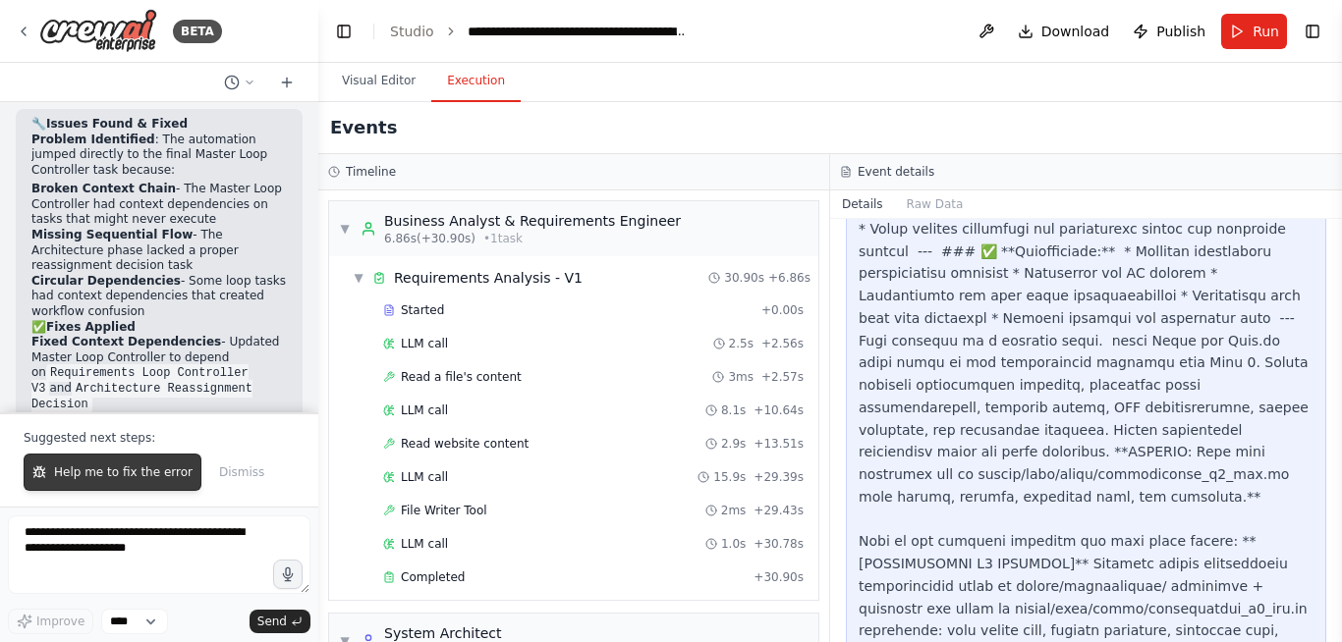
click at [125, 476] on span "Help me to fix the error" at bounding box center [123, 473] width 139 height 16
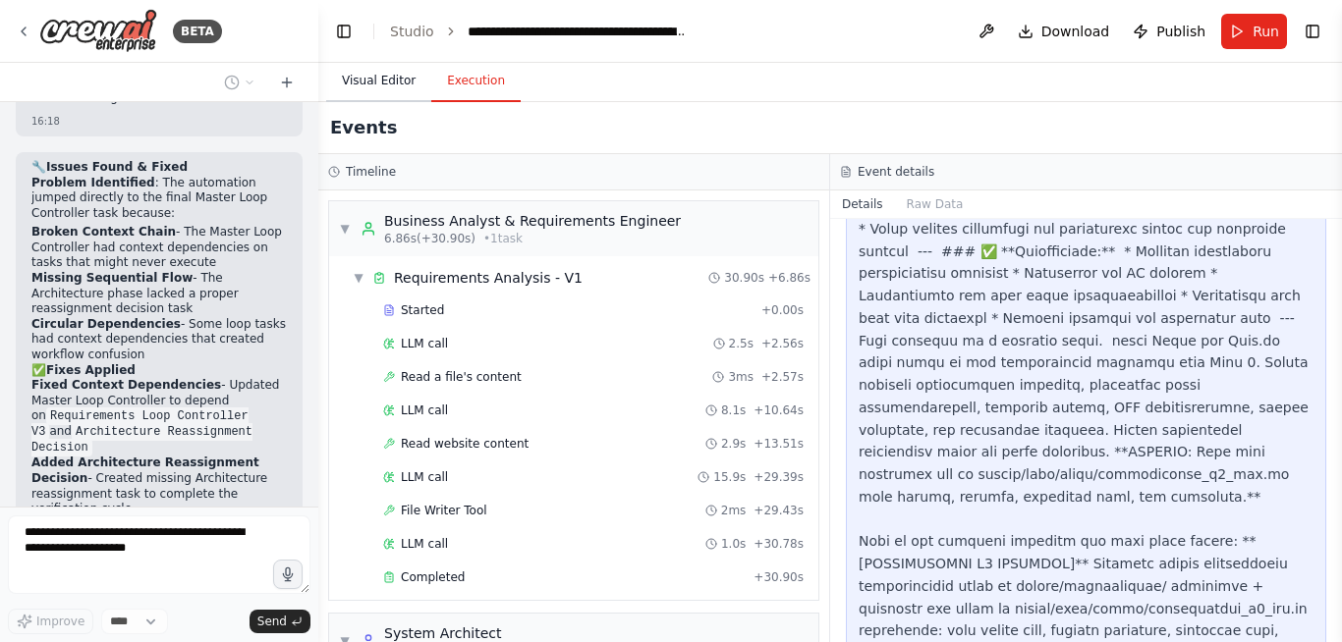
click at [368, 90] on button "Visual Editor" at bounding box center [378, 81] width 105 height 41
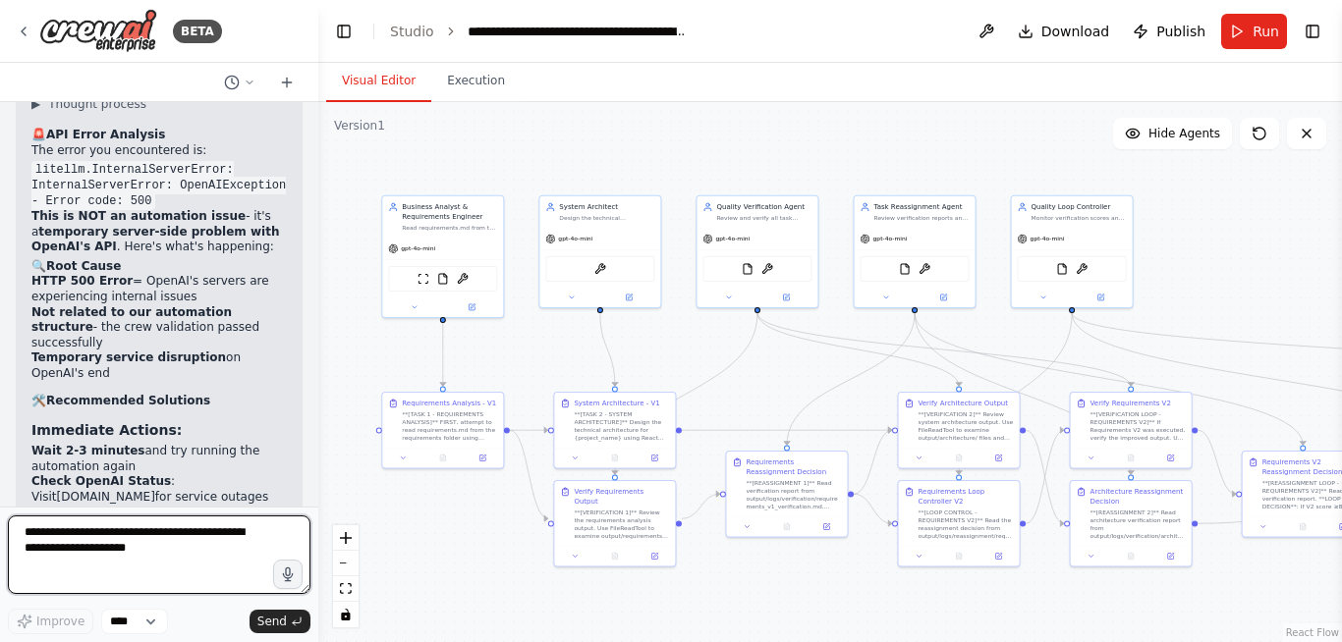
scroll to position [47397, 0]
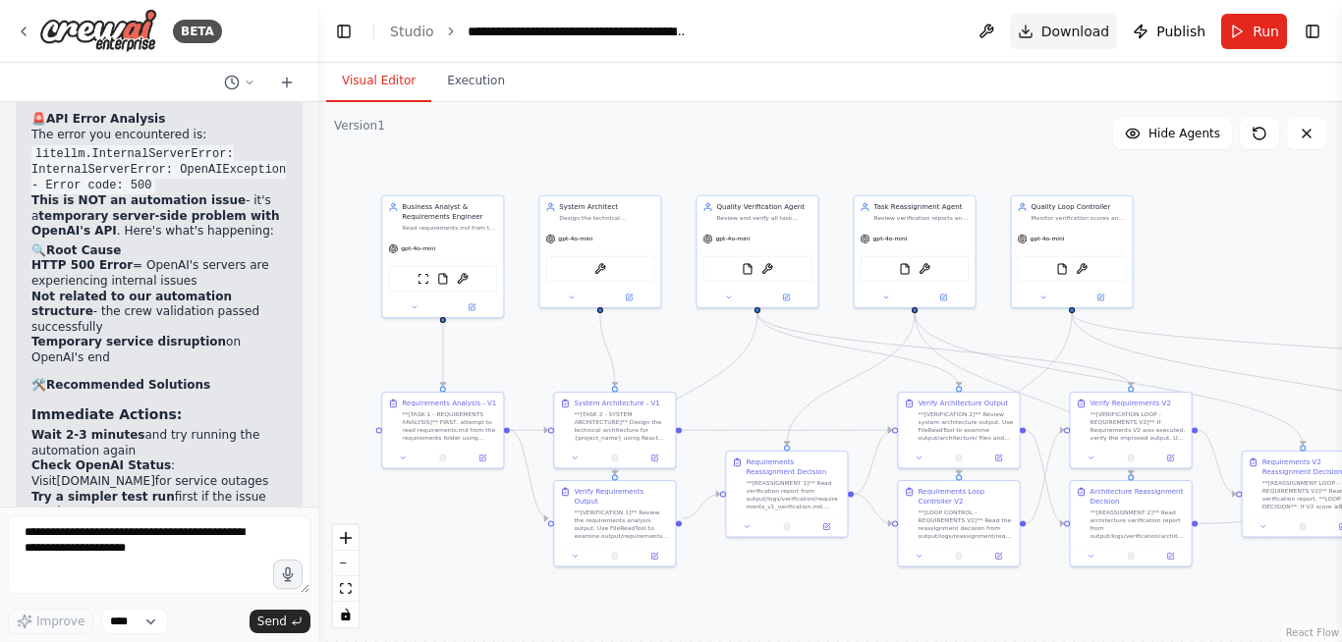
click at [1074, 33] on span "Download" at bounding box center [1075, 32] width 69 height 20
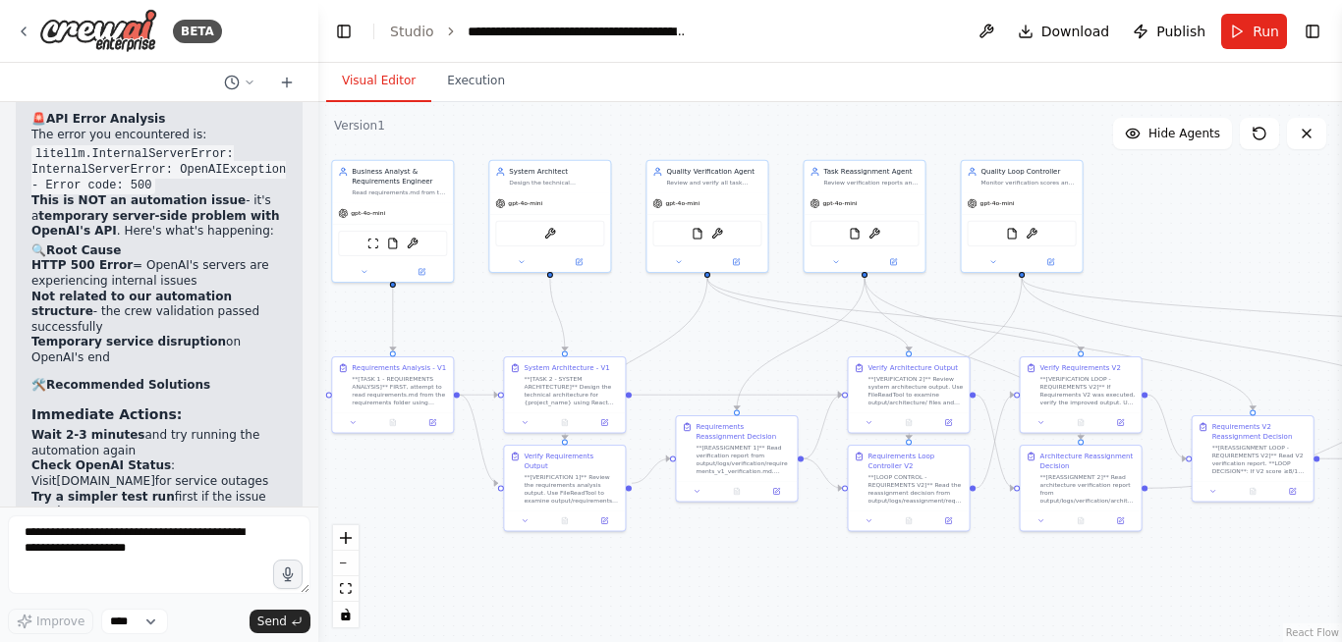
drag, startPoint x: 1274, startPoint y: 243, endPoint x: 1224, endPoint y: 207, distance: 61.3
click at [1224, 207] on div ".deletable-edge-delete-btn { width: 20px; height: 20px; border: 0px solid #ffff…" at bounding box center [830, 372] width 1024 height 540
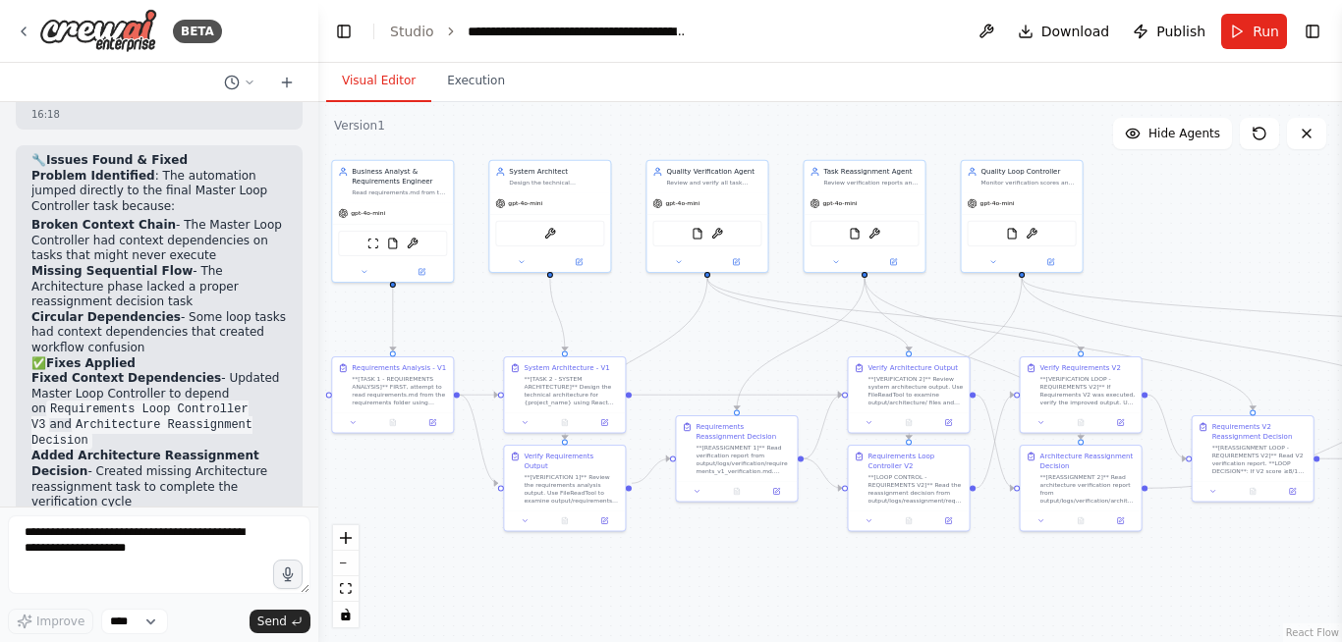
scroll to position [46454, 0]
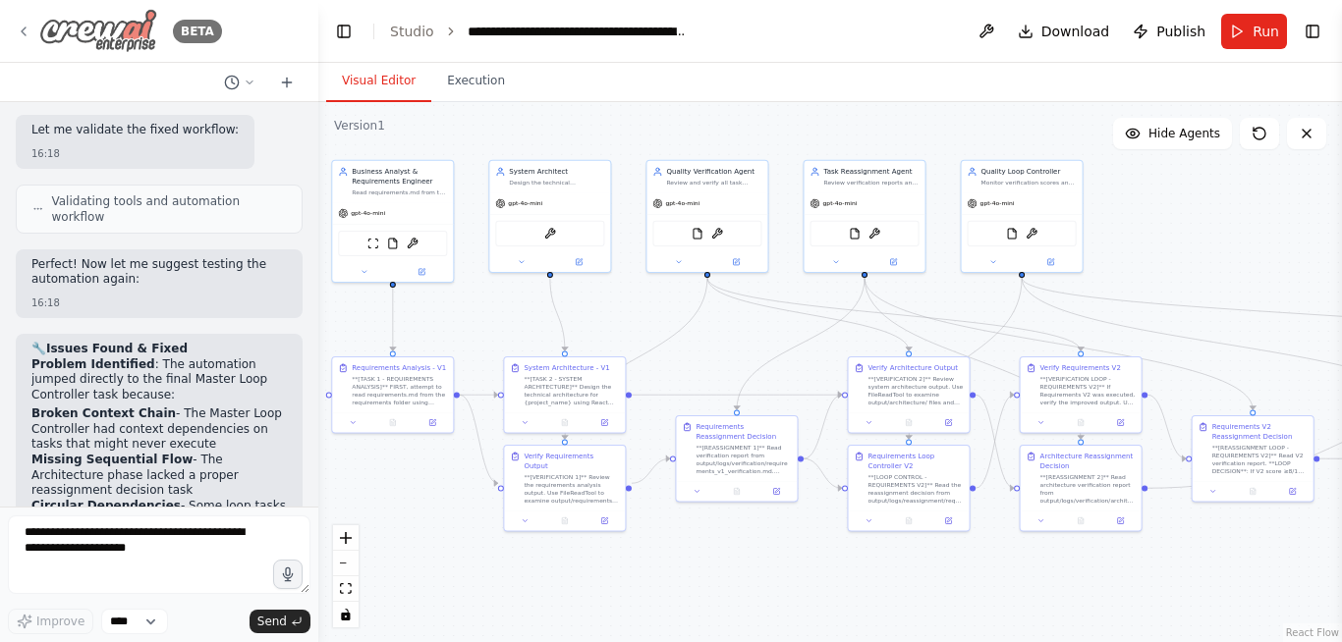
click at [26, 29] on icon at bounding box center [24, 32] width 16 height 16
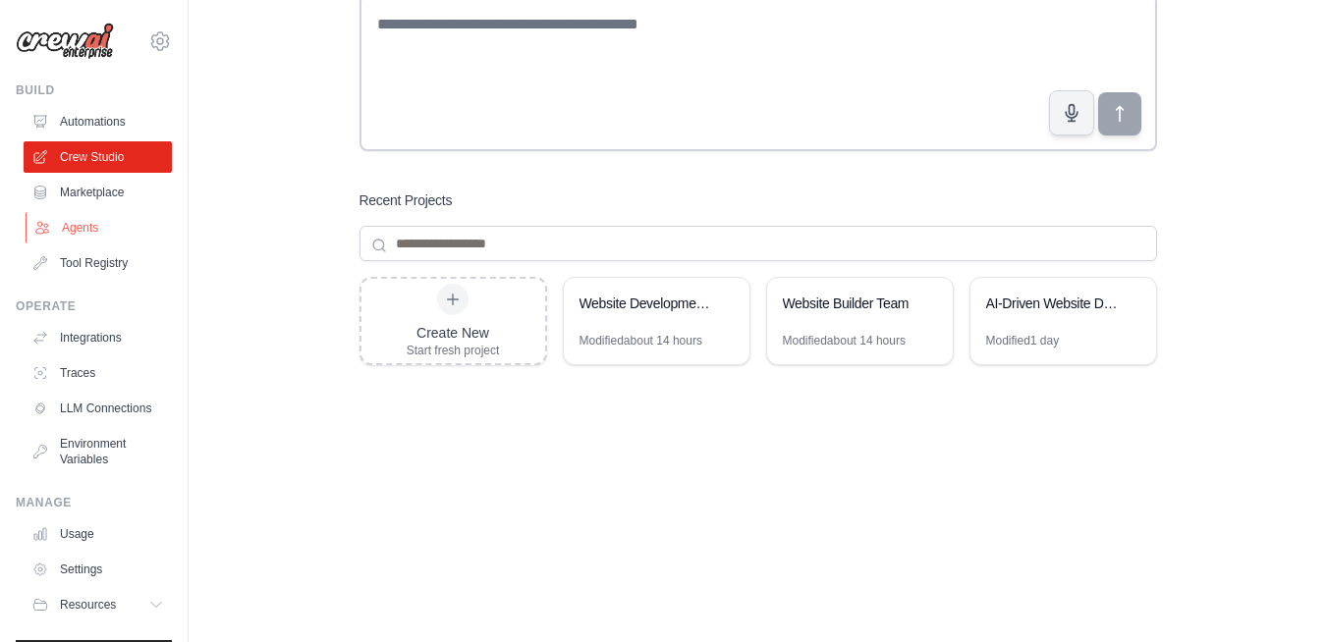
click at [77, 230] on link "Agents" at bounding box center [100, 227] width 148 height 31
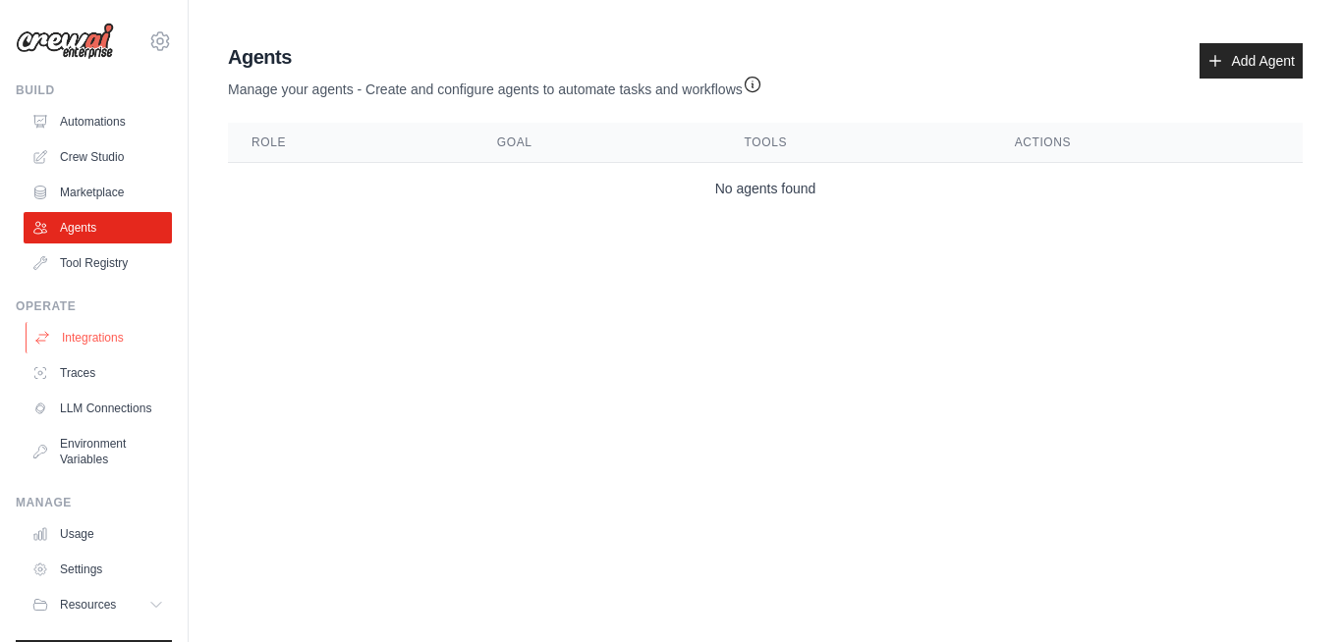
click at [101, 342] on link "Integrations" at bounding box center [100, 337] width 148 height 31
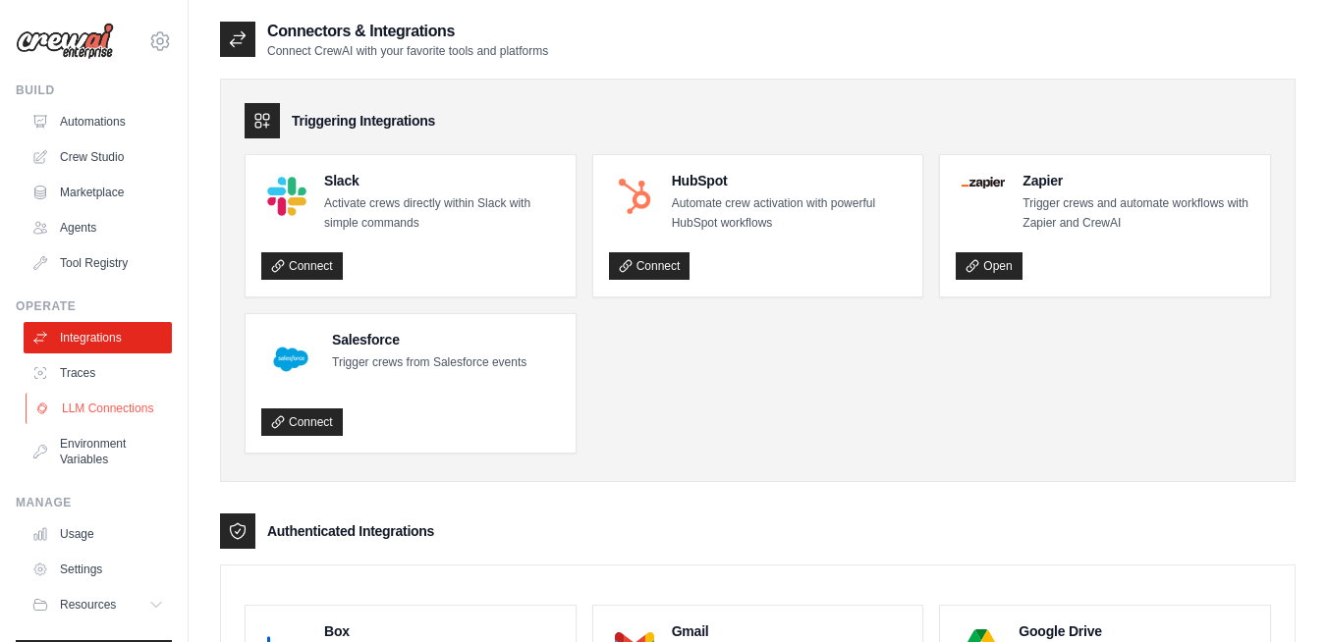
click at [94, 415] on link "LLM Connections" at bounding box center [100, 408] width 148 height 31
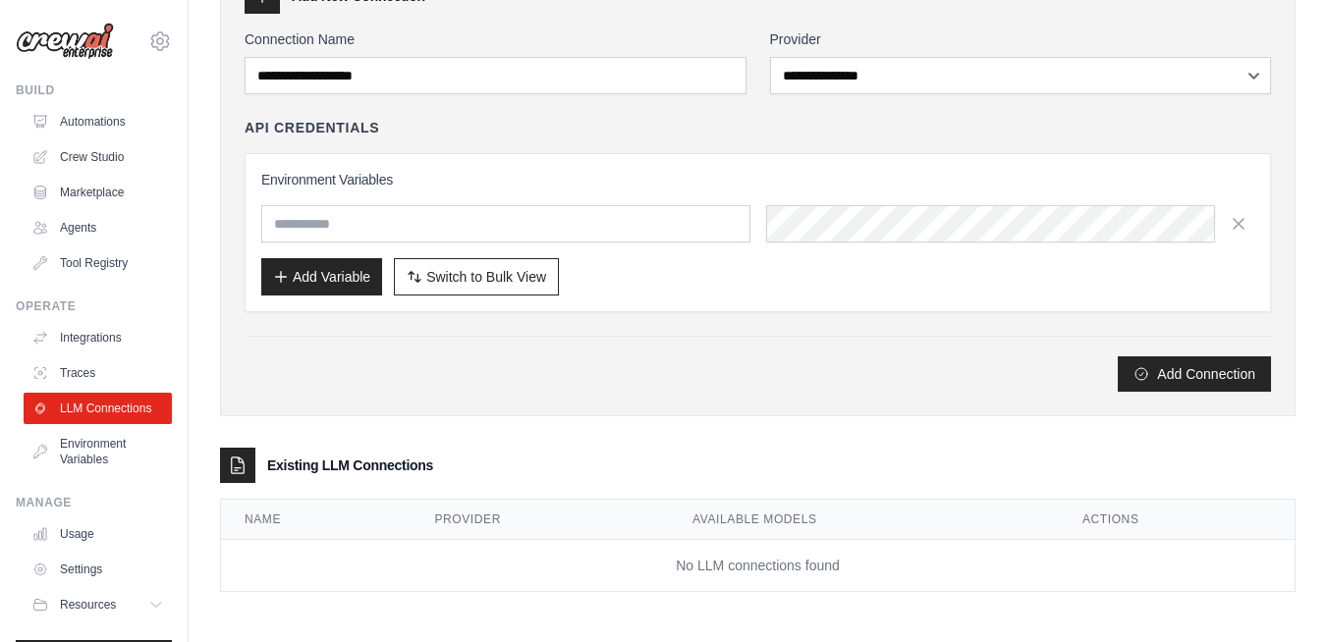
scroll to position [126, 0]
click at [89, 475] on link "Environment Variables" at bounding box center [100, 451] width 148 height 47
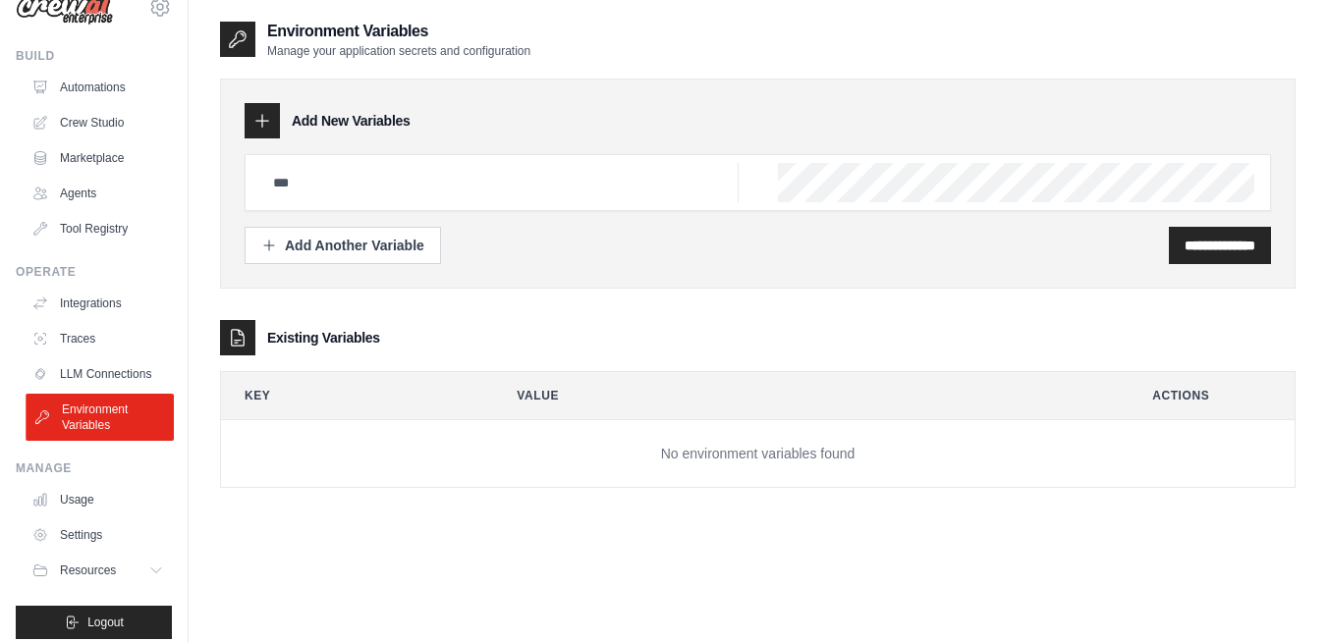
scroll to position [63, 0]
